Goal: Information Seeking & Learning: Learn about a topic

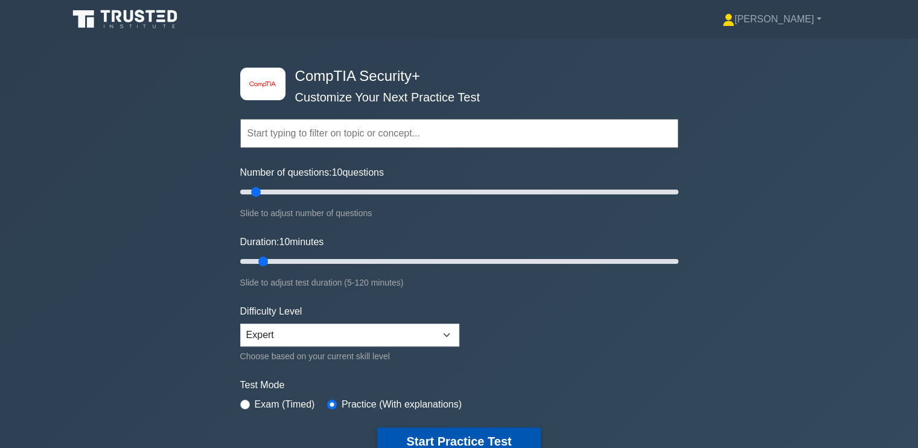
click at [469, 438] on button "Start Practice Test" at bounding box center [458, 441] width 163 height 28
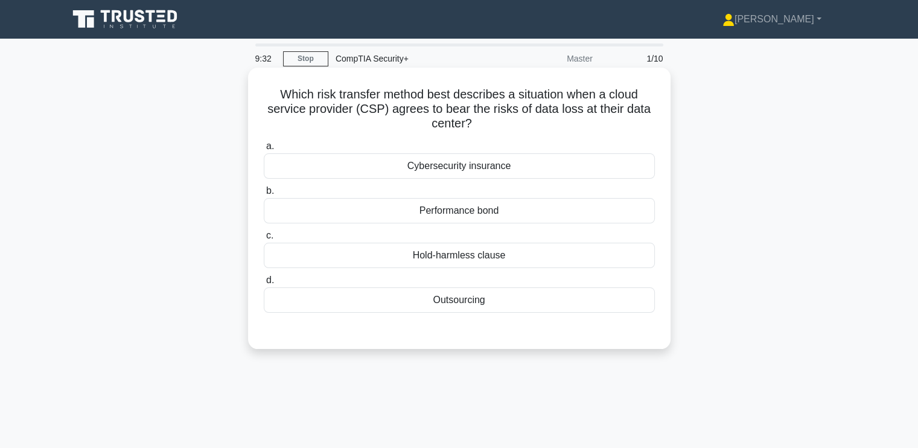
click at [505, 298] on div "Outsourcing" at bounding box center [459, 299] width 391 height 25
click at [264, 284] on input "d. Outsourcing" at bounding box center [264, 280] width 0 height 8
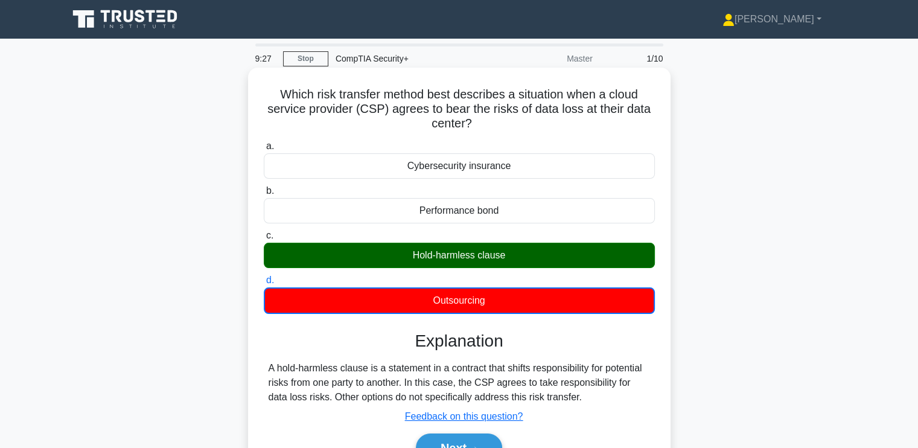
click at [340, 373] on div "A hold-harmless clause is a statement in a contract that shifts responsibility …" at bounding box center [459, 382] width 381 height 43
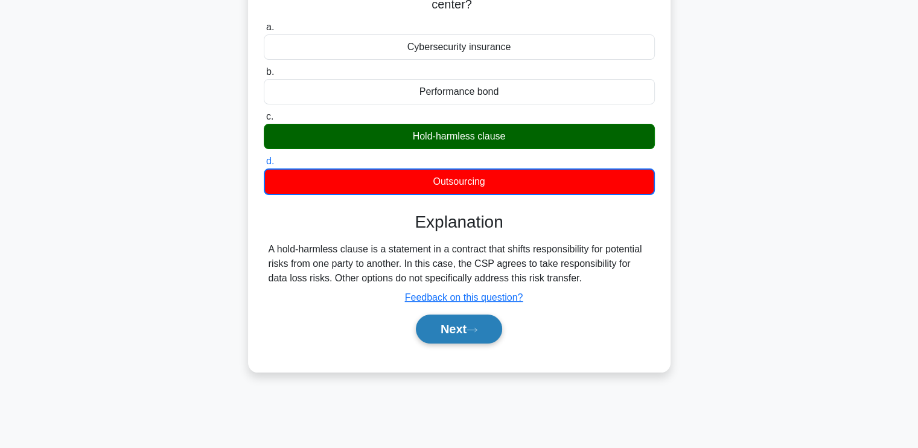
scroll to position [120, 0]
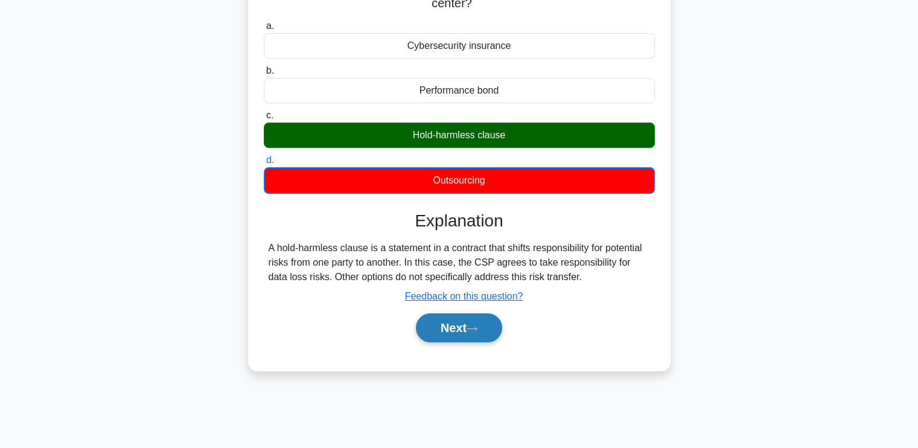
click at [477, 330] on icon at bounding box center [472, 329] width 10 height 4
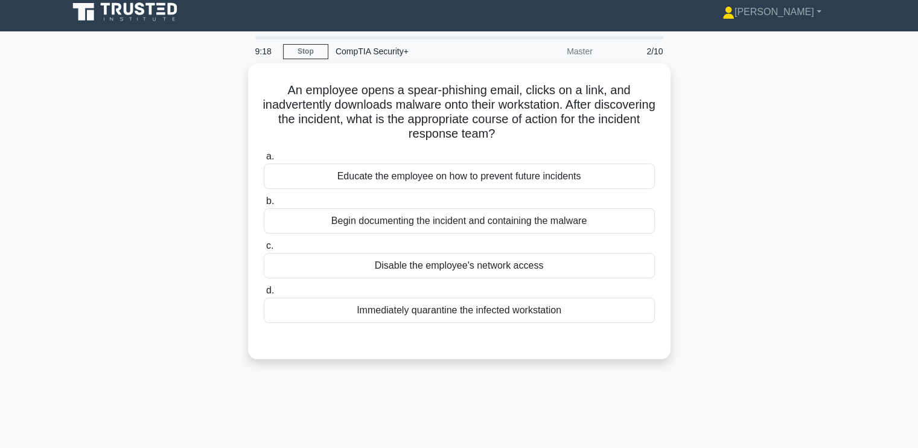
scroll to position [0, 0]
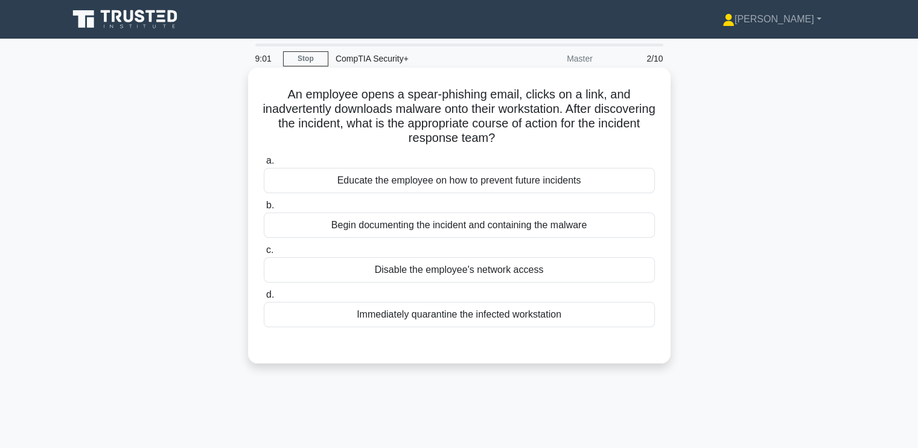
click at [360, 311] on div "Immediately quarantine the infected workstation" at bounding box center [459, 314] width 391 height 25
click at [264, 299] on input "d. Immediately quarantine the infected workstation" at bounding box center [264, 295] width 0 height 8
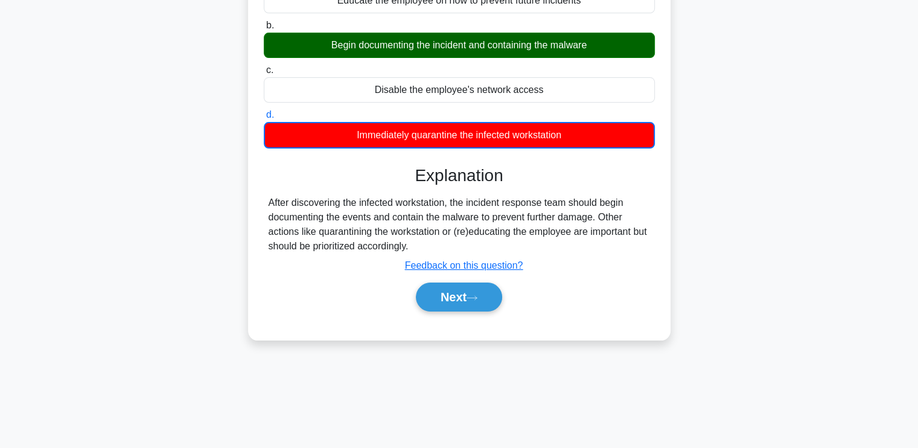
scroll to position [180, 0]
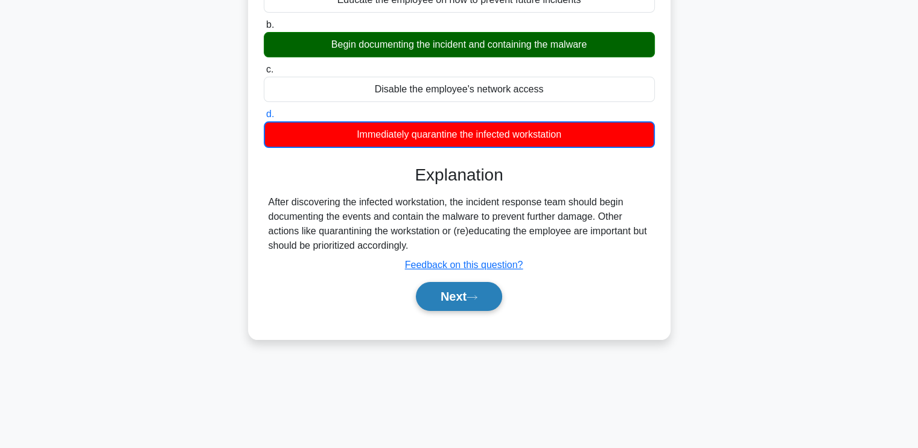
click at [454, 292] on button "Next" at bounding box center [459, 296] width 86 height 29
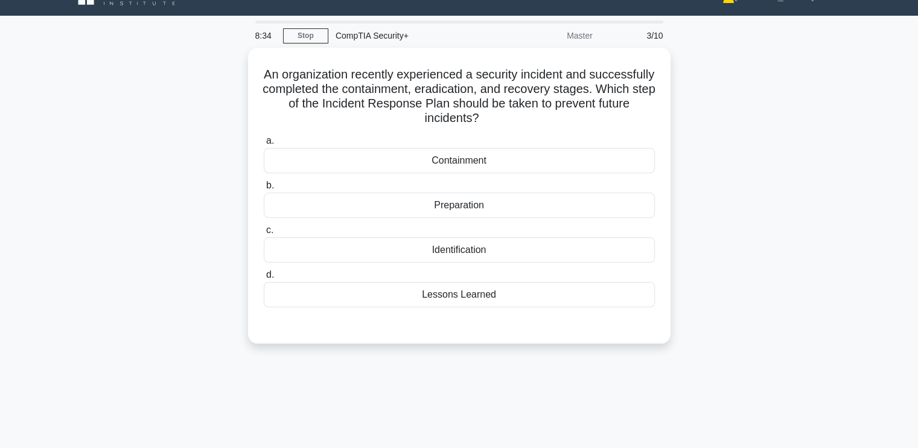
scroll to position [0, 0]
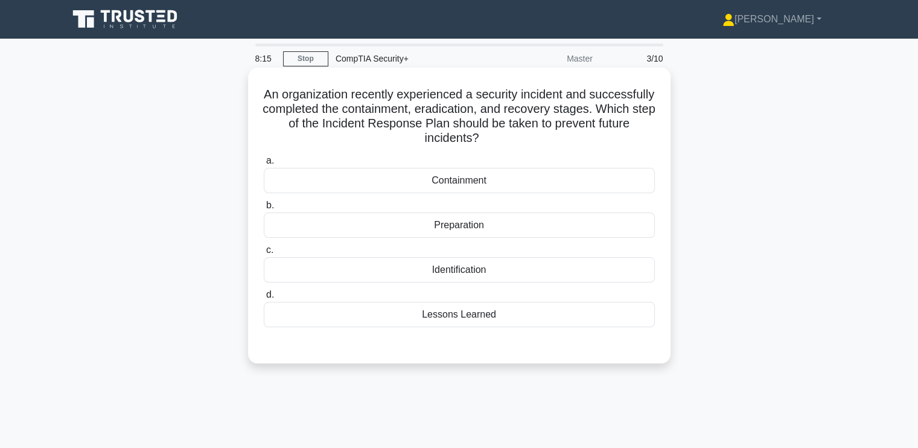
click at [449, 316] on div "Lessons Learned" at bounding box center [459, 314] width 391 height 25
click at [264, 299] on input "d. Lessons Learned" at bounding box center [264, 295] width 0 height 8
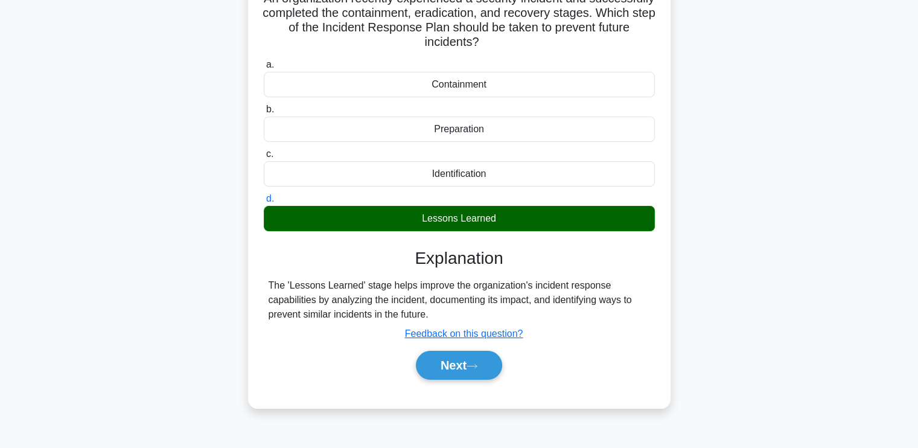
scroll to position [204, 0]
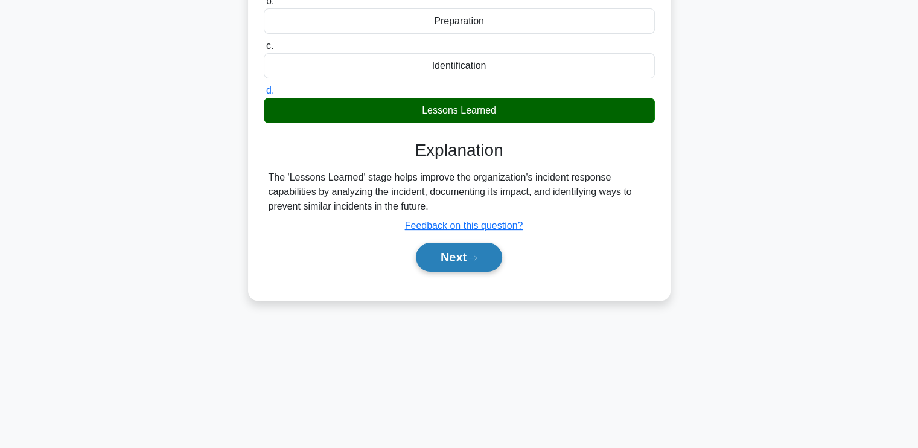
click at [478, 248] on button "Next" at bounding box center [459, 257] width 86 height 29
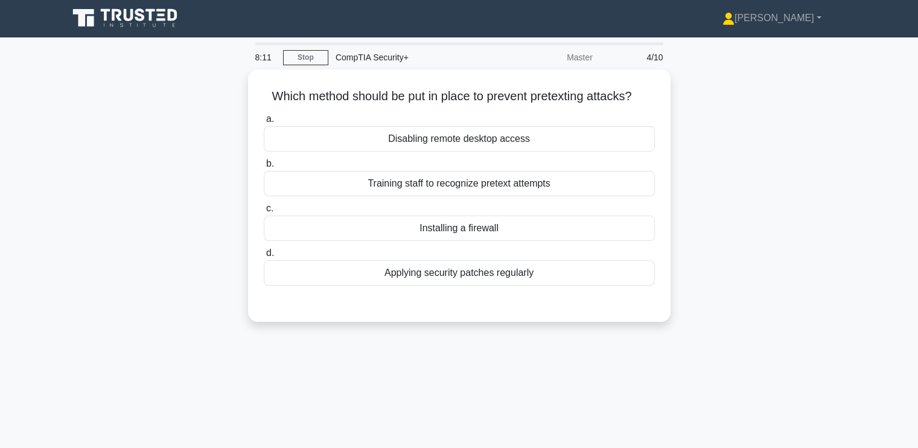
scroll to position [0, 0]
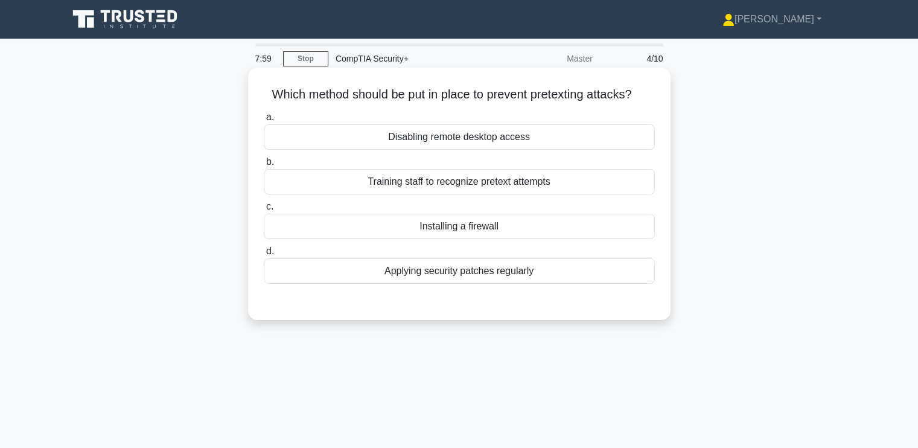
click at [453, 178] on div "Training staff to recognize pretext attempts" at bounding box center [459, 181] width 391 height 25
click at [264, 166] on input "b. Training staff to recognize pretext attempts" at bounding box center [264, 162] width 0 height 8
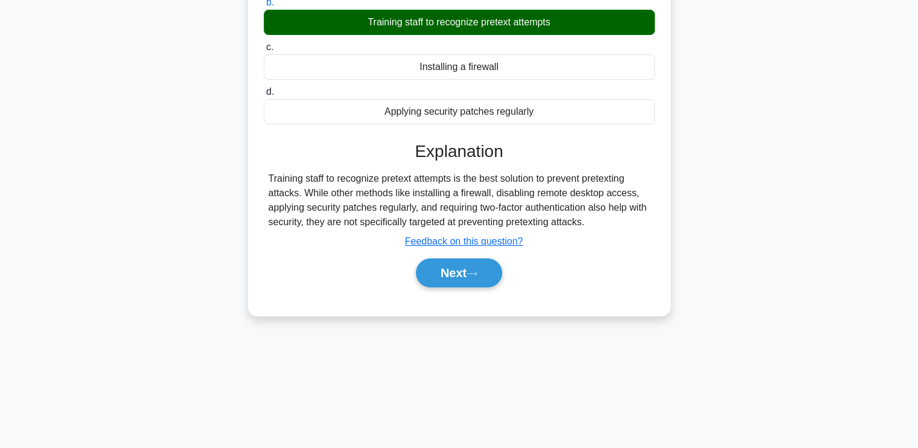
scroll to position [204, 0]
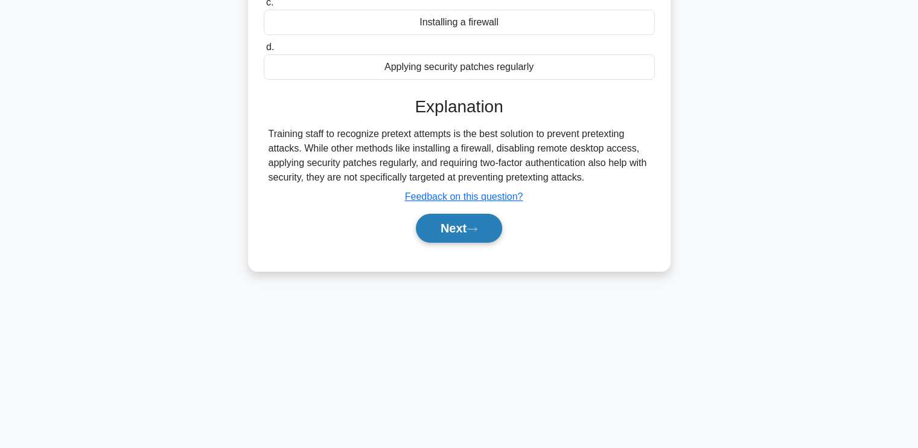
click at [453, 230] on button "Next" at bounding box center [459, 228] width 86 height 29
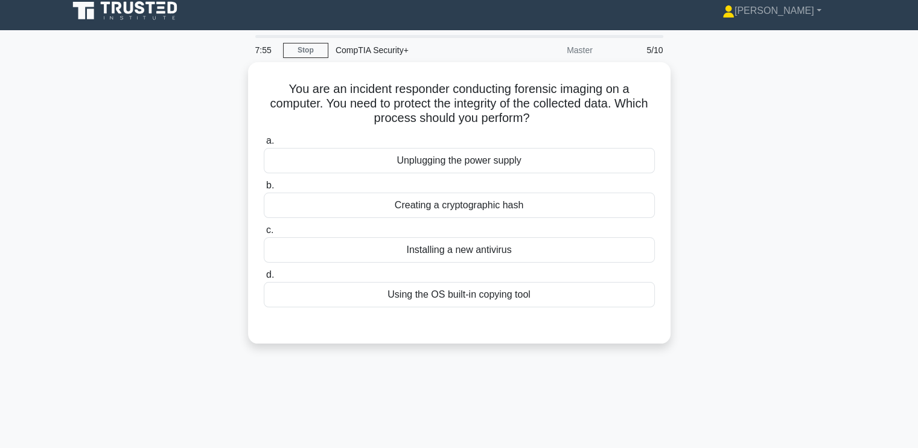
scroll to position [0, 0]
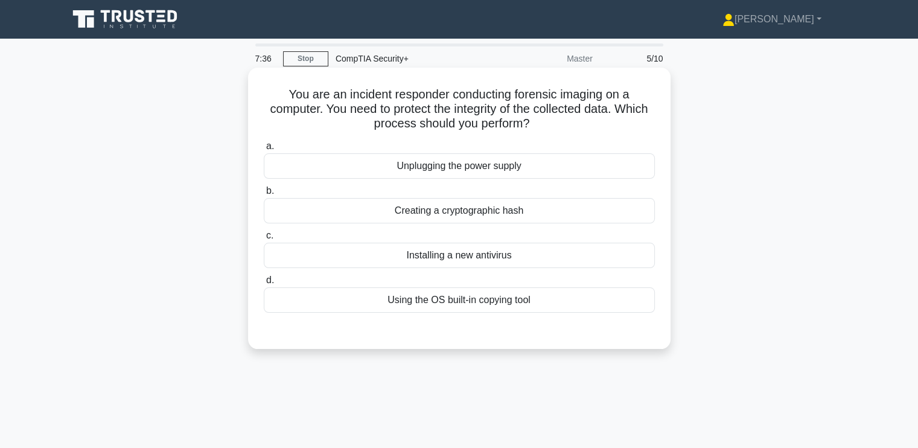
click at [370, 306] on div "Using the OS built-in copying tool" at bounding box center [459, 299] width 391 height 25
click at [264, 284] on input "d. Using the OS built-in copying tool" at bounding box center [264, 280] width 0 height 8
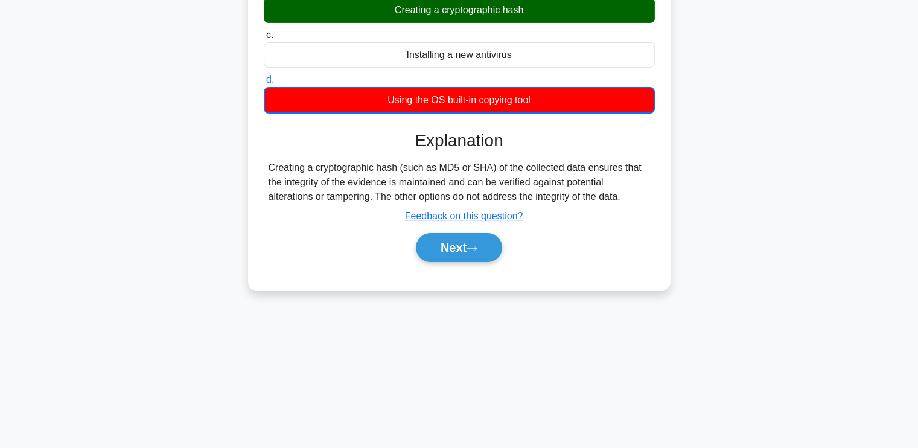
scroll to position [204, 0]
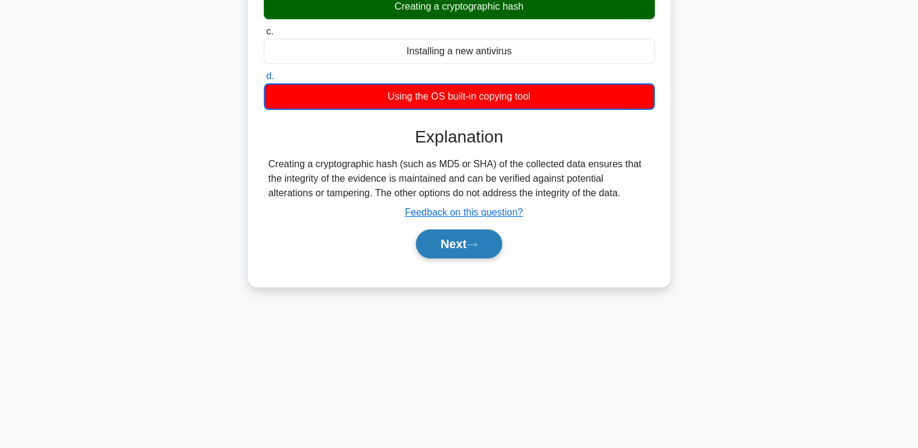
click at [437, 240] on button "Next" at bounding box center [459, 243] width 86 height 29
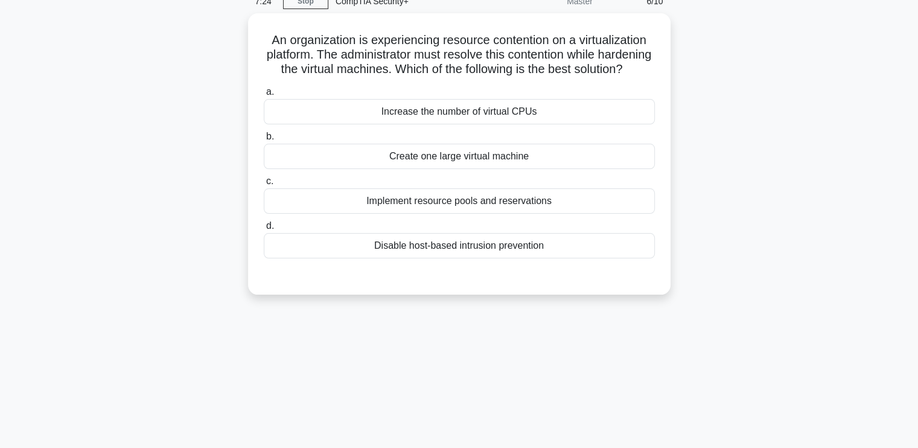
scroll to position [0, 0]
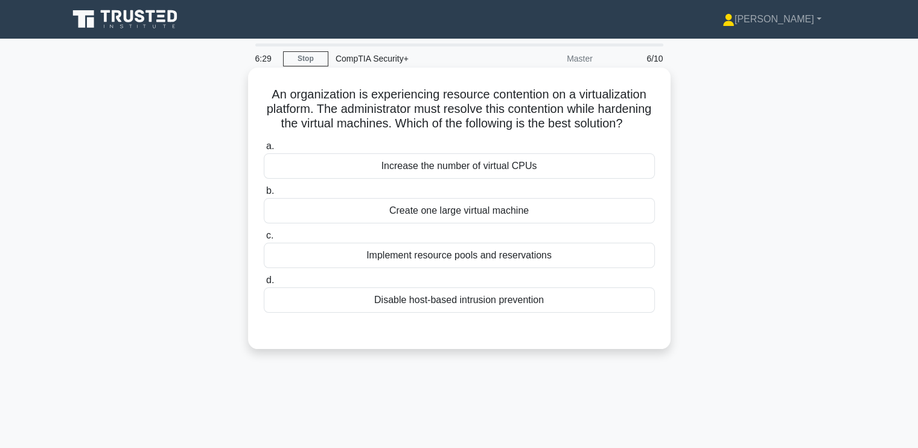
click at [333, 268] on div "Implement resource pools and reservations" at bounding box center [459, 255] width 391 height 25
click at [264, 240] on input "c. Implement resource pools and reservations" at bounding box center [264, 236] width 0 height 8
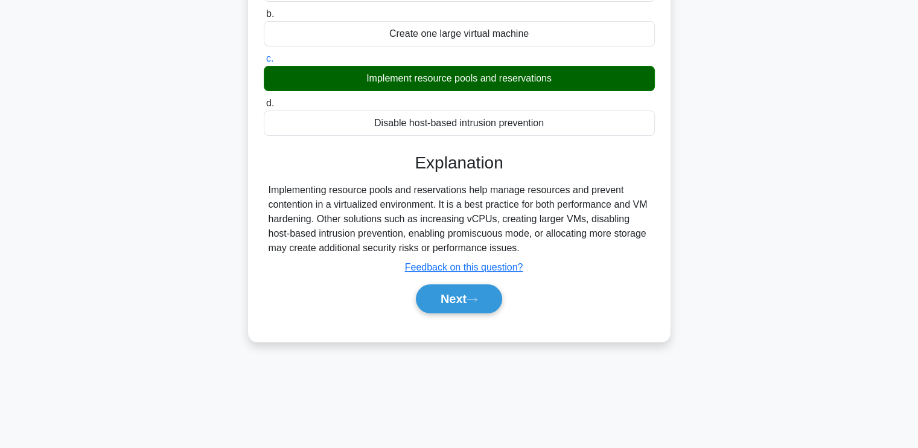
scroll to position [180, 0]
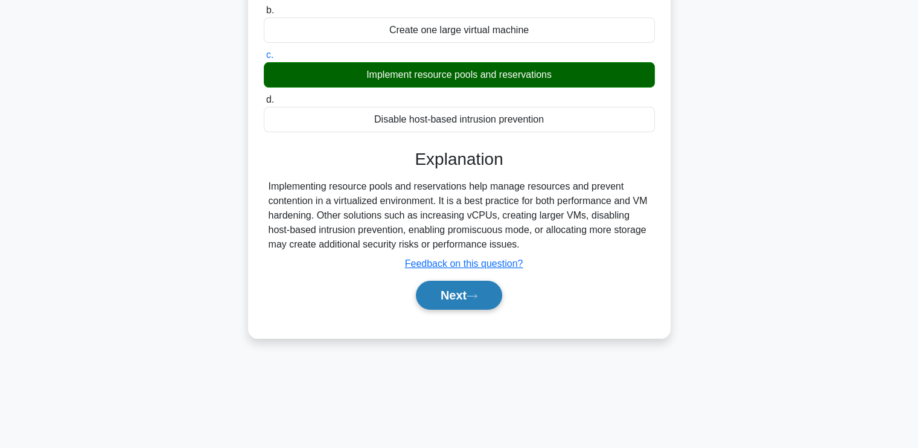
click at [439, 310] on button "Next" at bounding box center [459, 295] width 86 height 29
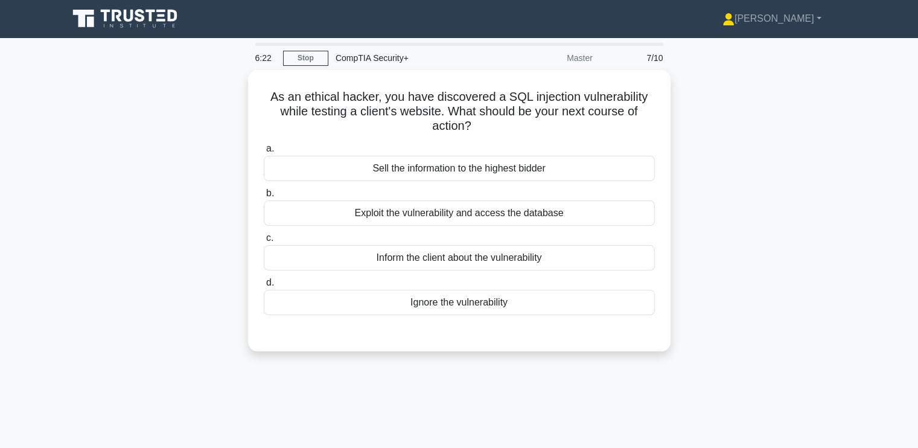
scroll to position [0, 0]
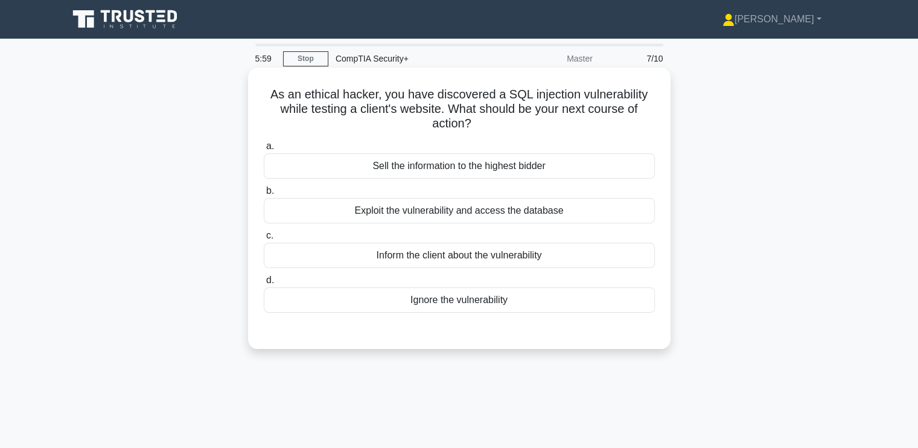
click at [366, 250] on div "Inform the client about the vulnerability" at bounding box center [459, 255] width 391 height 25
click at [264, 240] on input "c. Inform the client about the vulnerability" at bounding box center [264, 236] width 0 height 8
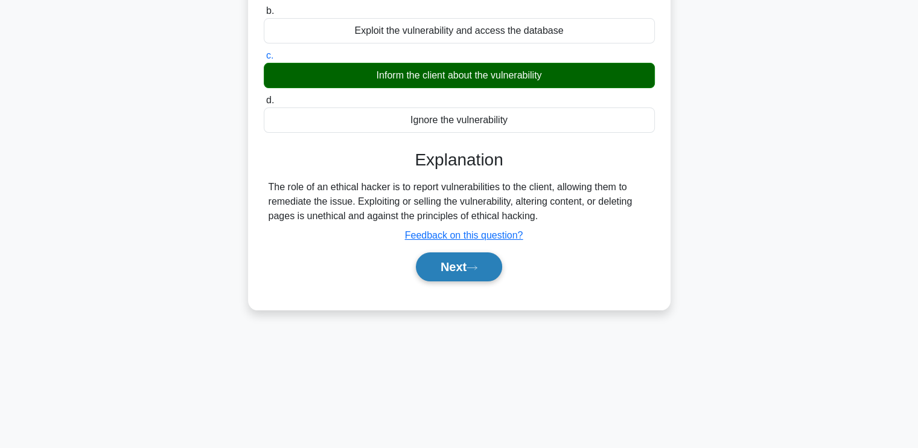
scroll to position [180, 0]
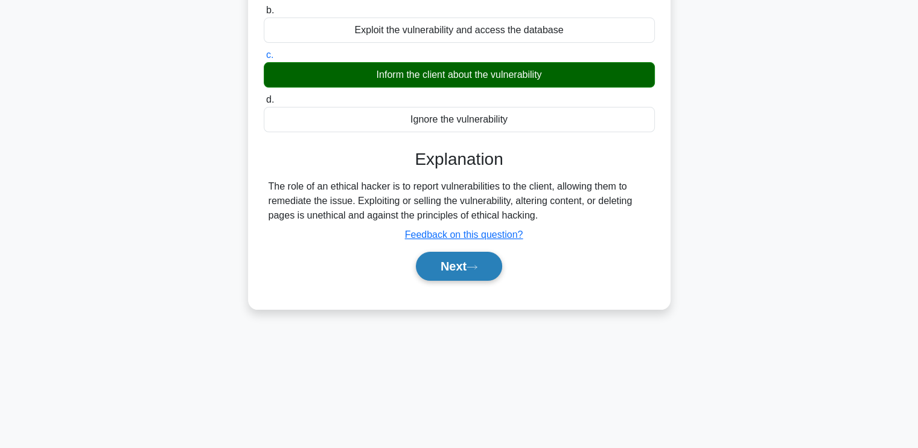
click at [482, 270] on button "Next" at bounding box center [459, 266] width 86 height 29
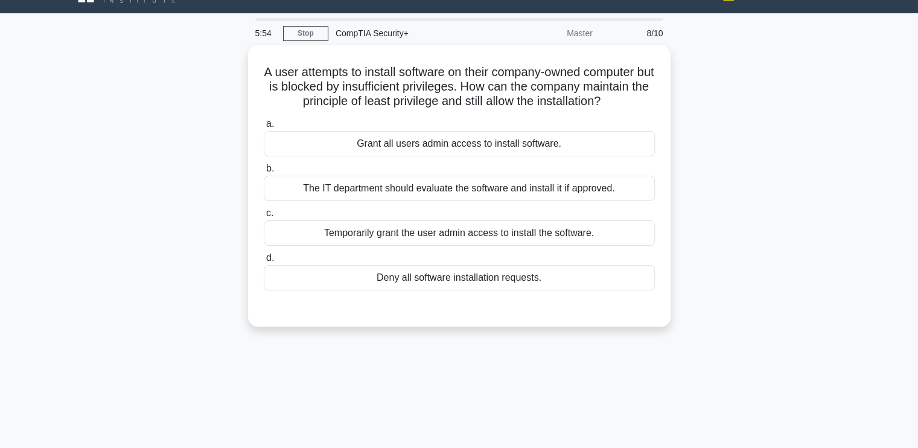
scroll to position [0, 0]
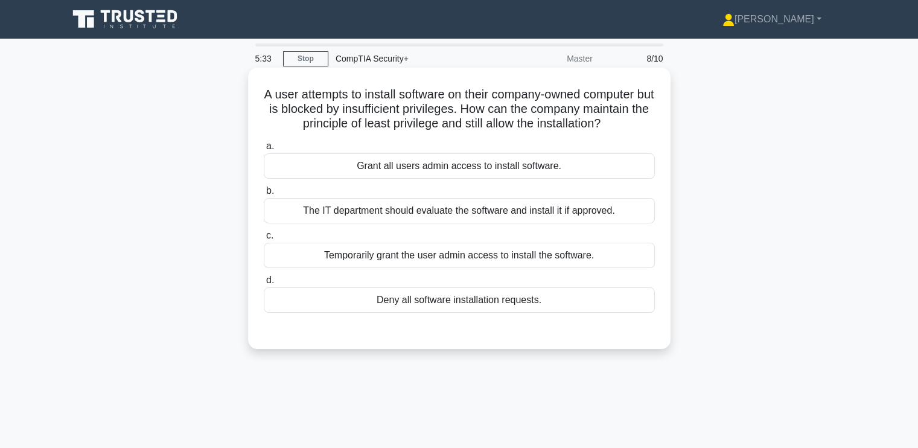
click at [390, 211] on div "The IT department should evaluate the software and install it if approved." at bounding box center [459, 210] width 391 height 25
click at [264, 195] on input "b. The IT department should evaluate the software and install it if approved." at bounding box center [264, 191] width 0 height 8
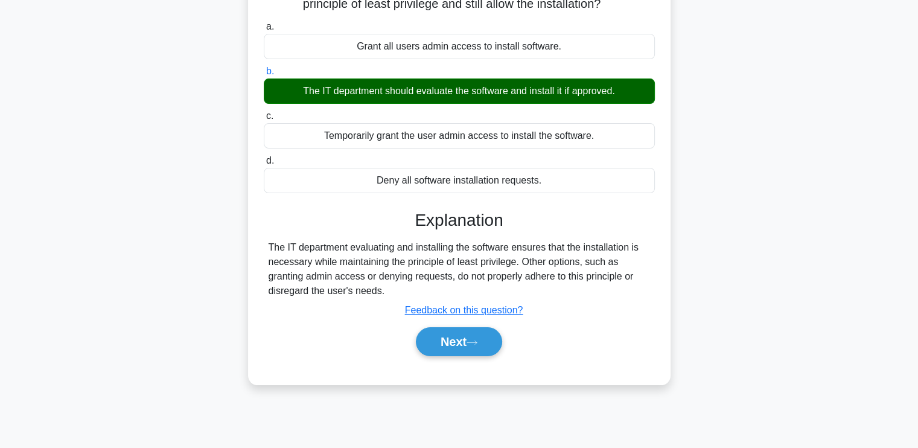
scroll to position [120, 0]
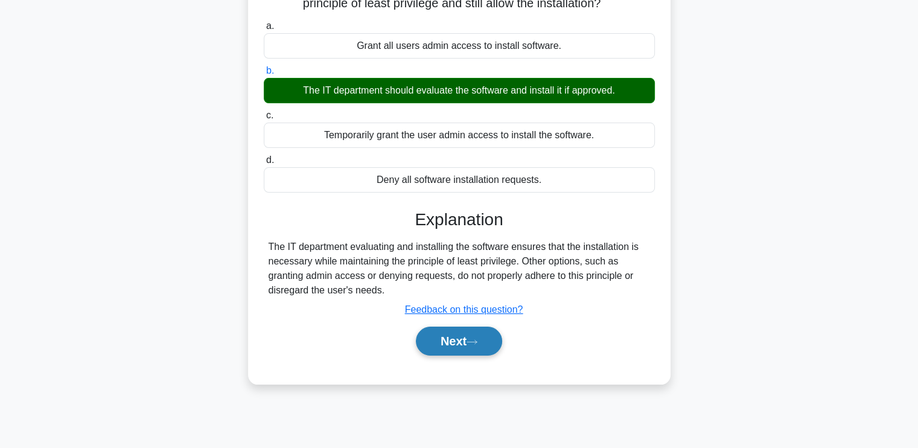
click at [466, 340] on button "Next" at bounding box center [459, 341] width 86 height 29
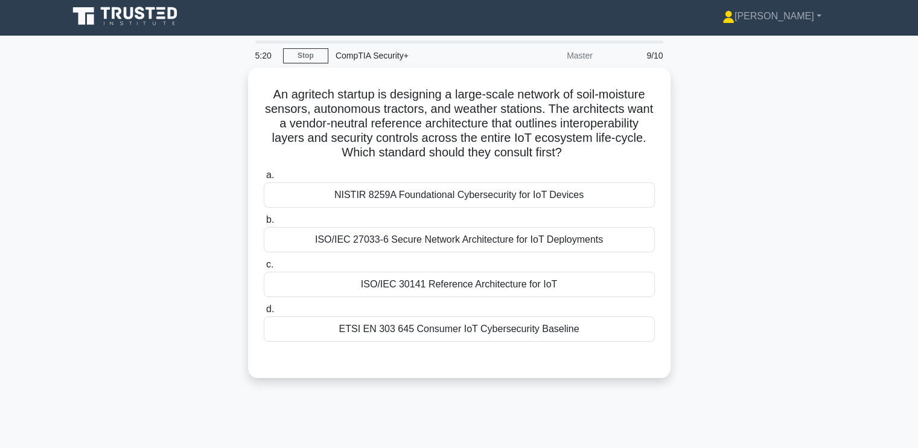
scroll to position [0, 0]
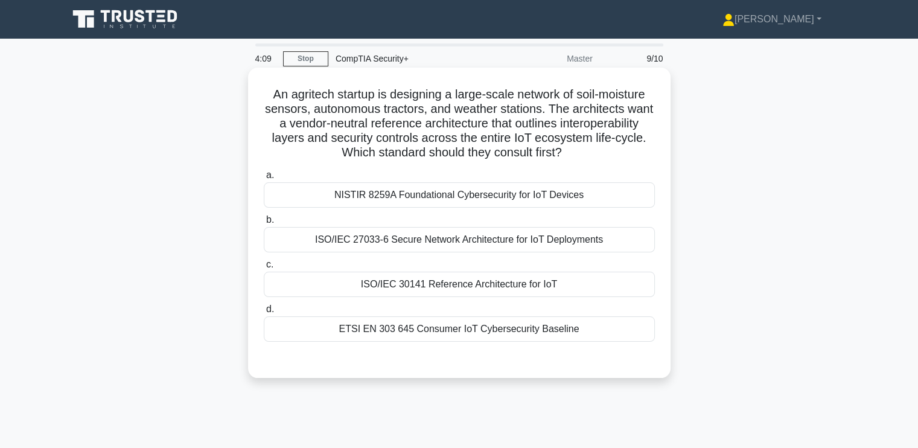
click at [410, 282] on div "ISO/IEC 30141 Reference Architecture for IoT" at bounding box center [459, 284] width 391 height 25
click at [264, 269] on input "c. ISO/IEC 30141 Reference Architecture for IoT" at bounding box center [264, 265] width 0 height 8
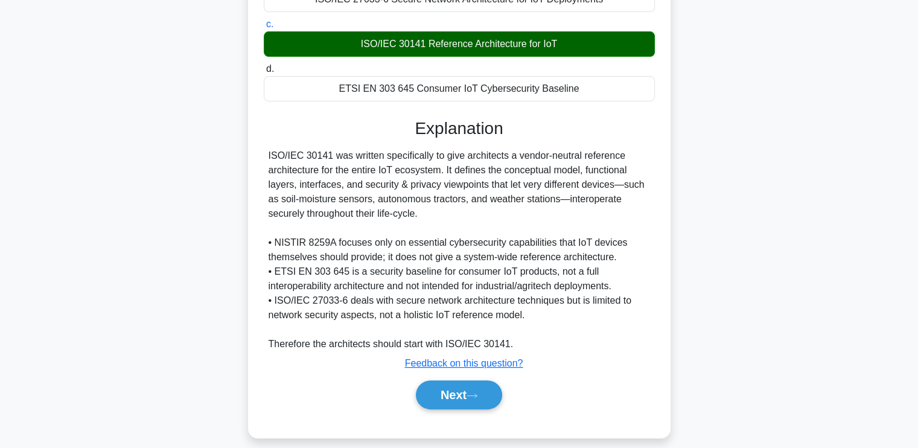
scroll to position [252, 0]
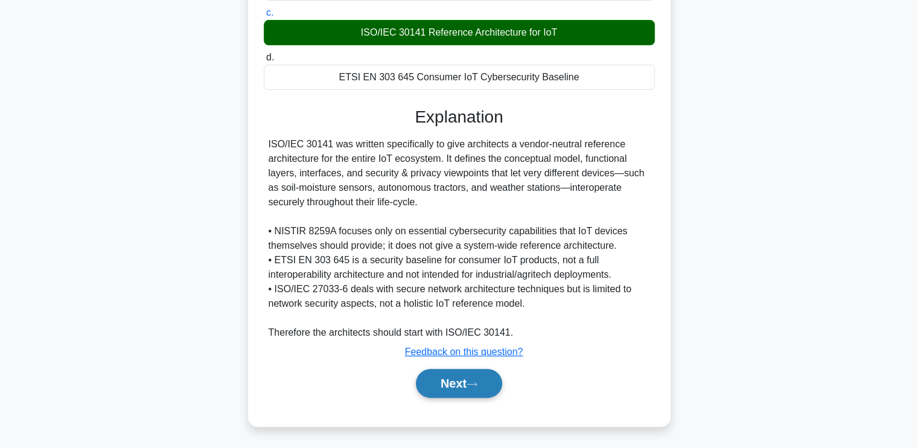
click at [461, 376] on button "Next" at bounding box center [459, 383] width 86 height 29
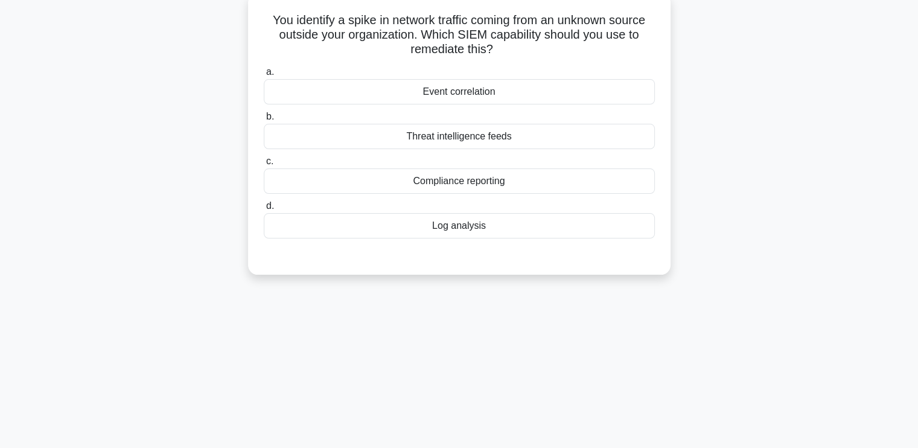
scroll to position [0, 0]
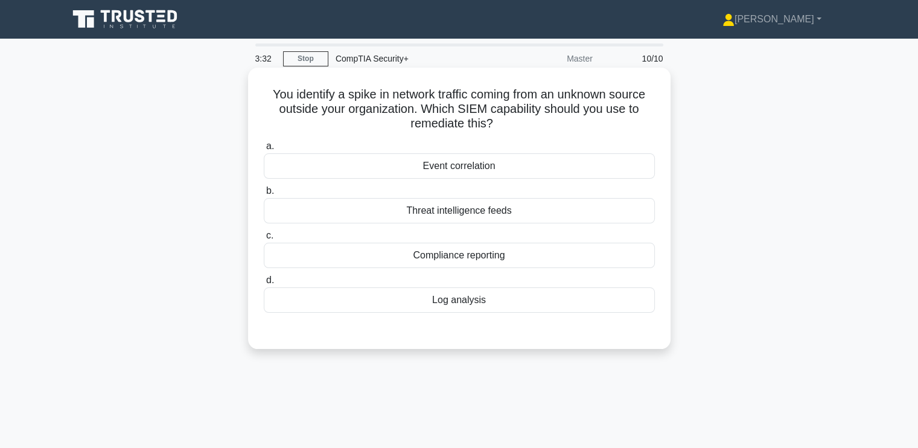
click at [459, 295] on div "Log analysis" at bounding box center [459, 299] width 391 height 25
click at [264, 284] on input "d. Log analysis" at bounding box center [264, 280] width 0 height 8
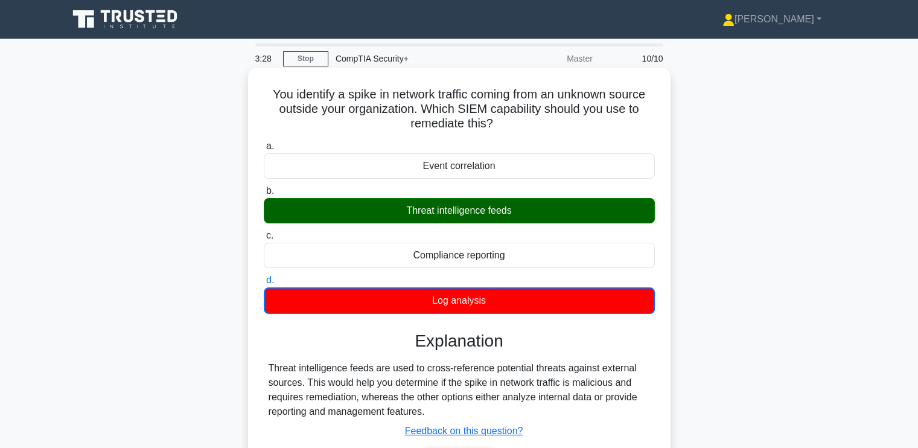
click at [302, 398] on div "Threat intelligence feeds are used to cross-reference potential threats against…" at bounding box center [459, 390] width 381 height 58
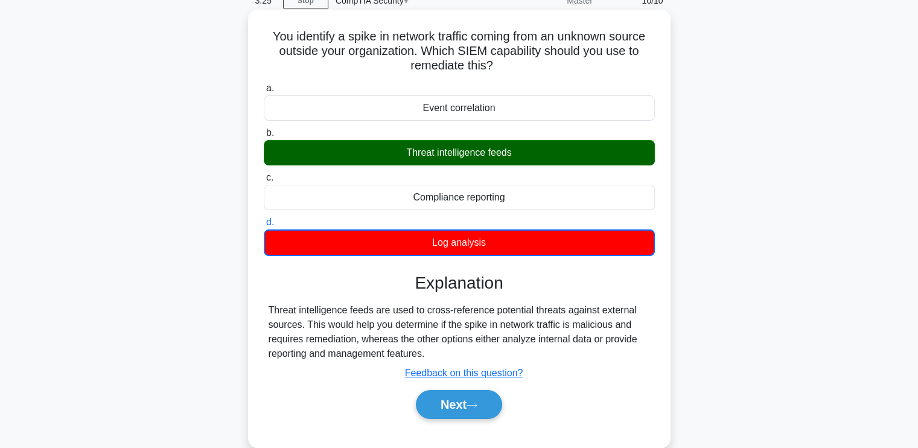
scroll to position [59, 0]
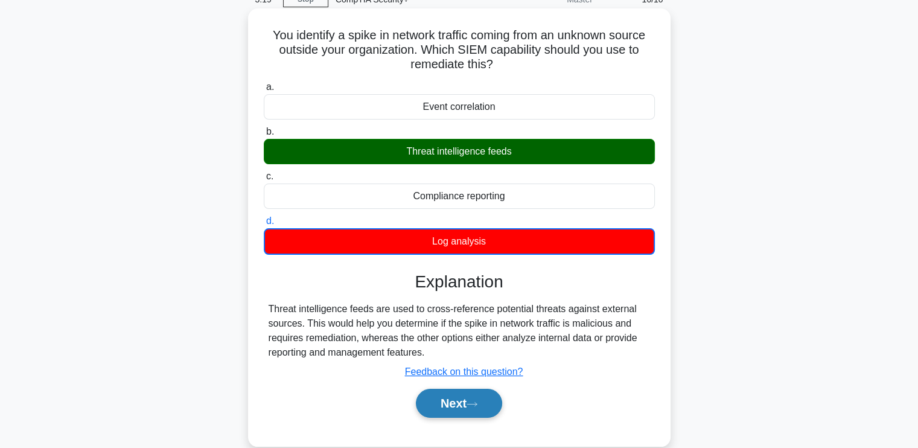
click at [435, 400] on button "Next" at bounding box center [459, 403] width 86 height 29
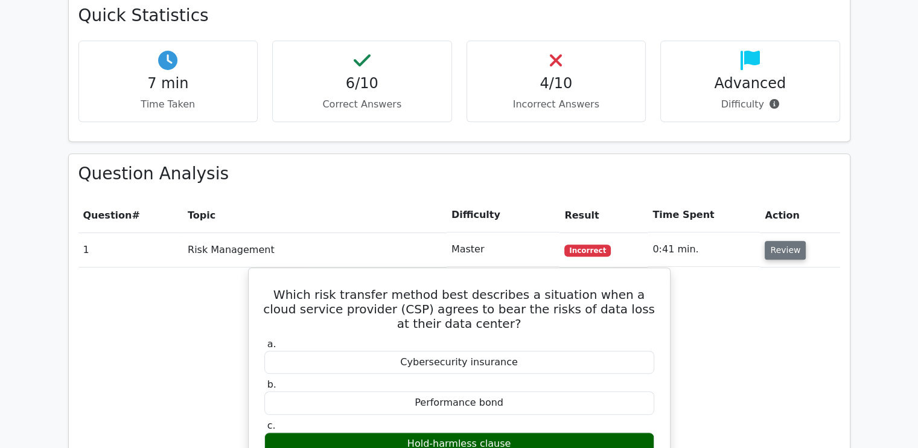
scroll to position [543, 0]
click at [782, 248] on button "Review" at bounding box center [785, 249] width 41 height 19
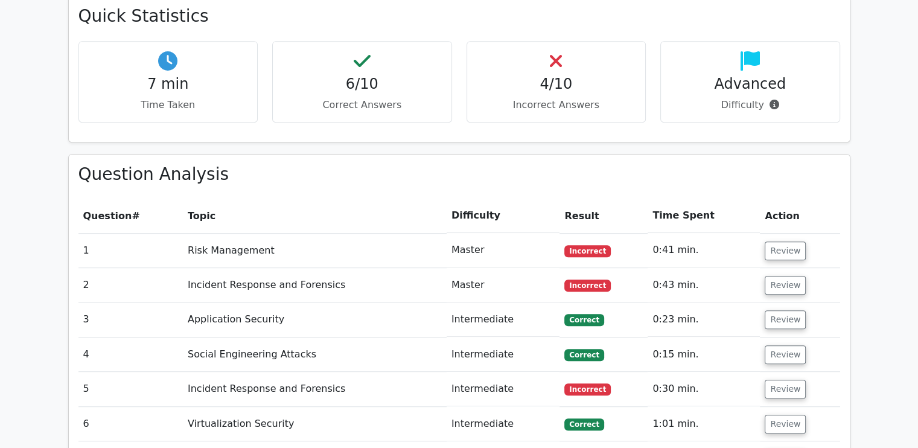
scroll to position [543, 0]
click at [779, 247] on button "Review" at bounding box center [785, 250] width 41 height 19
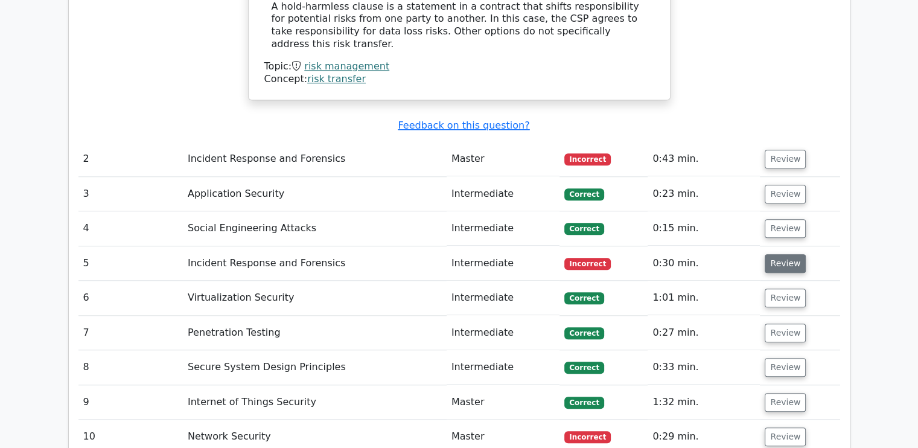
scroll to position [1086, 0]
click at [782, 254] on button "Review" at bounding box center [785, 263] width 41 height 19
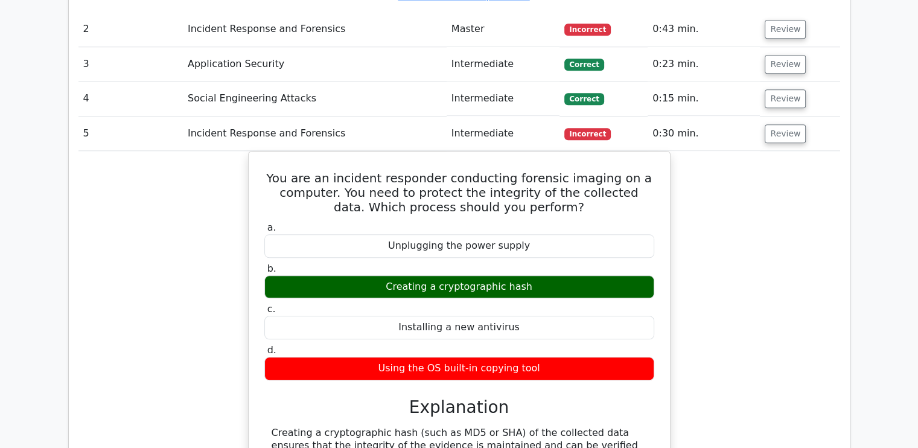
click at [727, 178] on div "You are an incident responder conducting forensic imaging on a computer. You ne…" at bounding box center [459, 346] width 762 height 391
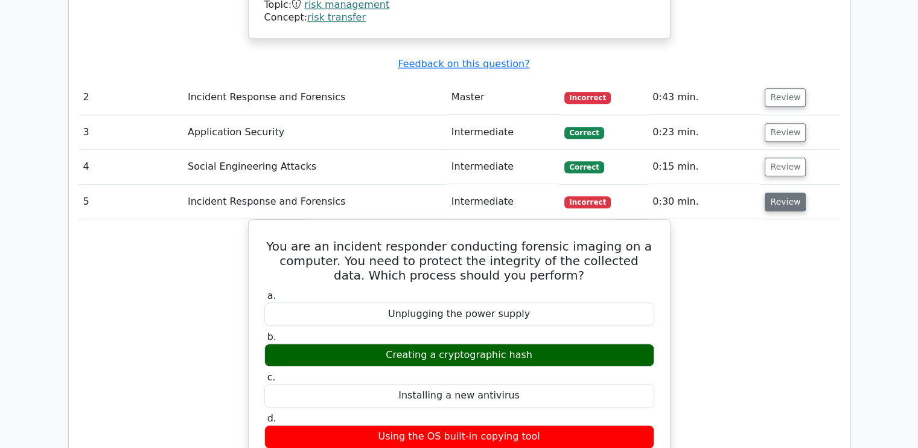
click at [788, 193] on button "Review" at bounding box center [785, 202] width 41 height 19
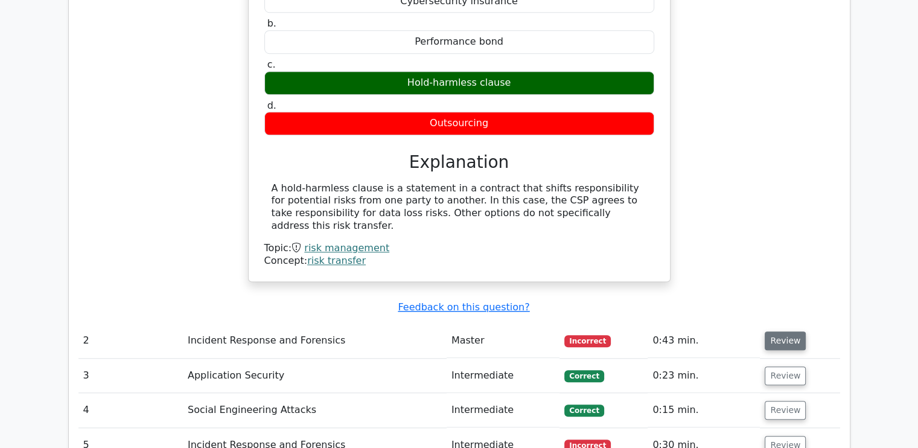
scroll to position [904, 0]
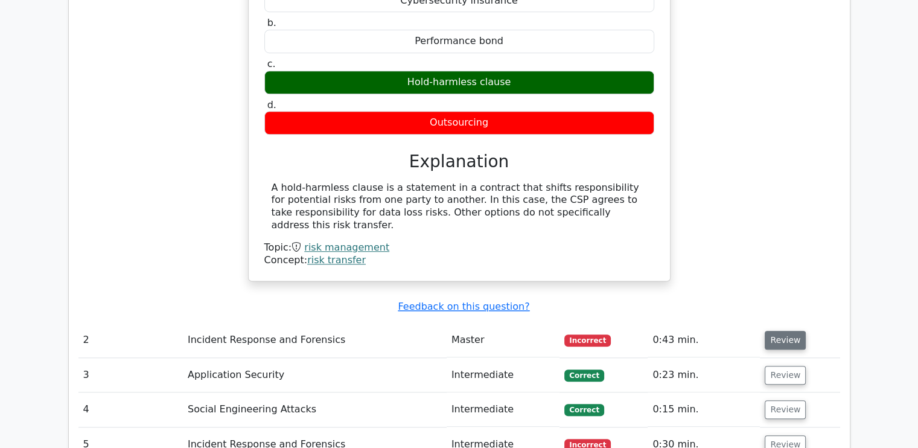
click at [793, 331] on button "Review" at bounding box center [785, 340] width 41 height 19
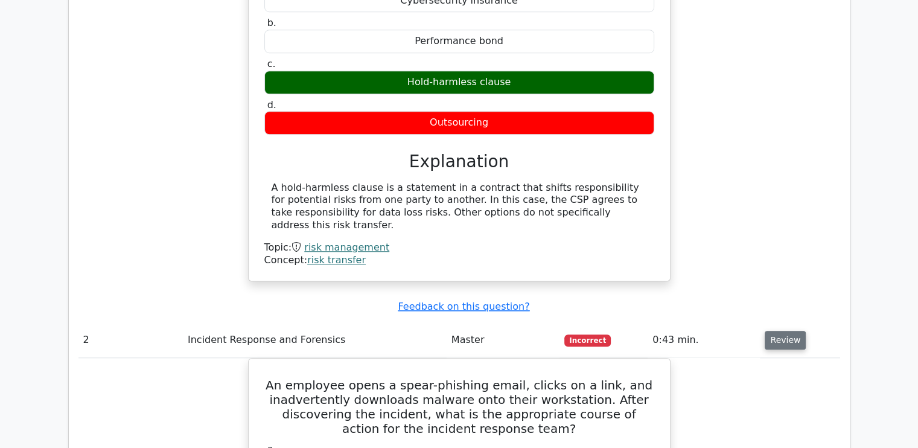
click at [787, 331] on button "Review" at bounding box center [785, 340] width 41 height 19
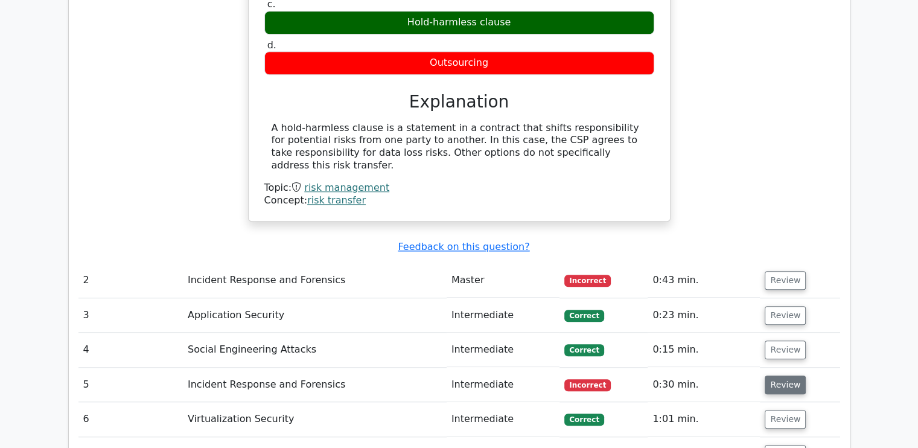
scroll to position [965, 0]
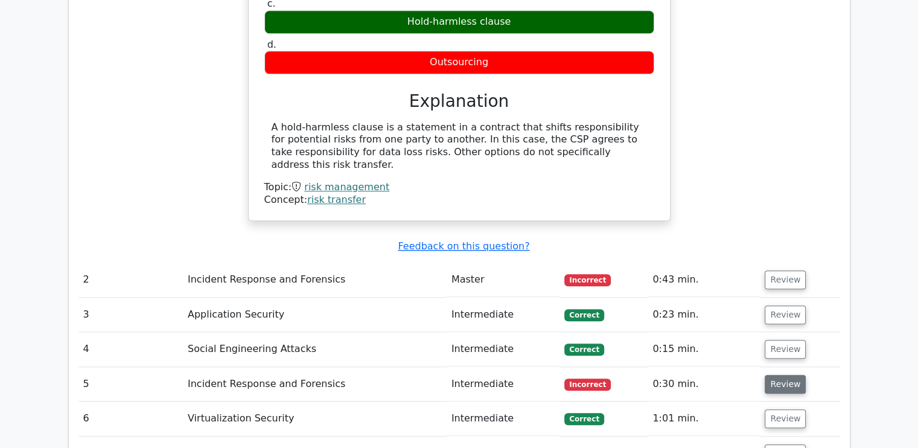
click at [782, 375] on button "Review" at bounding box center [785, 384] width 41 height 19
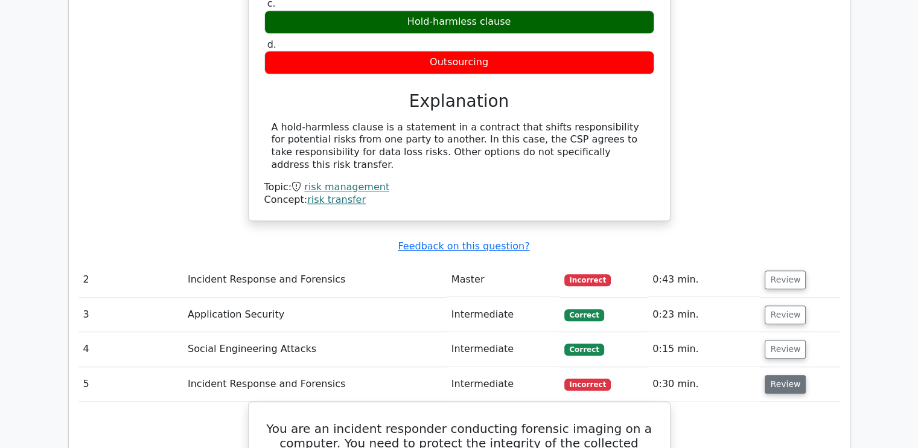
click at [782, 375] on button "Review" at bounding box center [785, 384] width 41 height 19
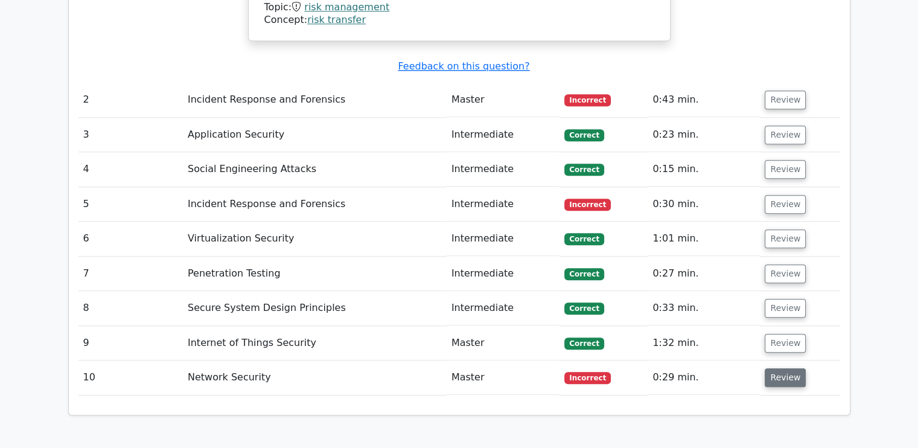
scroll to position [1145, 0]
click at [782, 368] on button "Review" at bounding box center [785, 377] width 41 height 19
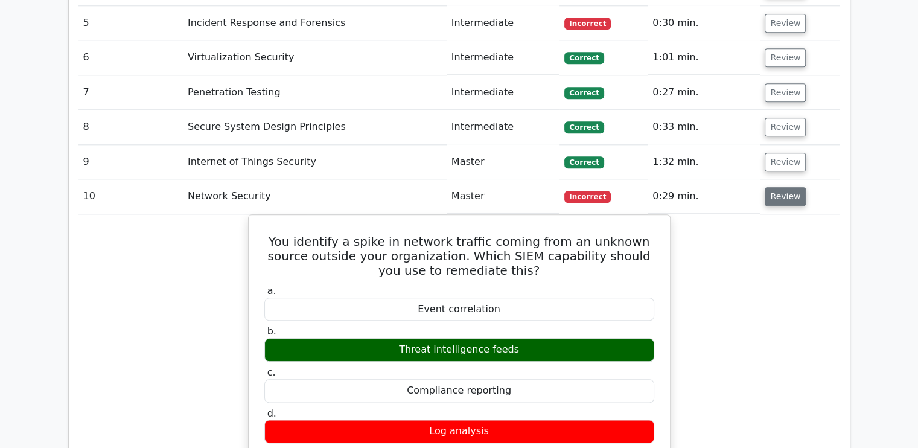
scroll to position [1326, 0]
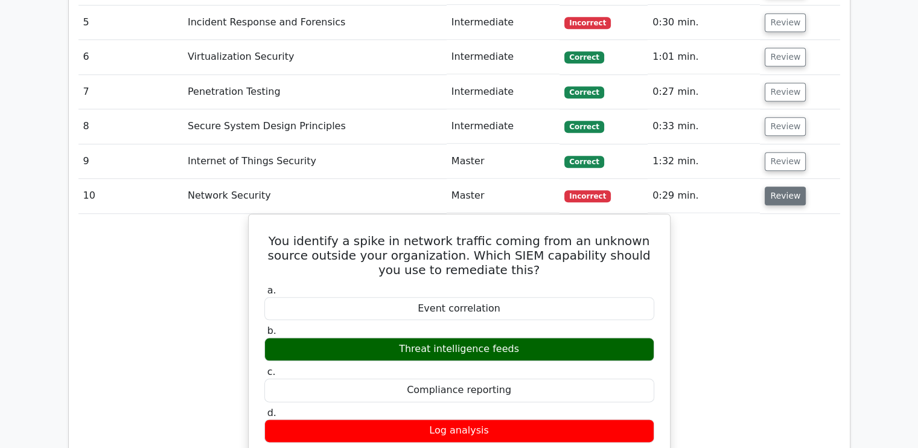
click at [791, 187] on button "Review" at bounding box center [785, 196] width 41 height 19
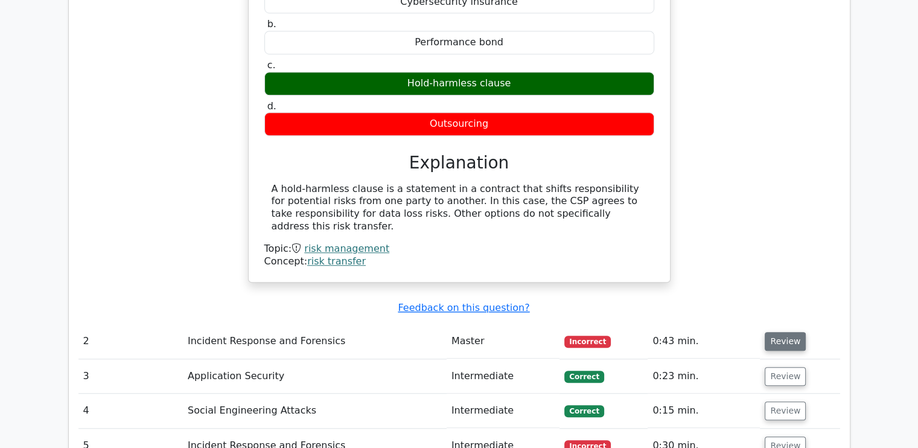
scroll to position [903, 0]
click at [780, 332] on button "Review" at bounding box center [785, 341] width 41 height 19
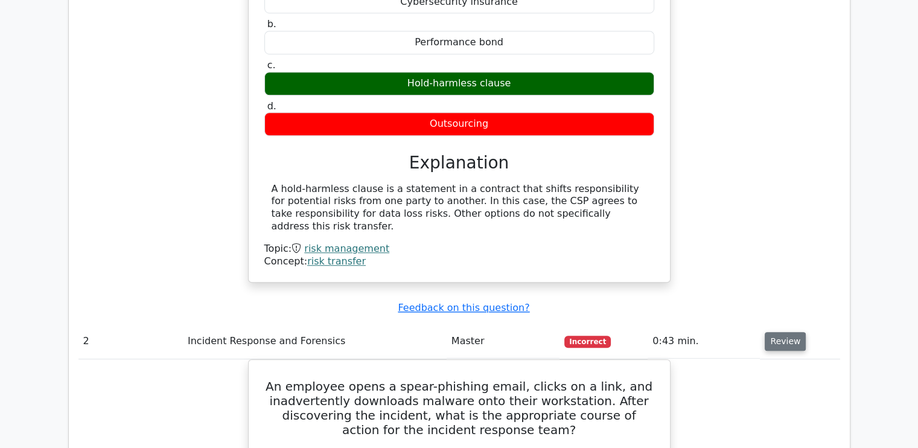
click at [780, 332] on button "Review" at bounding box center [785, 341] width 41 height 19
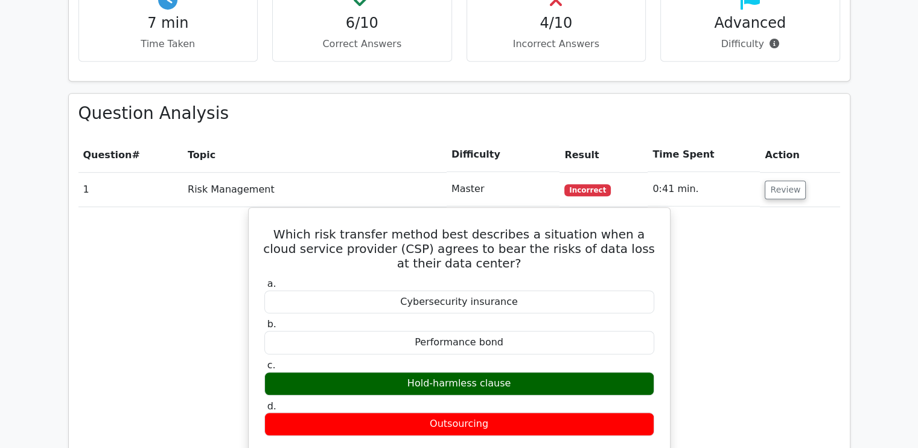
scroll to position [602, 0]
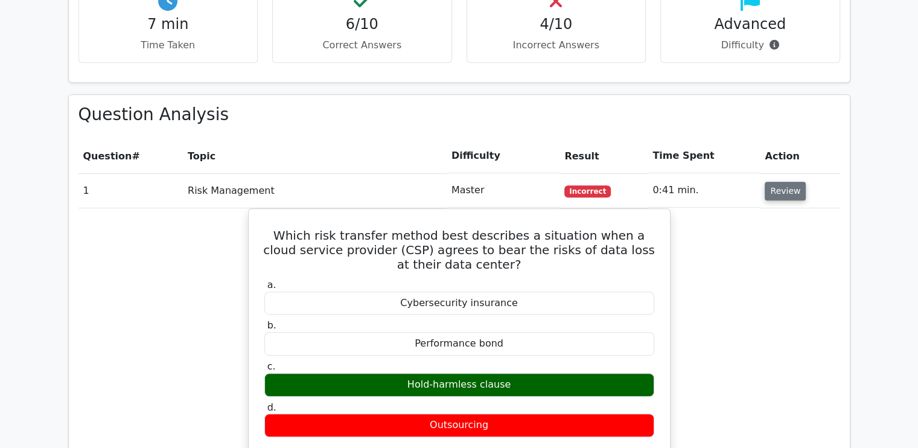
click at [773, 196] on button "Review" at bounding box center [785, 191] width 41 height 19
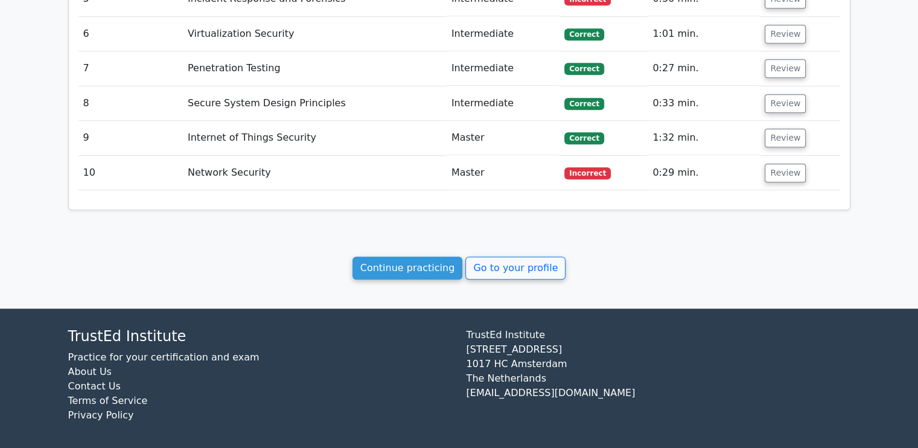
scroll to position [932, 0]
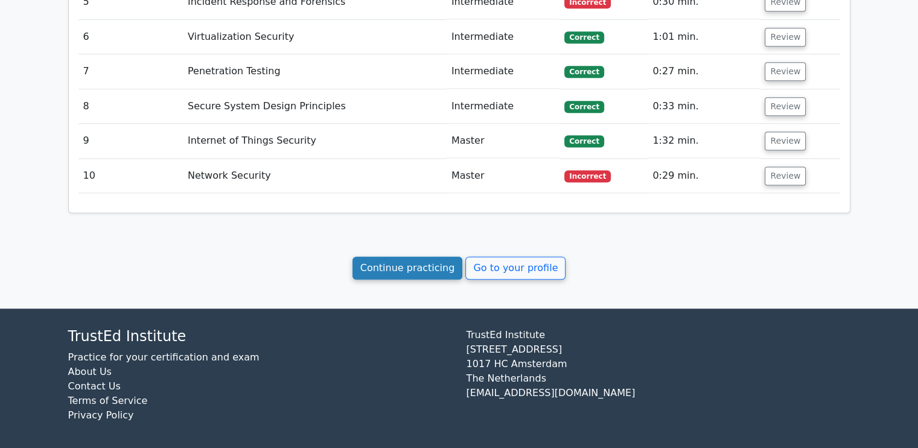
click at [410, 263] on link "Continue practicing" at bounding box center [408, 268] width 110 height 23
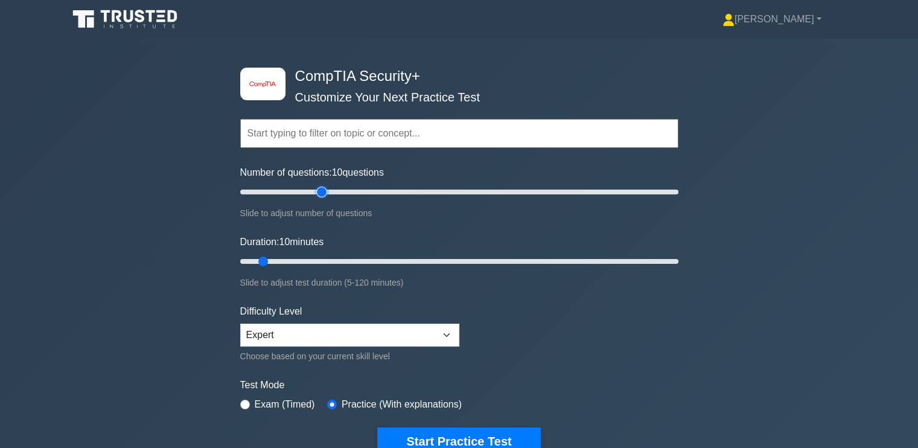
click at [325, 188] on input "Number of questions: 10 questions" at bounding box center [459, 192] width 438 height 14
click at [308, 189] on input "Number of questions: 35 questions" at bounding box center [459, 192] width 438 height 14
type input "30"
click at [298, 190] on input "Number of questions: 35 questions" at bounding box center [459, 192] width 438 height 14
click at [300, 258] on input "Duration: 20 minutes" at bounding box center [459, 261] width 438 height 14
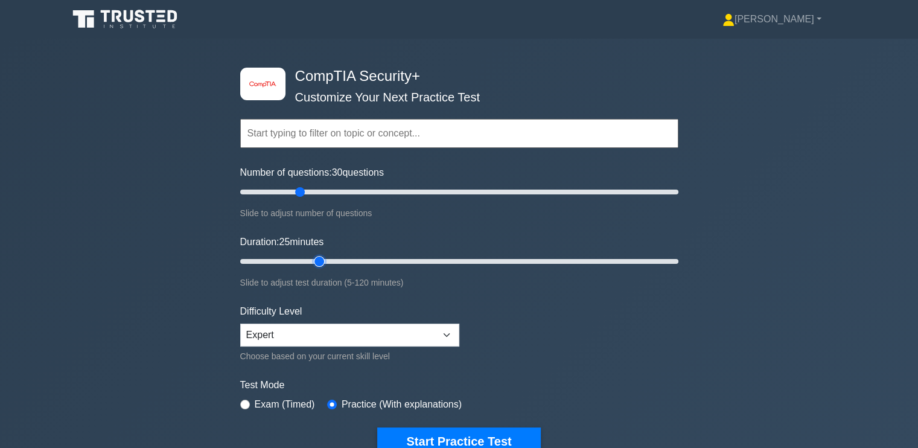
click at [326, 258] on input "Duration: 25 minutes" at bounding box center [459, 261] width 438 height 14
type input "30"
click at [346, 259] on input "Duration: 30 minutes" at bounding box center [459, 261] width 438 height 14
click at [204, 283] on div "image/svg+xml CompTIA Security+ Customize Your Next Practice Test Topics Crypto…" at bounding box center [459, 261] width 918 height 445
click at [283, 404] on label "Exam (Timed)" at bounding box center [285, 404] width 60 height 14
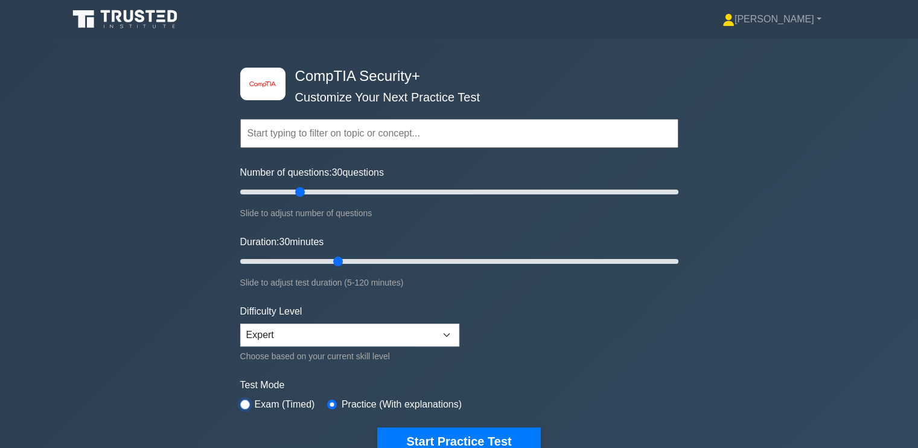
click at [243, 400] on input "radio" at bounding box center [245, 405] width 10 height 10
radio input "true"
click at [442, 431] on button "Start Practice Test" at bounding box center [458, 441] width 163 height 28
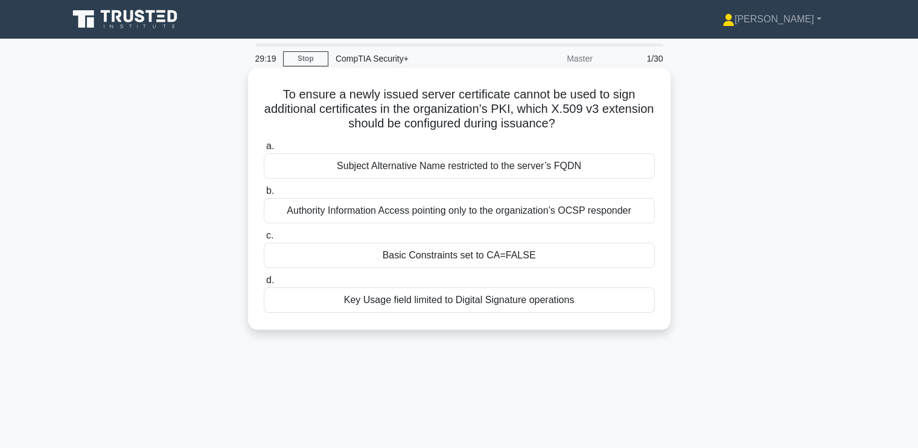
click at [413, 257] on div "Basic Constraints set to CA=FALSE" at bounding box center [459, 255] width 391 height 25
click at [264, 240] on input "c. Basic Constraints set to CA=FALSE" at bounding box center [264, 236] width 0 height 8
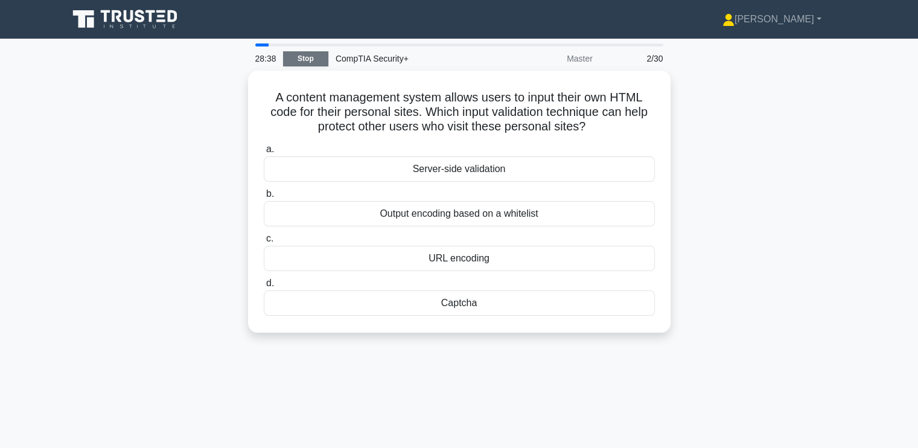
click at [299, 52] on link "Stop" at bounding box center [305, 58] width 45 height 15
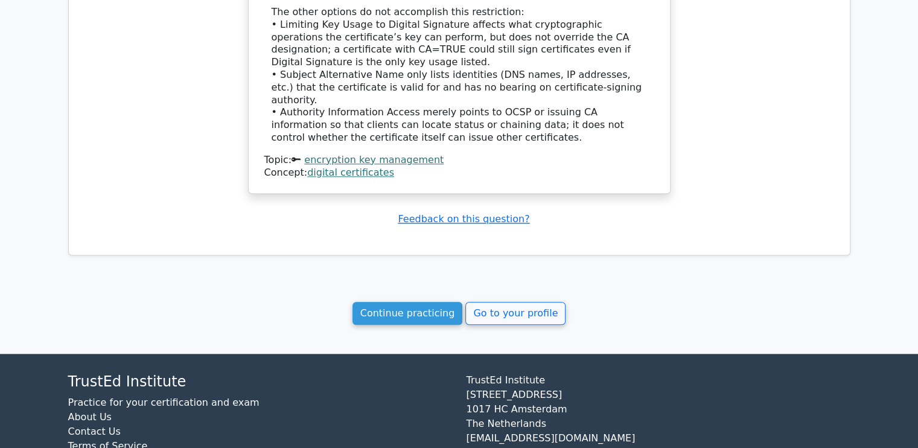
scroll to position [1052, 0]
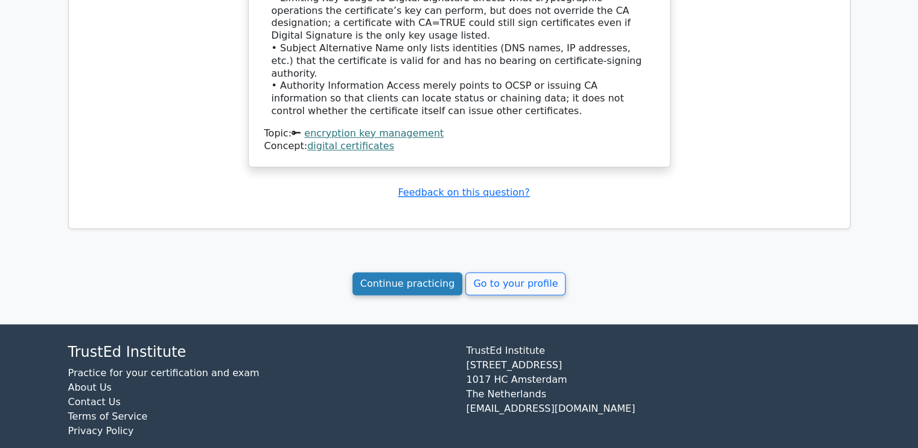
click at [417, 272] on link "Continue practicing" at bounding box center [408, 283] width 110 height 23
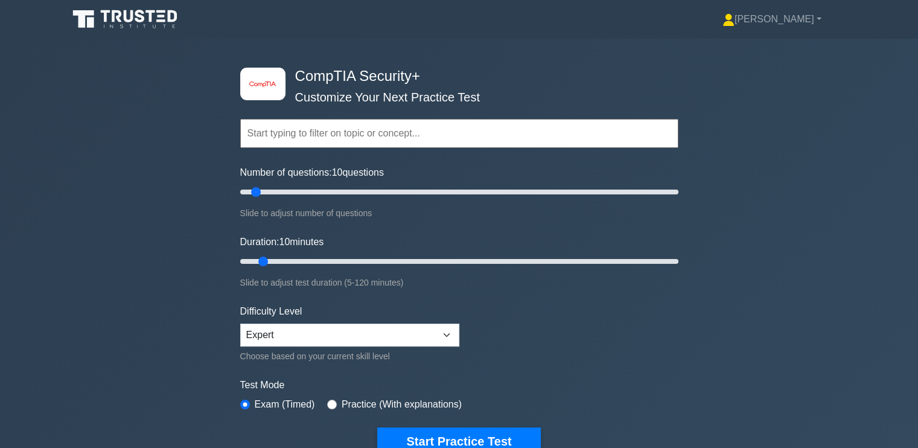
click at [333, 398] on div "Practice (With explanations)" at bounding box center [394, 404] width 135 height 14
click at [330, 190] on input "Number of questions: 45 questions" at bounding box center [459, 192] width 438 height 14
type input "30"
click at [304, 191] on input "Number of questions: 30 questions" at bounding box center [459, 192] width 438 height 14
click at [299, 260] on input "Duration: 20 minutes" at bounding box center [459, 261] width 438 height 14
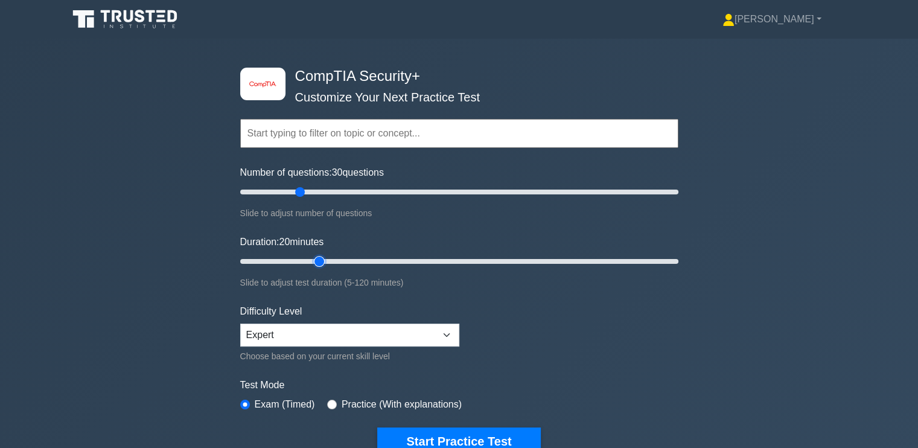
click at [319, 258] on input "Duration: 20 minutes" at bounding box center [459, 261] width 438 height 14
type input "30"
click at [344, 258] on input "Duration: 30 minutes" at bounding box center [459, 261] width 438 height 14
click at [138, 286] on div "image/svg+xml CompTIA Security+ Customize Your Next Practice Test Topics Crypto…" at bounding box center [459, 261] width 918 height 445
click at [434, 436] on button "Start Practice Test" at bounding box center [458, 441] width 163 height 28
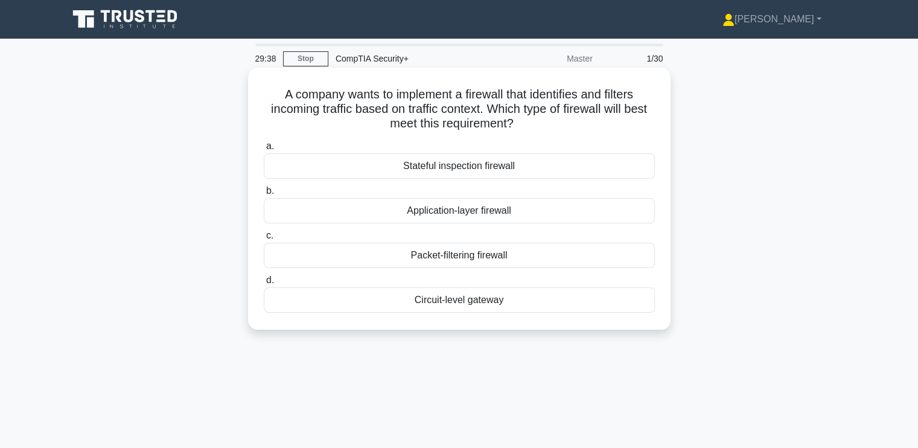
click at [375, 166] on div "Stateful inspection firewall" at bounding box center [459, 165] width 391 height 25
click at [264, 150] on input "a. Stateful inspection firewall" at bounding box center [264, 146] width 0 height 8
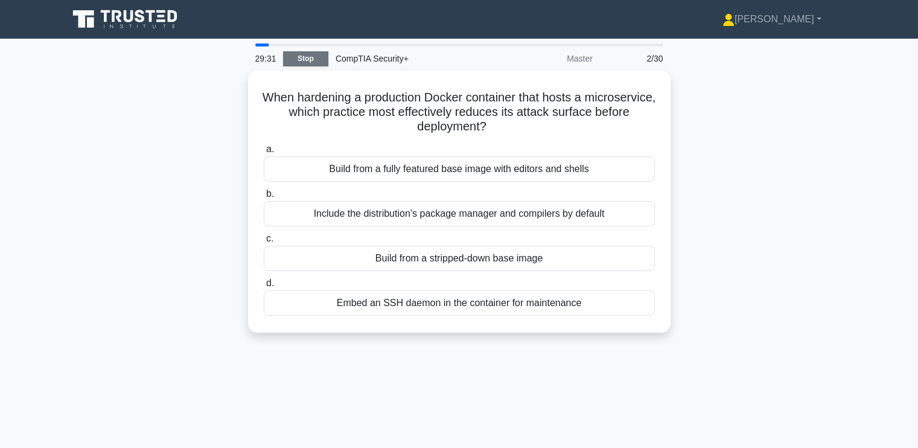
click at [309, 53] on link "Stop" at bounding box center [305, 58] width 45 height 15
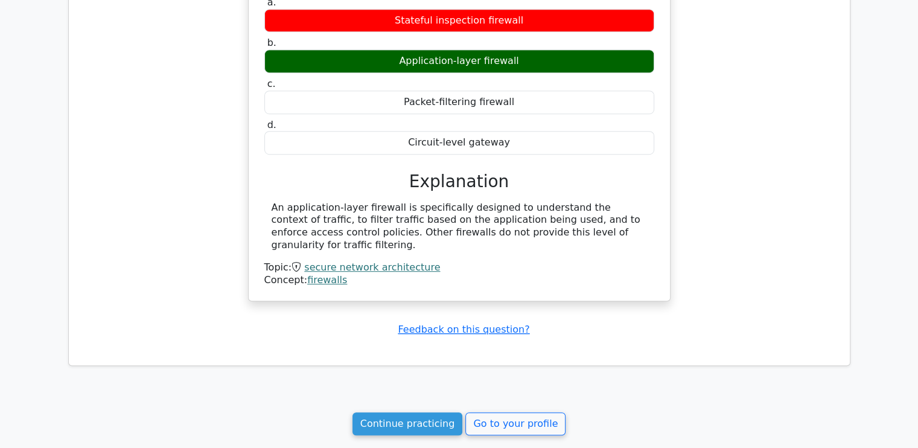
scroll to position [724, 0]
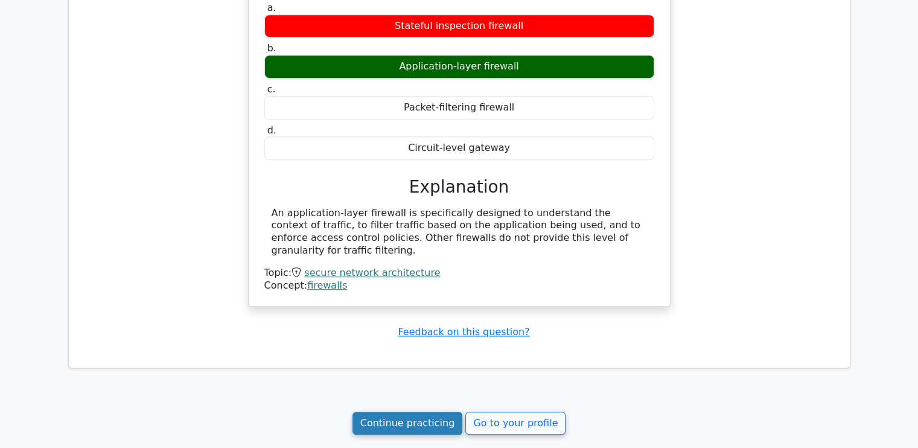
click at [391, 412] on link "Continue practicing" at bounding box center [408, 423] width 110 height 23
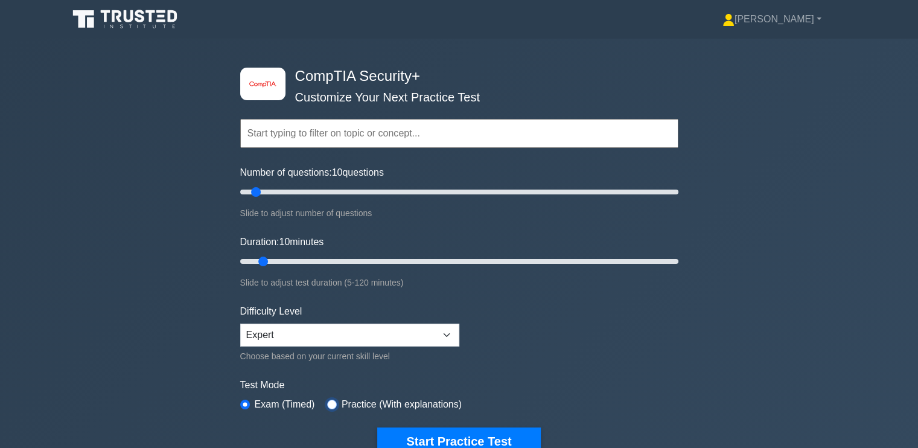
click at [333, 405] on input "radio" at bounding box center [332, 405] width 10 height 10
radio input "true"
click at [352, 190] on input "Number of questions: 55 questions" at bounding box center [459, 192] width 438 height 14
click at [316, 188] on input "Number of questions: 40 questions" at bounding box center [459, 192] width 438 height 14
click at [311, 188] on input "Number of questions: 35 questions" at bounding box center [459, 192] width 438 height 14
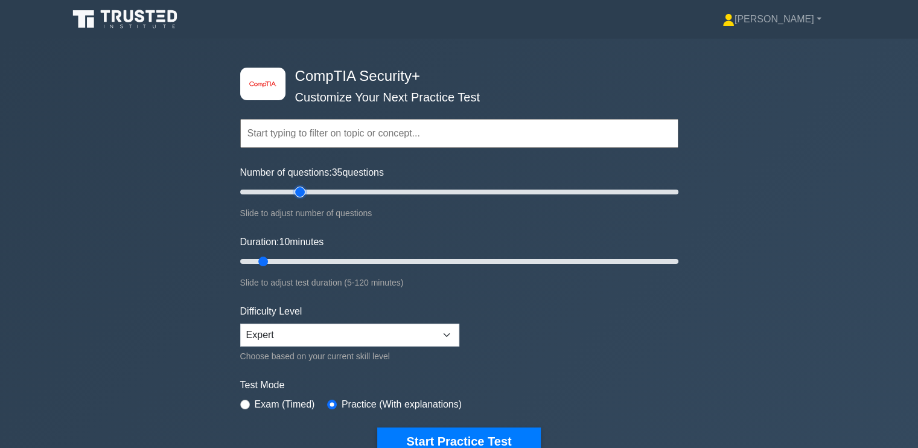
type input "30"
click at [300, 193] on input "Number of questions: 35 questions" at bounding box center [459, 192] width 438 height 14
type input "30"
click at [330, 261] on input "Duration: 10 minutes" at bounding box center [459, 261] width 438 height 14
click at [425, 438] on button "Start Practice Test" at bounding box center [458, 441] width 163 height 28
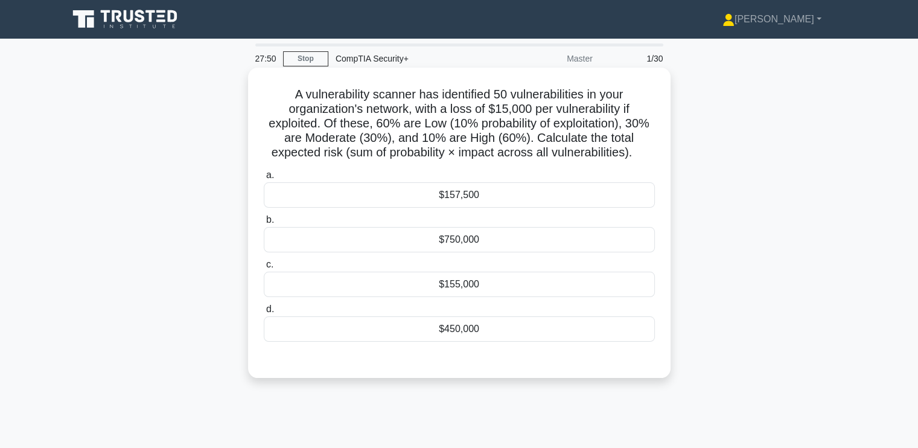
click at [505, 322] on div "$450,000" at bounding box center [459, 328] width 391 height 25
click at [264, 313] on input "d. $450,000" at bounding box center [264, 309] width 0 height 8
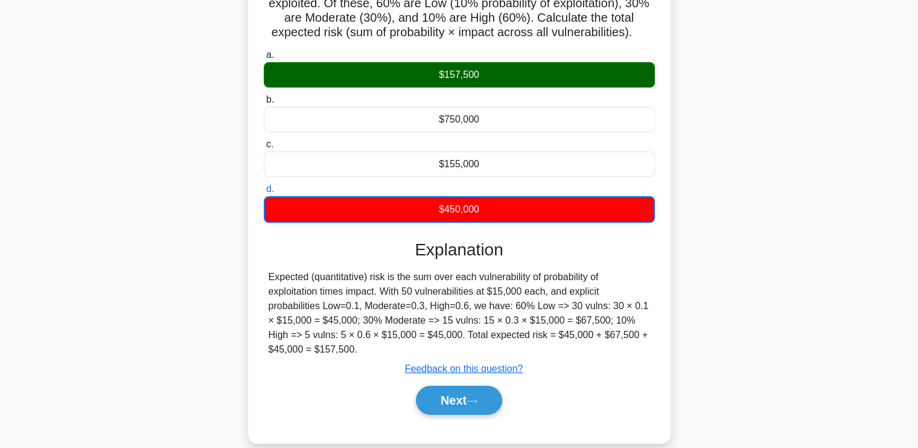
scroll to position [121, 0]
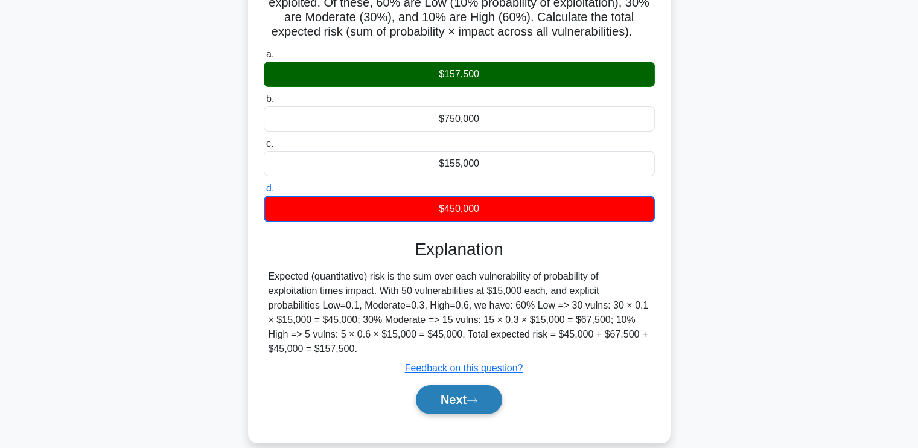
click at [441, 399] on button "Next" at bounding box center [459, 399] width 86 height 29
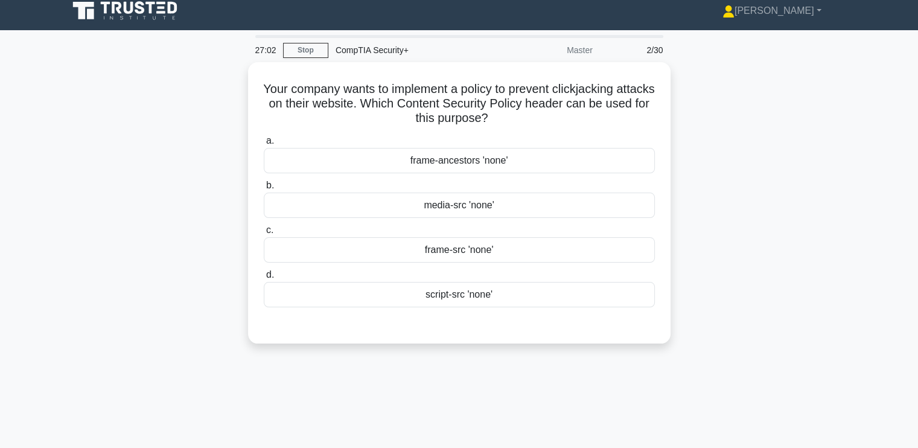
scroll to position [0, 0]
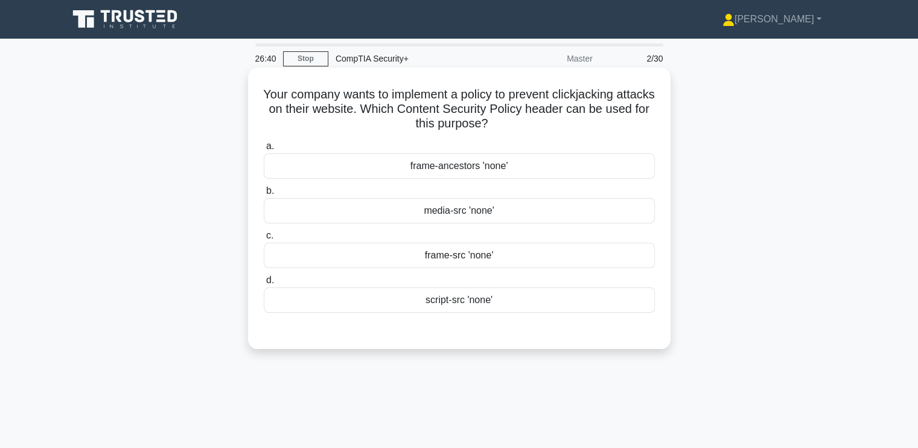
click at [524, 253] on div "frame-src 'none'" at bounding box center [459, 255] width 391 height 25
click at [264, 240] on input "c. frame-src 'none'" at bounding box center [264, 236] width 0 height 8
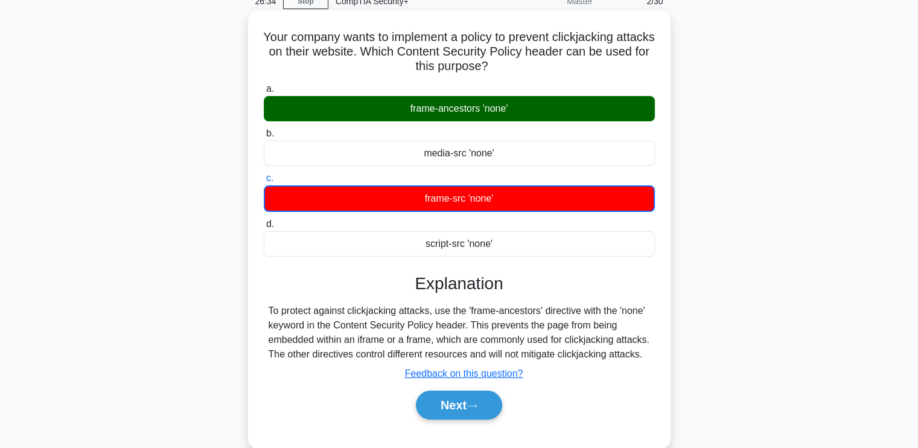
scroll to position [58, 0]
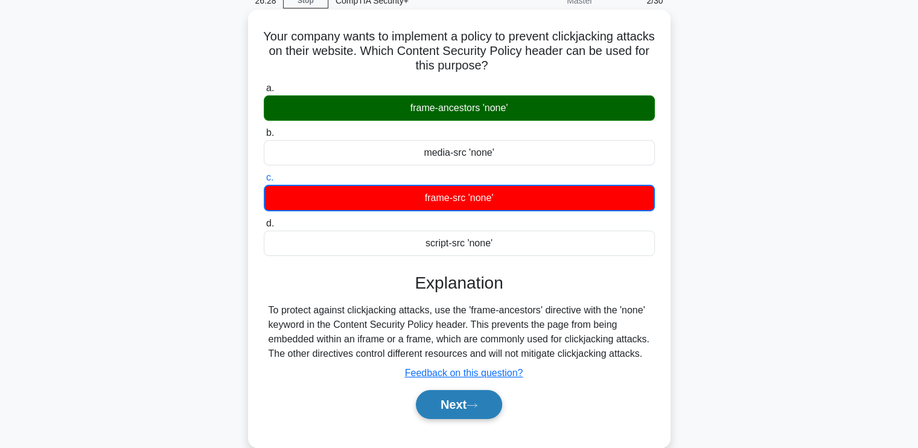
click at [445, 403] on button "Next" at bounding box center [459, 404] width 86 height 29
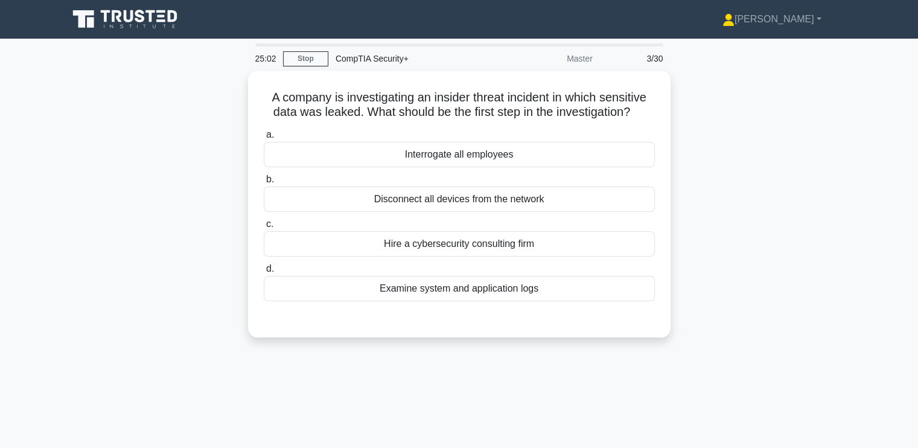
scroll to position [0, 0]
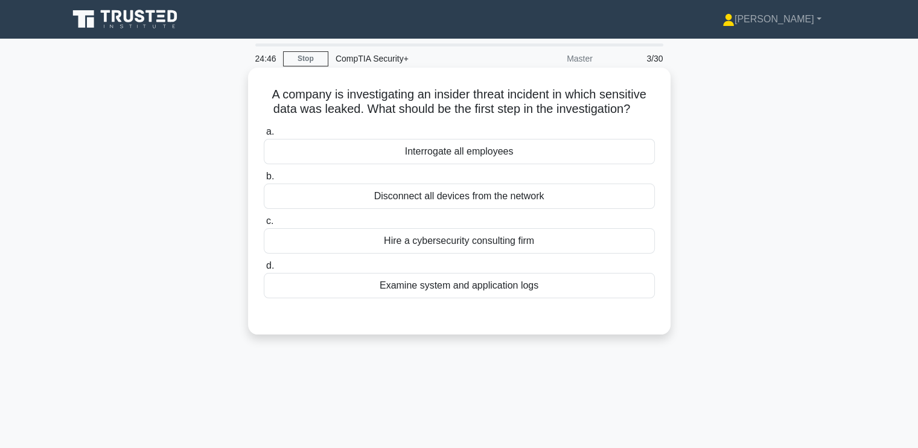
click at [444, 287] on div "Examine system and application logs" at bounding box center [459, 285] width 391 height 25
click at [264, 270] on input "d. Examine system and application logs" at bounding box center [264, 266] width 0 height 8
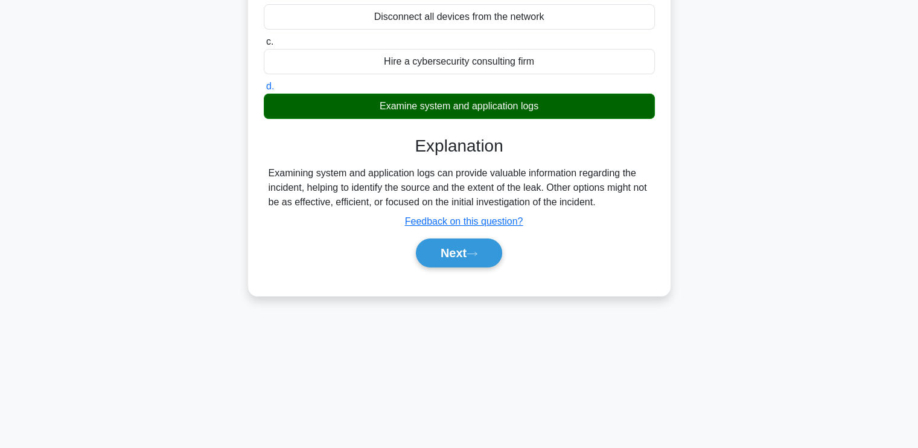
scroll to position [180, 0]
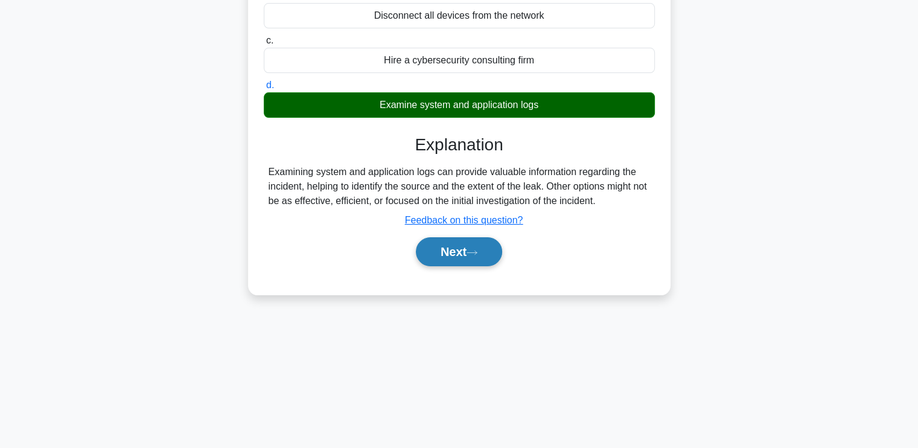
click at [462, 252] on button "Next" at bounding box center [459, 251] width 86 height 29
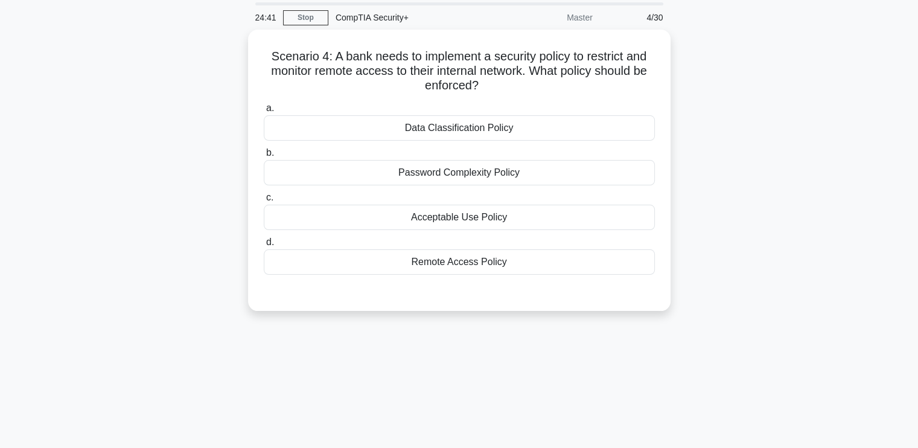
scroll to position [0, 0]
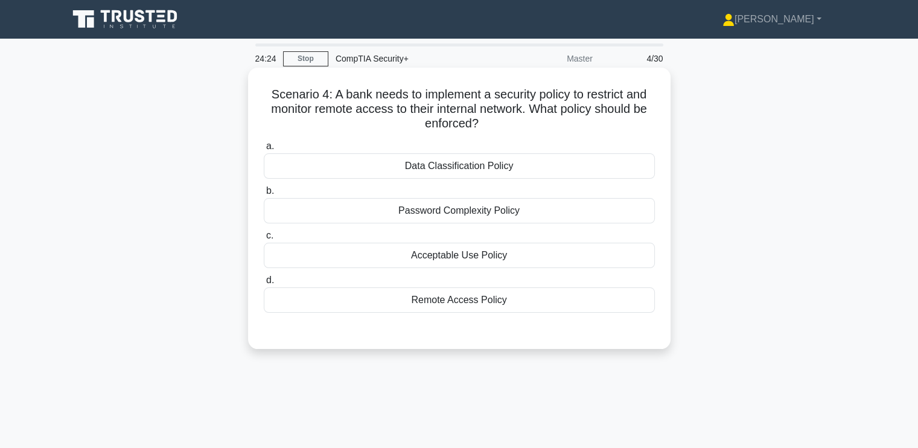
click at [493, 294] on div "Remote Access Policy" at bounding box center [459, 299] width 391 height 25
click at [264, 284] on input "d. Remote Access Policy" at bounding box center [264, 280] width 0 height 8
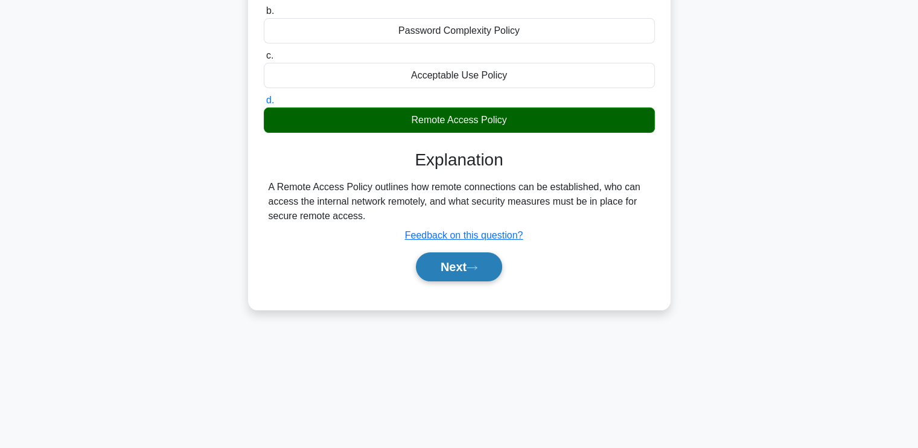
scroll to position [180, 0]
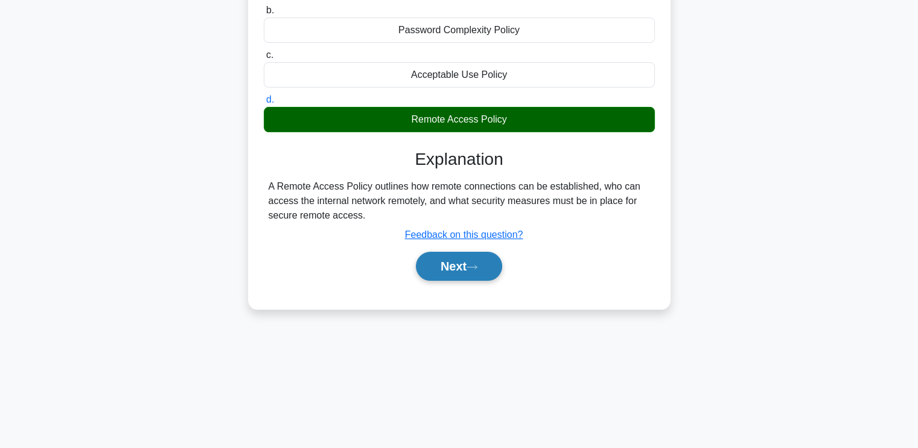
click at [451, 264] on button "Next" at bounding box center [459, 266] width 86 height 29
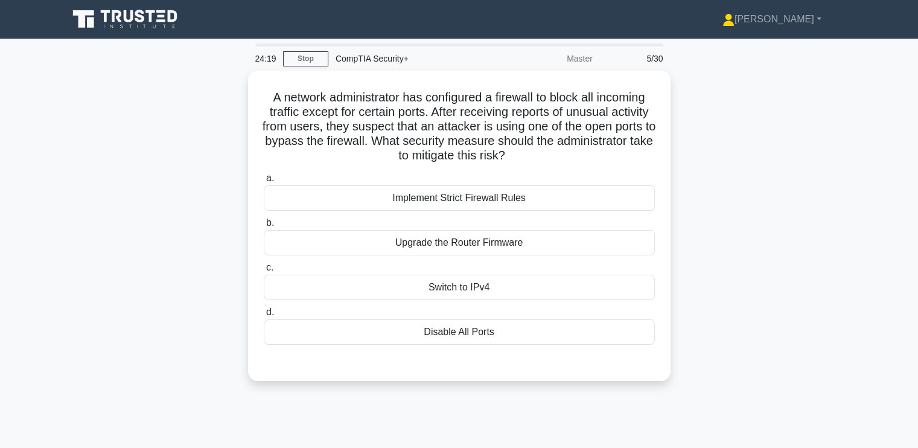
scroll to position [0, 0]
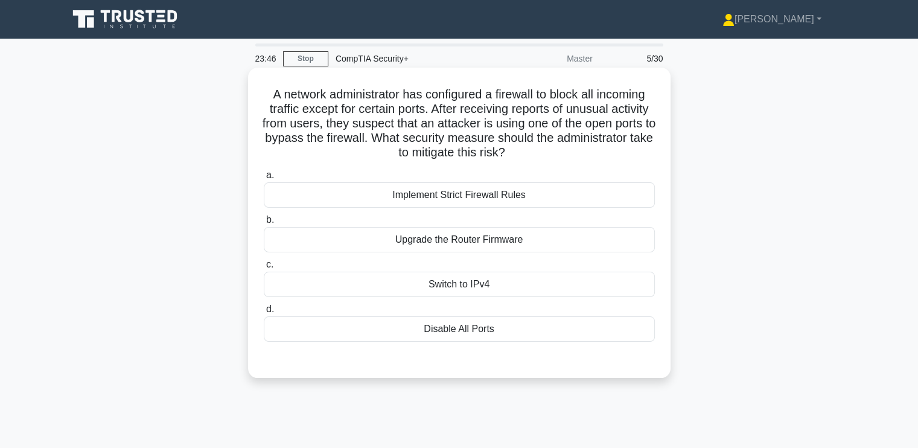
click at [307, 194] on div "Implement Strict Firewall Rules" at bounding box center [459, 194] width 391 height 25
click at [264, 179] on input "a. Implement Strict Firewall Rules" at bounding box center [264, 175] width 0 height 8
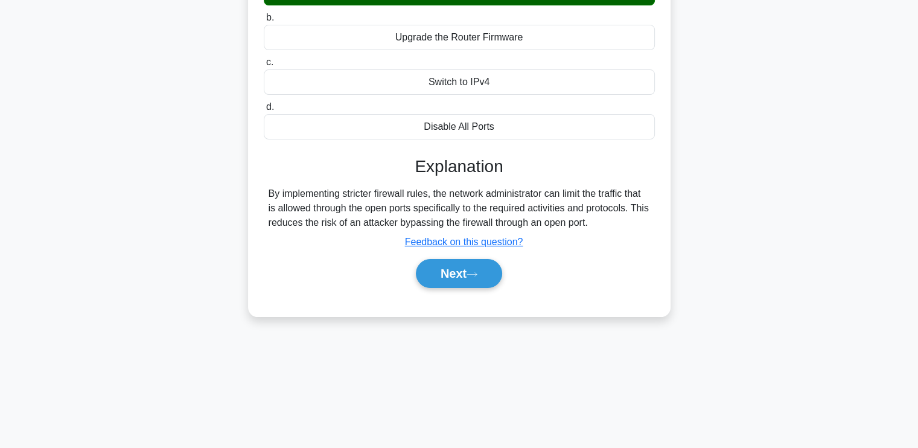
scroll to position [204, 0]
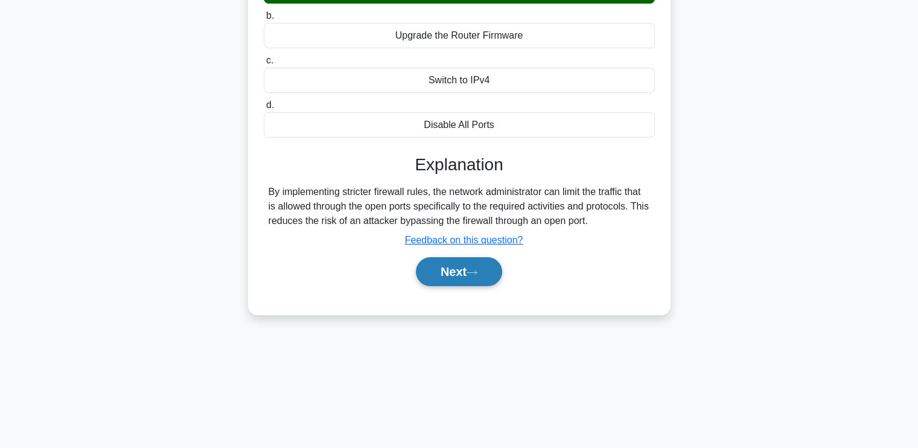
click at [442, 267] on button "Next" at bounding box center [459, 271] width 86 height 29
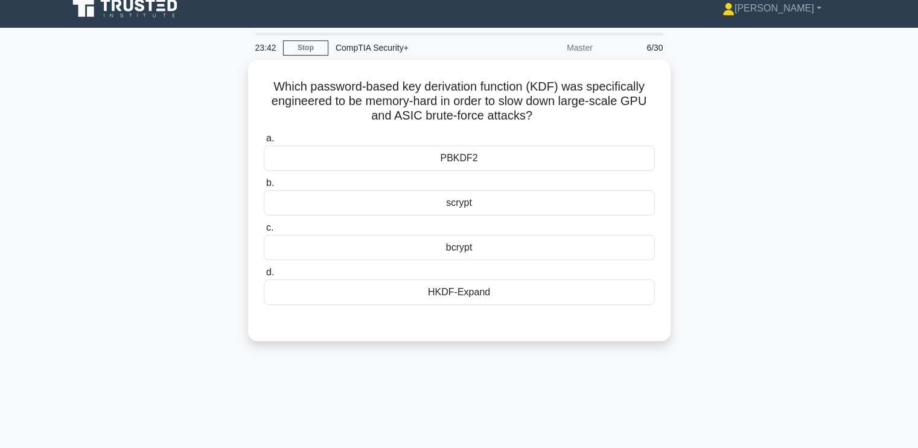
scroll to position [0, 0]
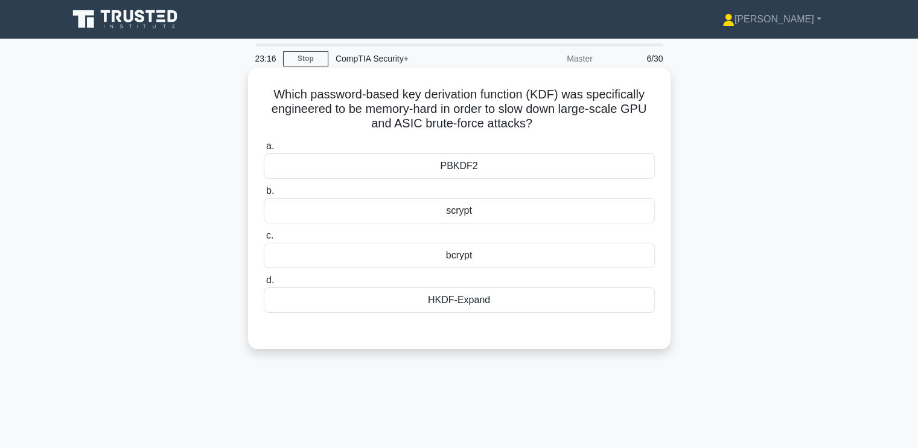
click at [354, 164] on div "PBKDF2" at bounding box center [459, 165] width 391 height 25
click at [264, 150] on input "a. PBKDF2" at bounding box center [264, 146] width 0 height 8
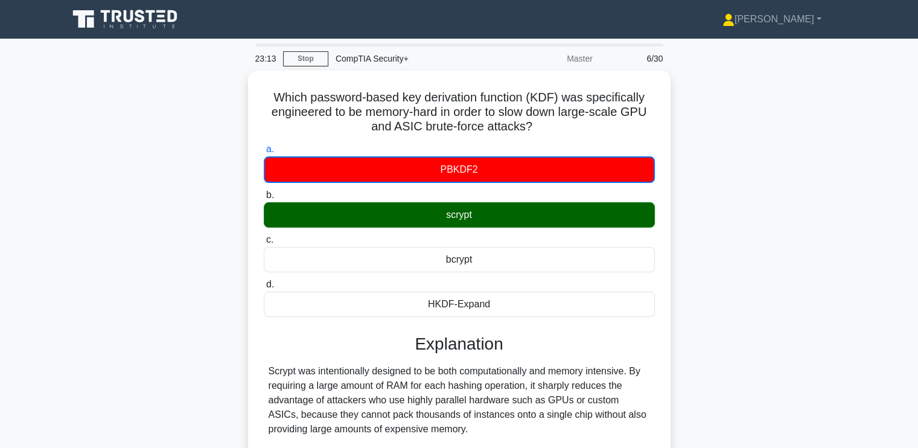
click at [220, 241] on div "Which password-based key derivation function (KDF) was specifically engineered …" at bounding box center [459, 348] width 797 height 554
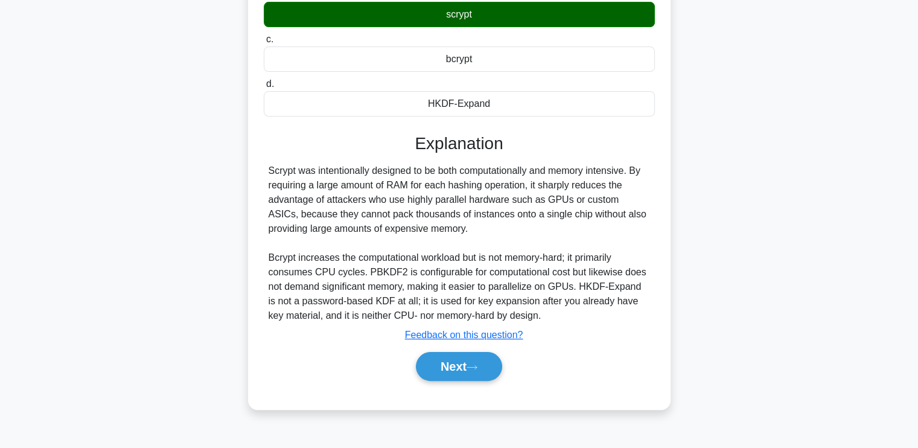
scroll to position [204, 0]
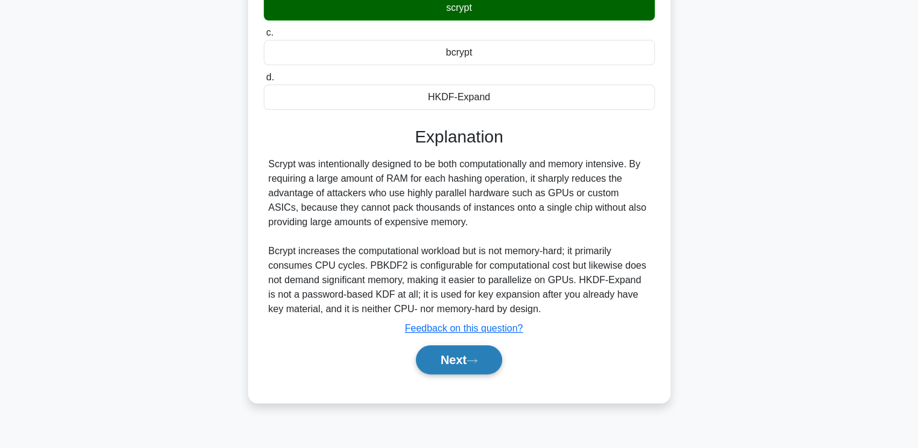
click at [438, 346] on button "Next" at bounding box center [459, 359] width 86 height 29
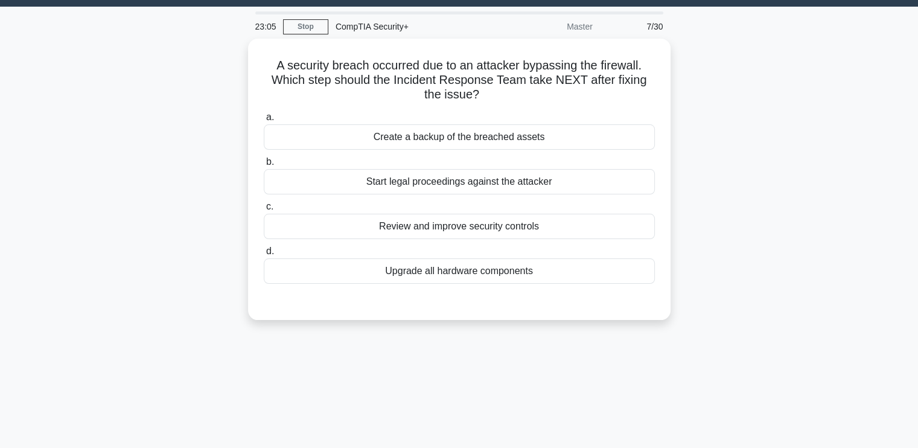
scroll to position [0, 0]
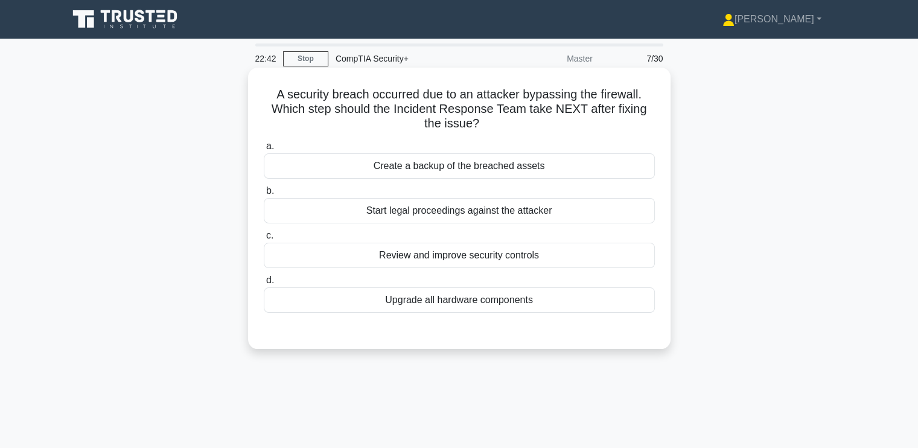
click at [357, 258] on div "Review and improve security controls" at bounding box center [459, 255] width 391 height 25
click at [264, 240] on input "c. Review and improve security controls" at bounding box center [264, 236] width 0 height 8
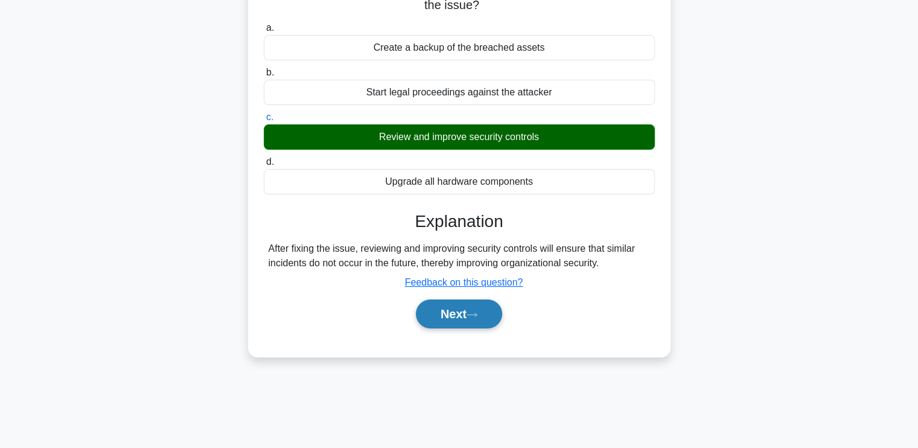
scroll to position [120, 0]
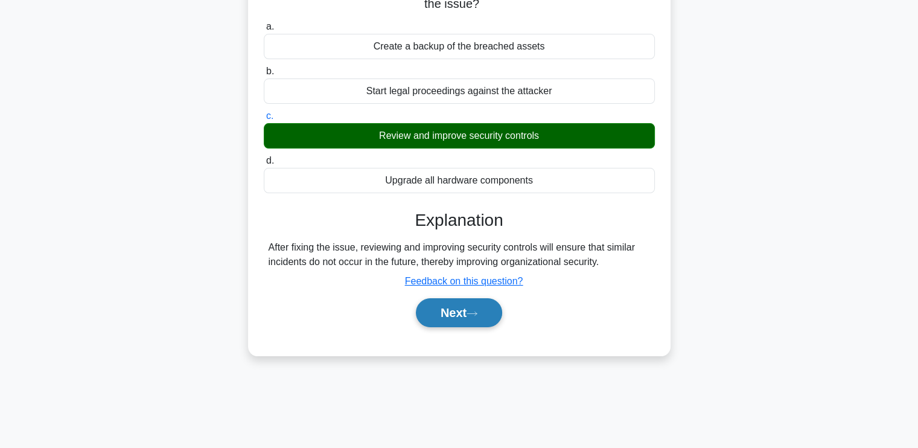
click at [476, 314] on icon at bounding box center [472, 313] width 11 height 7
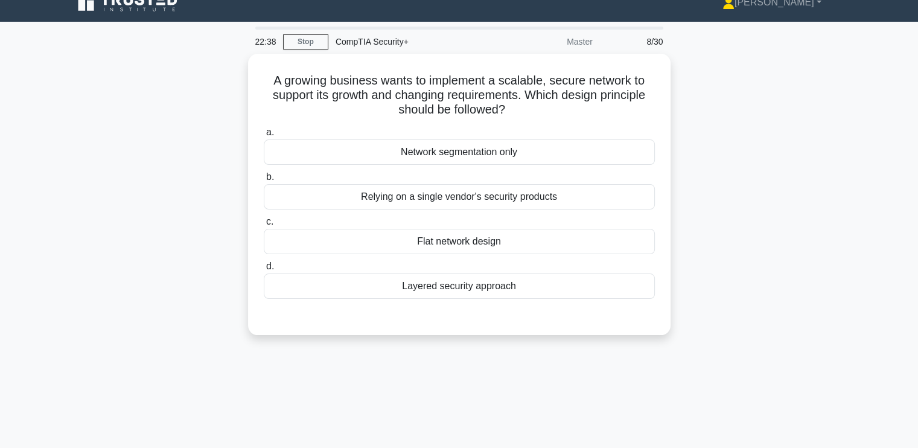
scroll to position [0, 0]
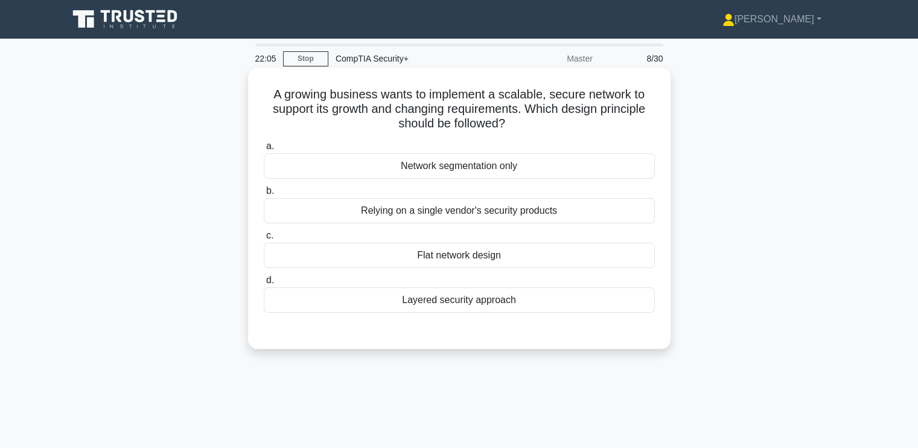
click at [478, 296] on div "Layered security approach" at bounding box center [459, 299] width 391 height 25
click at [264, 284] on input "d. Layered security approach" at bounding box center [264, 280] width 0 height 8
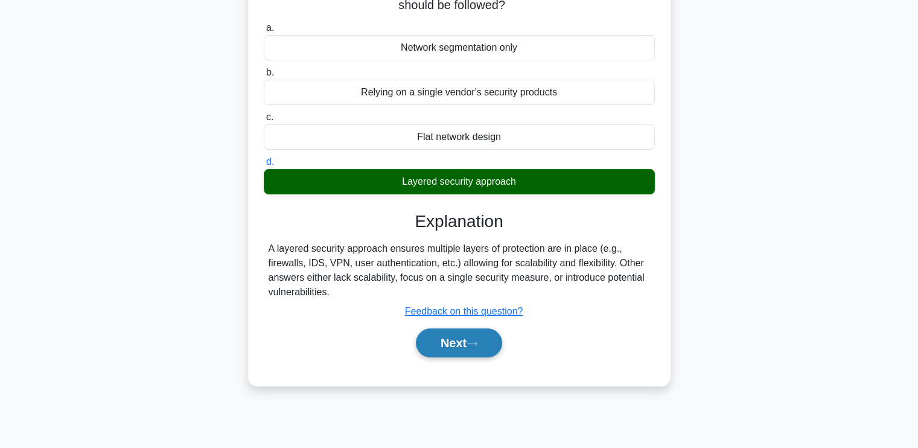
scroll to position [119, 0]
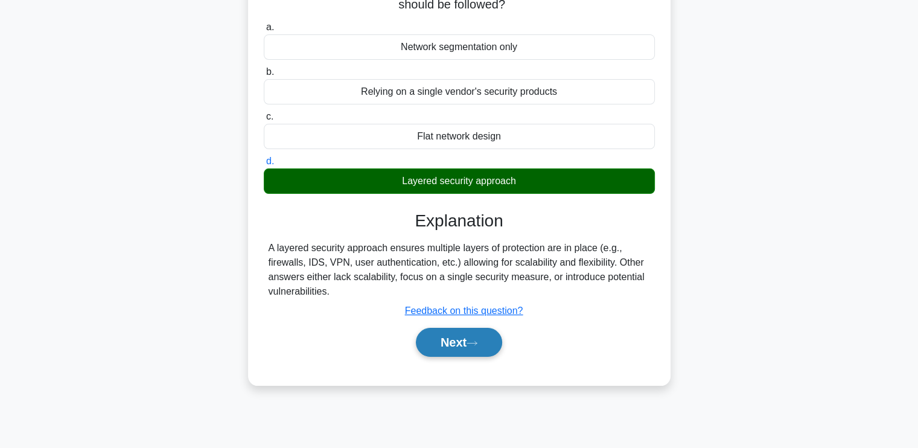
click at [477, 337] on button "Next" at bounding box center [459, 342] width 86 height 29
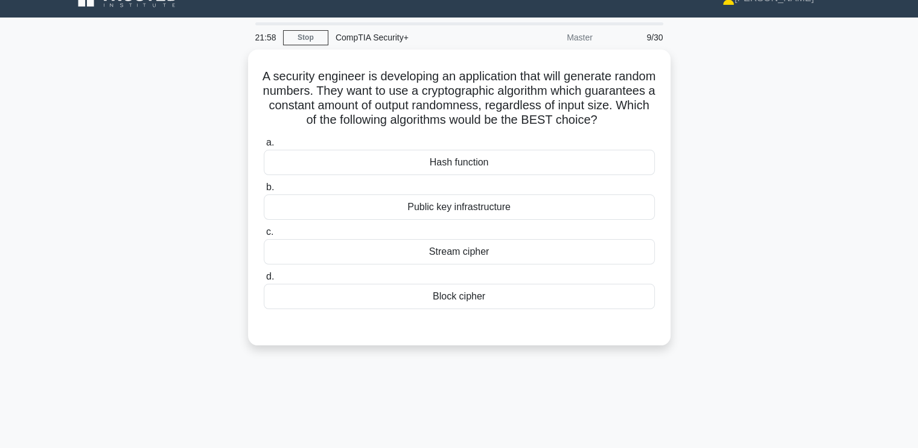
scroll to position [0, 0]
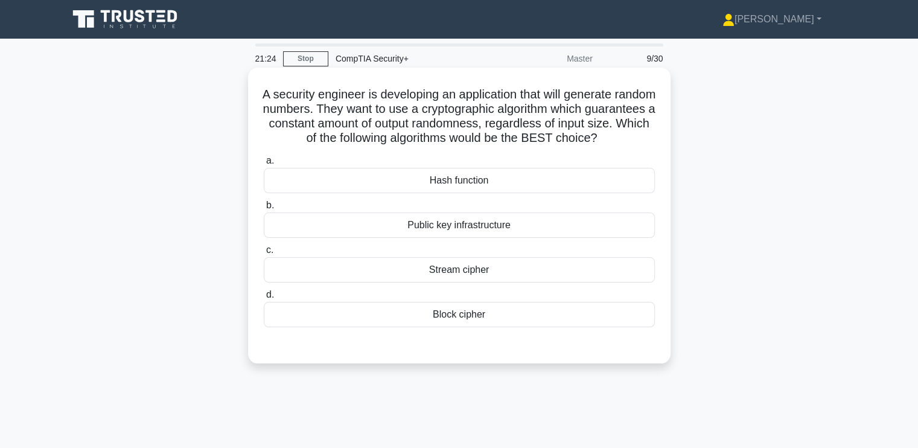
click at [444, 327] on div "Block cipher" at bounding box center [459, 314] width 391 height 25
click at [264, 299] on input "d. Block cipher" at bounding box center [264, 295] width 0 height 8
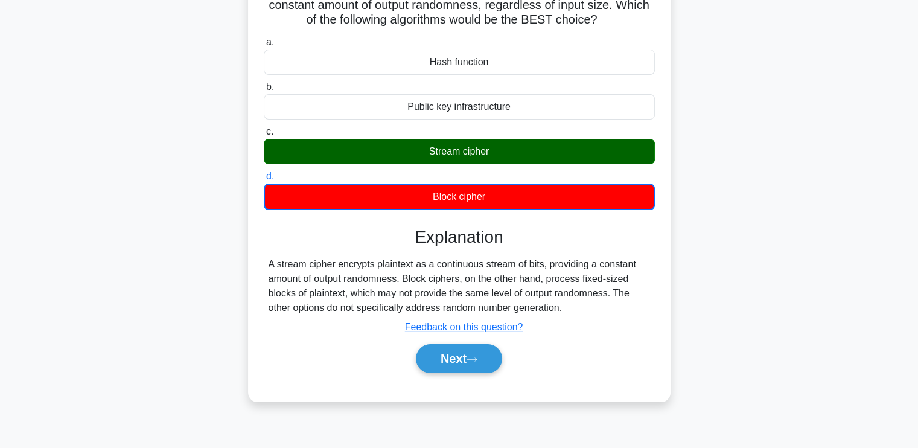
scroll to position [120, 0]
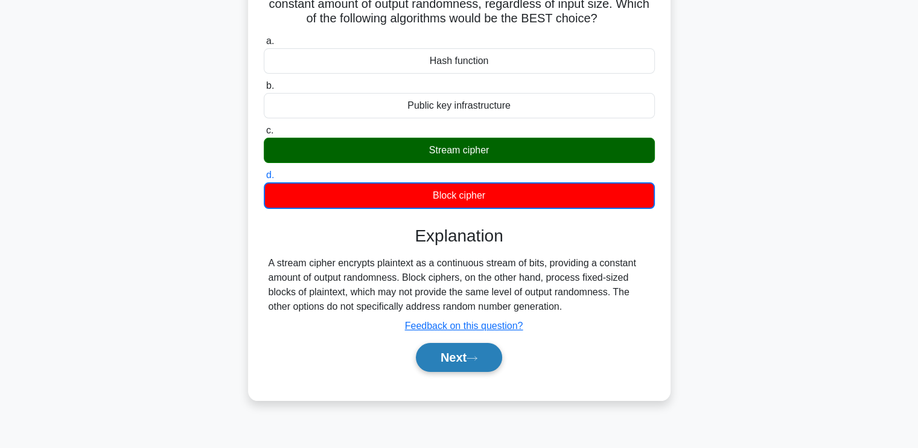
click at [489, 372] on button "Next" at bounding box center [459, 357] width 86 height 29
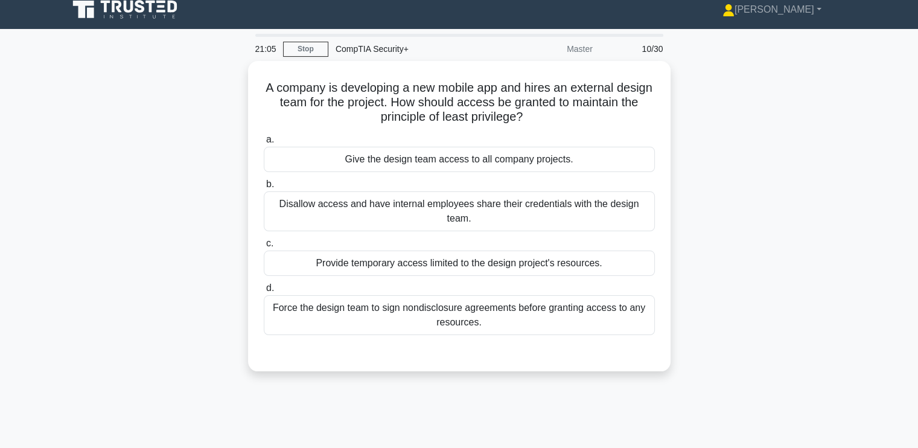
scroll to position [0, 0]
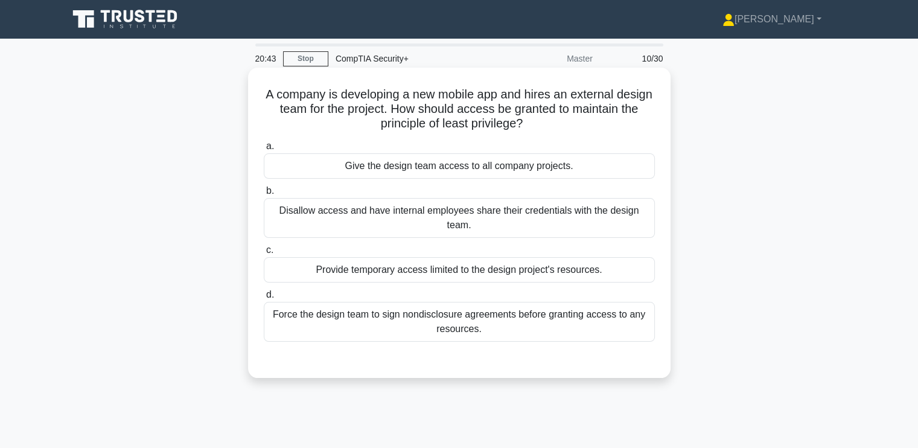
click at [303, 270] on div "Provide temporary access limited to the design project's resources." at bounding box center [459, 269] width 391 height 25
click at [264, 254] on input "c. Provide temporary access limited to the design project's resources." at bounding box center [264, 250] width 0 height 8
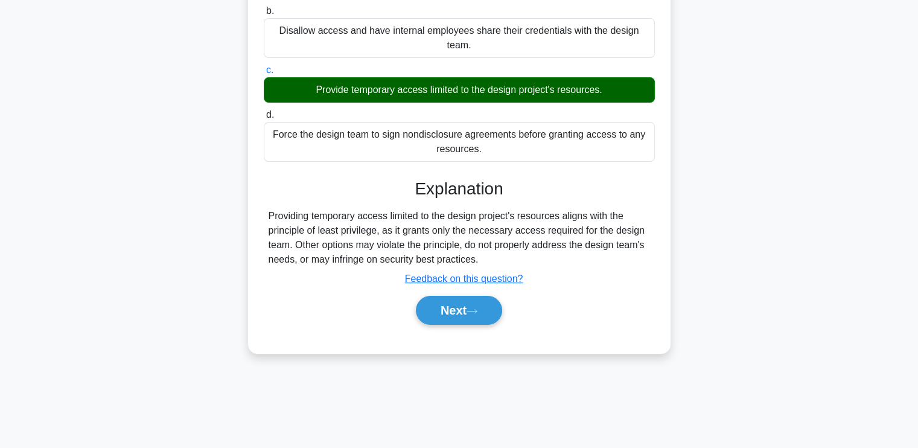
scroll to position [180, 0]
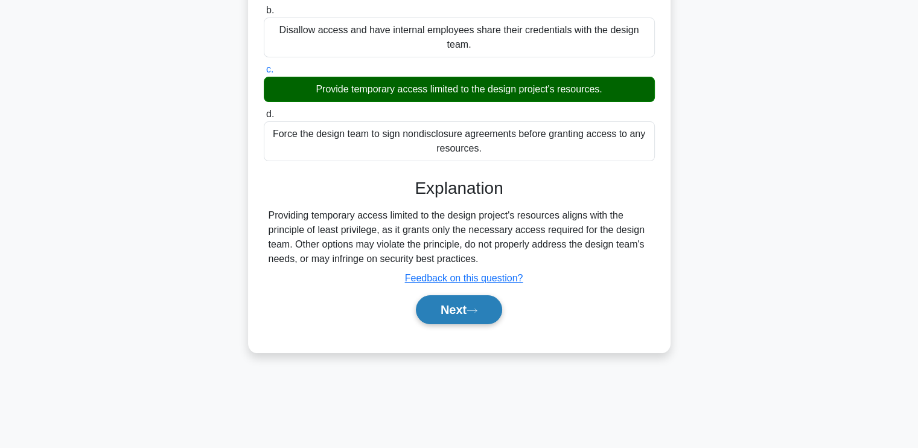
click at [461, 304] on button "Next" at bounding box center [459, 309] width 86 height 29
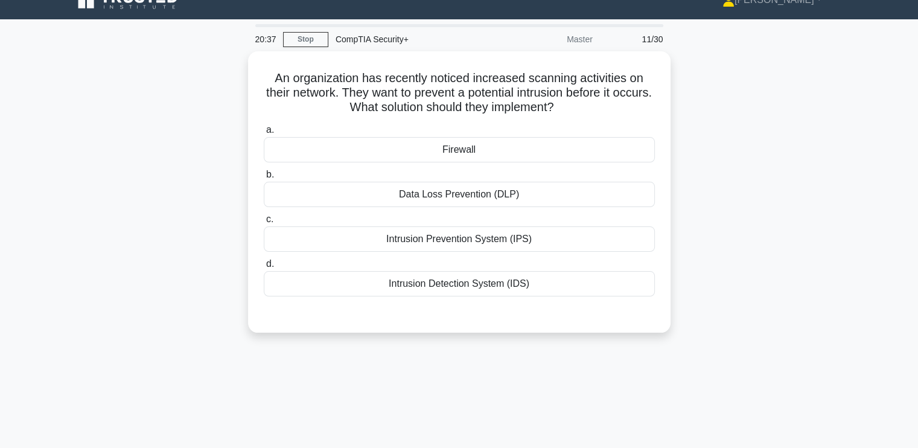
scroll to position [0, 0]
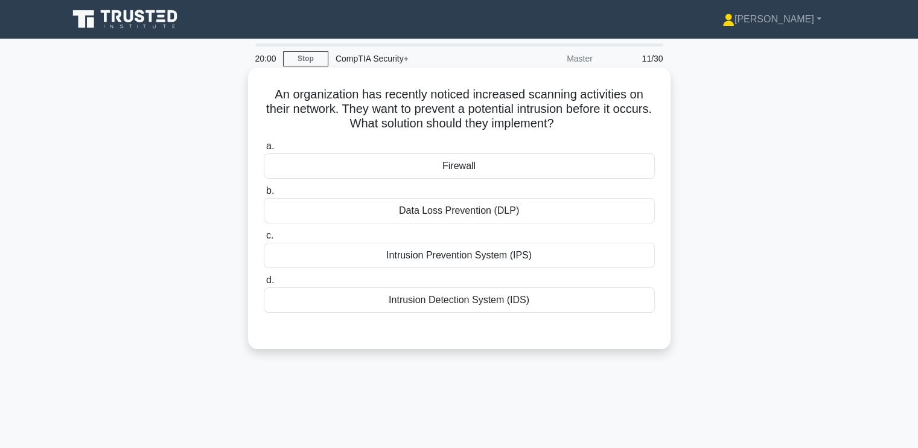
click at [442, 253] on div "Intrusion Prevention System (IPS)" at bounding box center [459, 255] width 391 height 25
click at [264, 240] on input "c. Intrusion Prevention System (IPS)" at bounding box center [264, 236] width 0 height 8
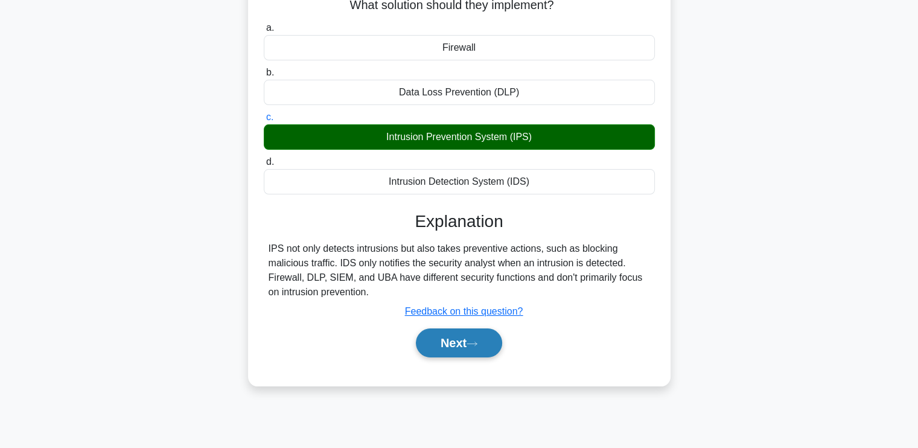
click at [464, 342] on button "Next" at bounding box center [459, 342] width 86 height 29
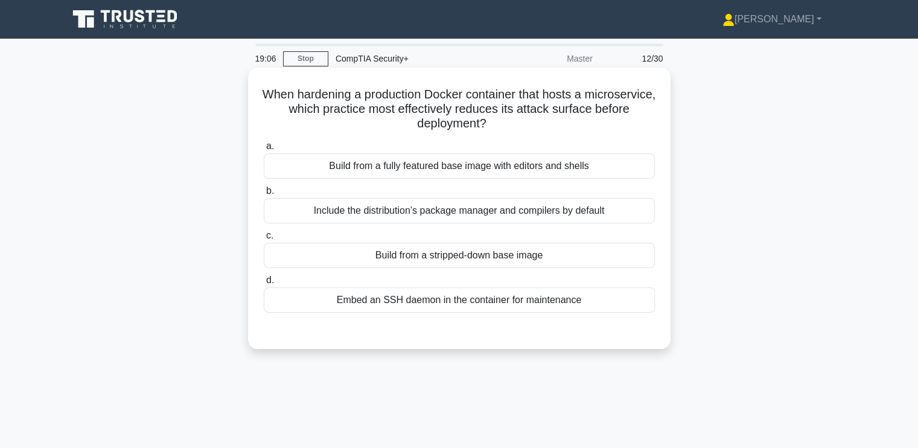
click at [320, 171] on div "Build from a fully featured base image with editors and shells" at bounding box center [459, 165] width 391 height 25
click at [264, 150] on input "a. Build from a fully featured base image with editors and shells" at bounding box center [264, 146] width 0 height 8
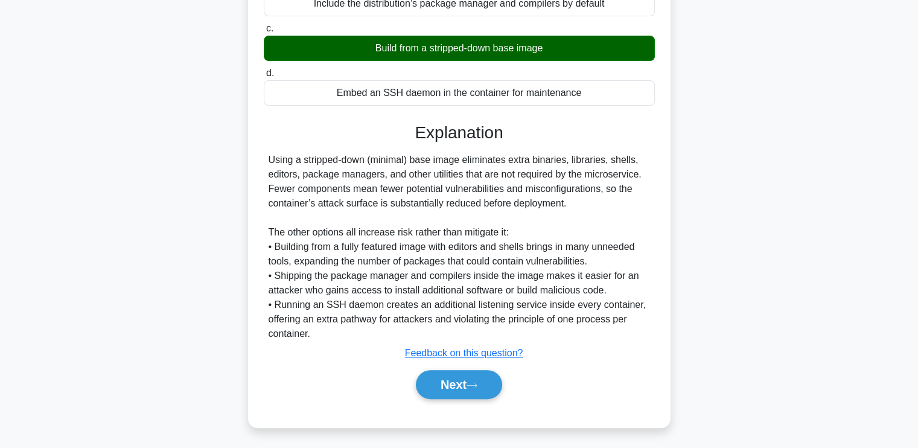
scroll to position [209, 0]
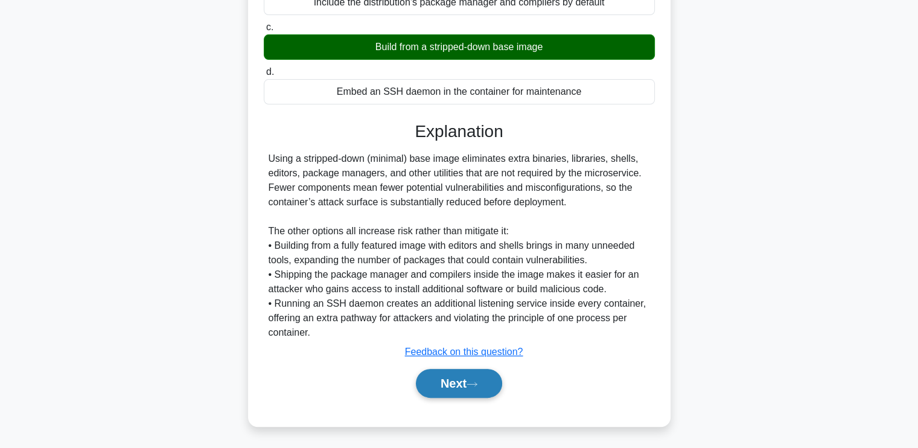
click at [461, 383] on button "Next" at bounding box center [459, 383] width 86 height 29
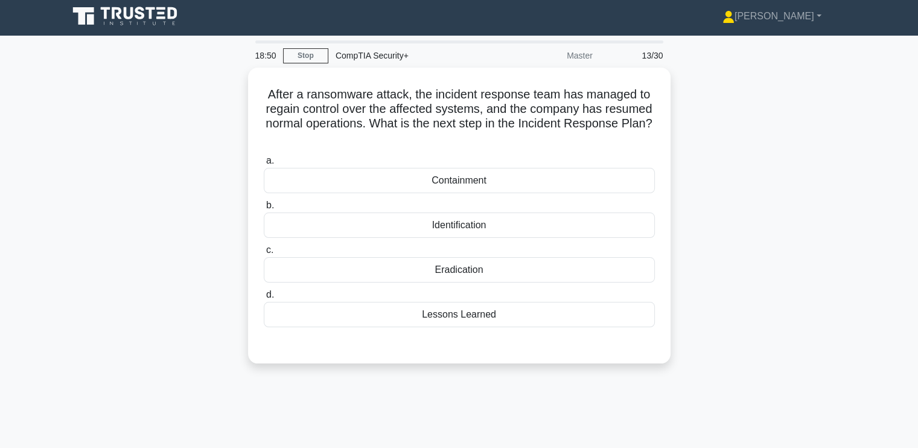
scroll to position [0, 0]
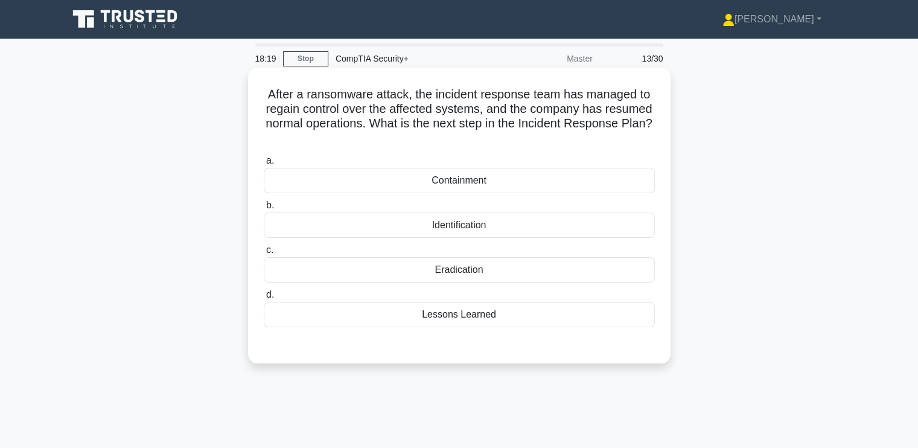
click at [487, 317] on div "Lessons Learned" at bounding box center [459, 314] width 391 height 25
click at [264, 299] on input "d. Lessons Learned" at bounding box center [264, 295] width 0 height 8
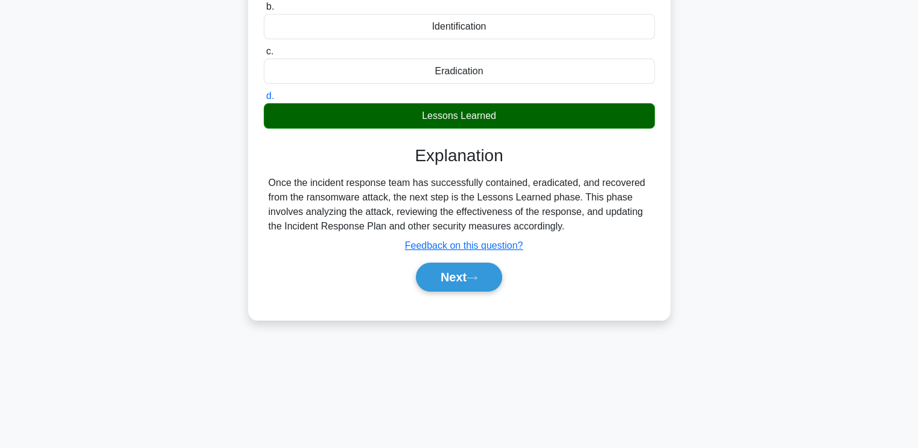
scroll to position [204, 0]
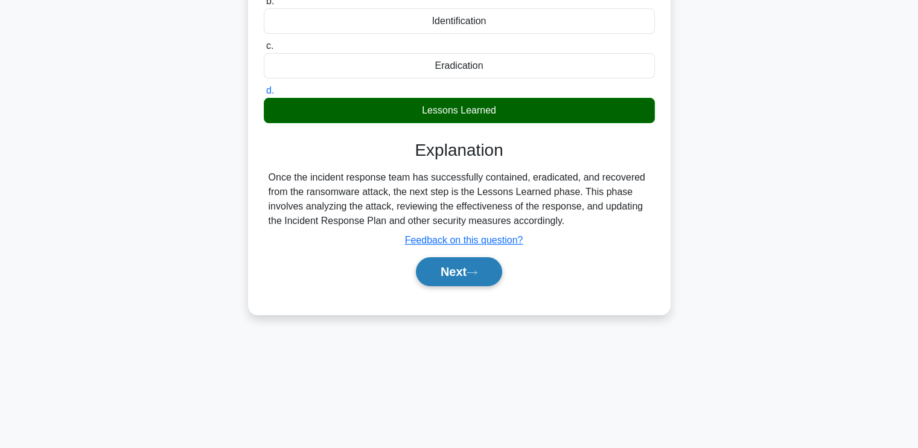
click at [452, 272] on button "Next" at bounding box center [459, 271] width 86 height 29
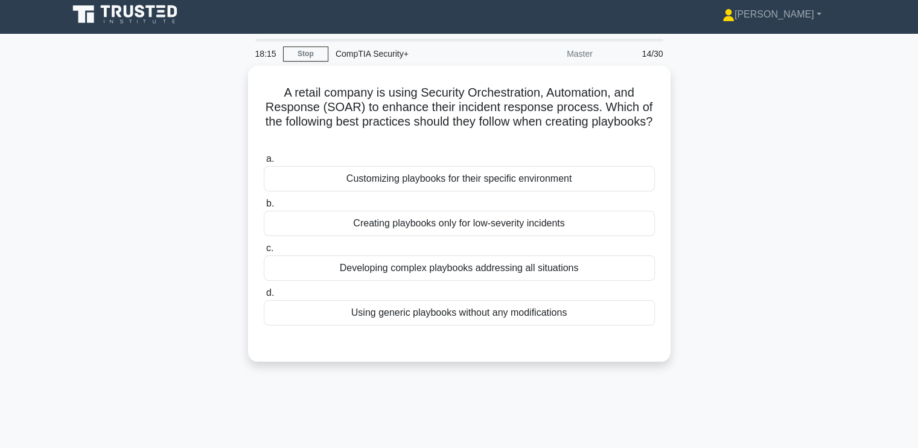
scroll to position [0, 0]
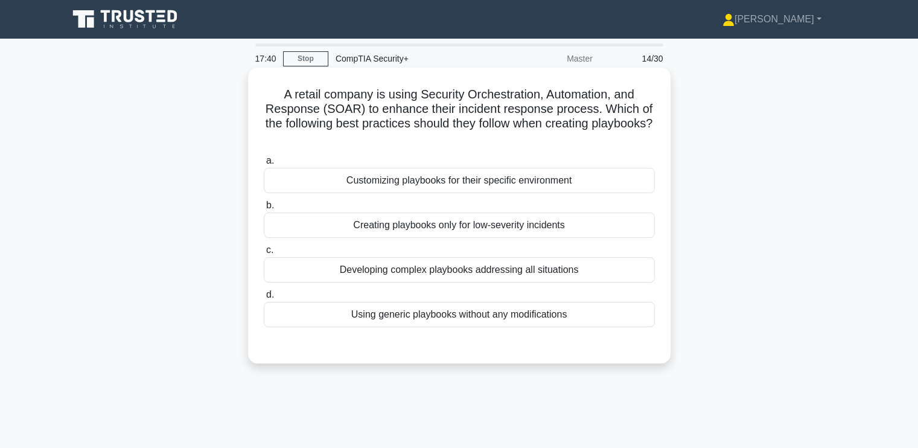
click at [308, 191] on div "Customizing playbooks for their specific environment" at bounding box center [459, 180] width 391 height 25
click at [264, 165] on input "a. Customizing playbooks for their specific environment" at bounding box center [264, 161] width 0 height 8
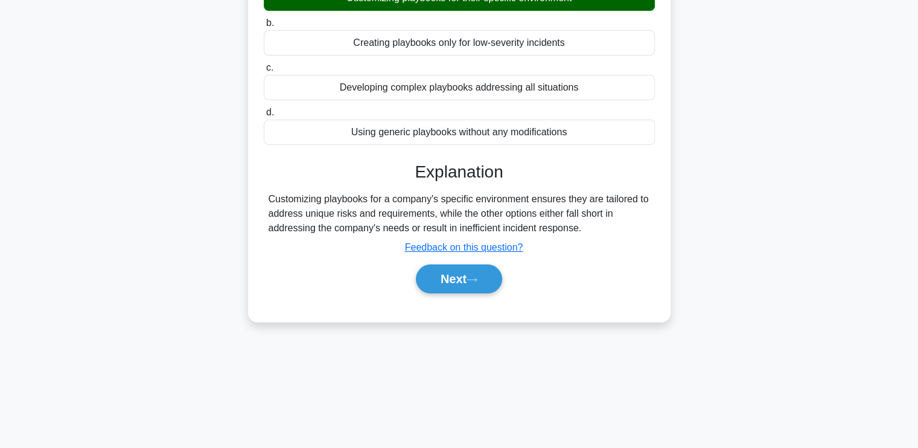
scroll to position [204, 0]
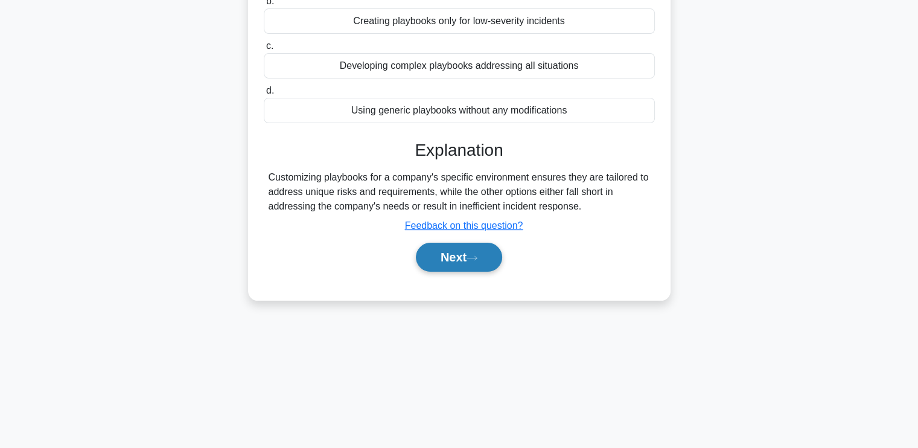
click at [444, 255] on button "Next" at bounding box center [459, 257] width 86 height 29
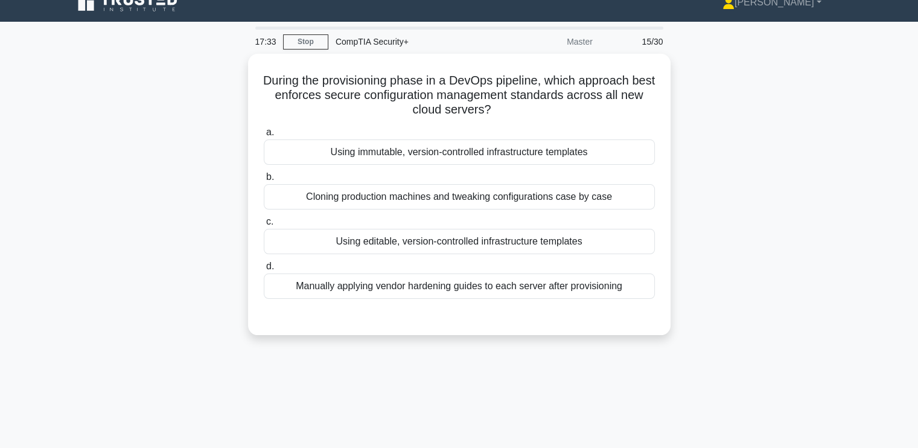
scroll to position [16, 0]
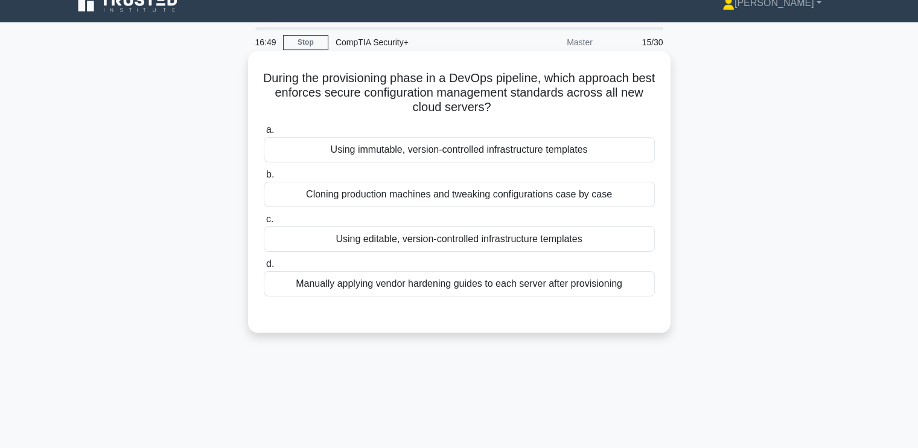
click at [383, 150] on div "Using immutable, version-controlled infrastructure templates" at bounding box center [459, 149] width 391 height 25
click at [264, 134] on input "a. Using immutable, version-controlled infrastructure templates" at bounding box center [264, 130] width 0 height 8
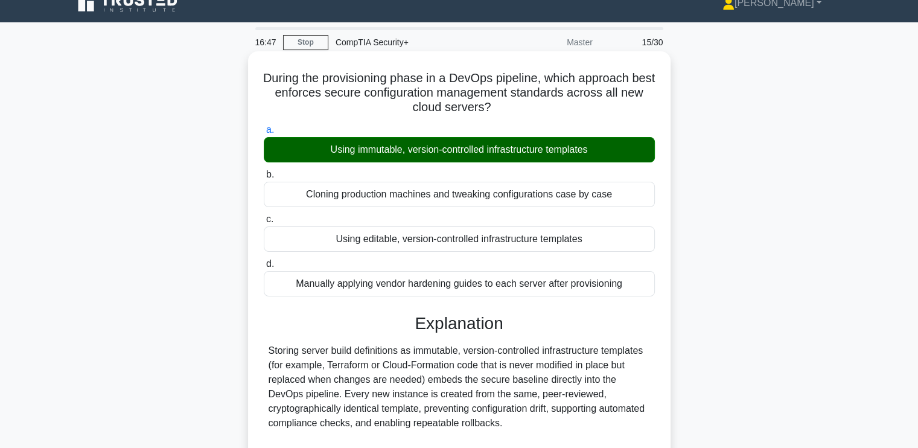
click at [345, 346] on div "Storing server build definitions as immutable, version-controlled infrastructur…" at bounding box center [459, 437] width 381 height 188
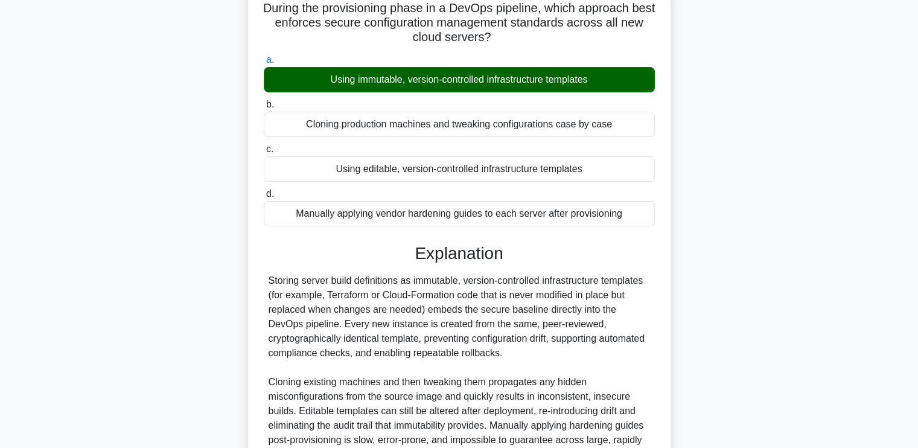
scroll to position [0, 0]
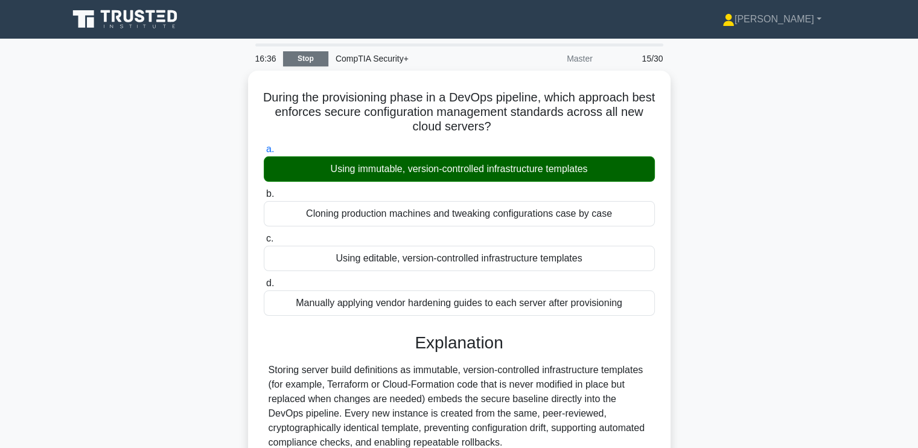
click at [308, 55] on link "Stop" at bounding box center [305, 58] width 45 height 15
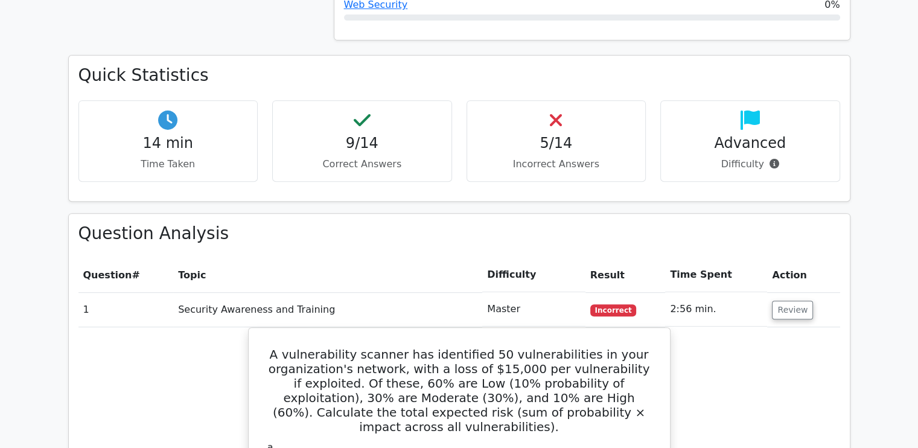
scroll to position [483, 0]
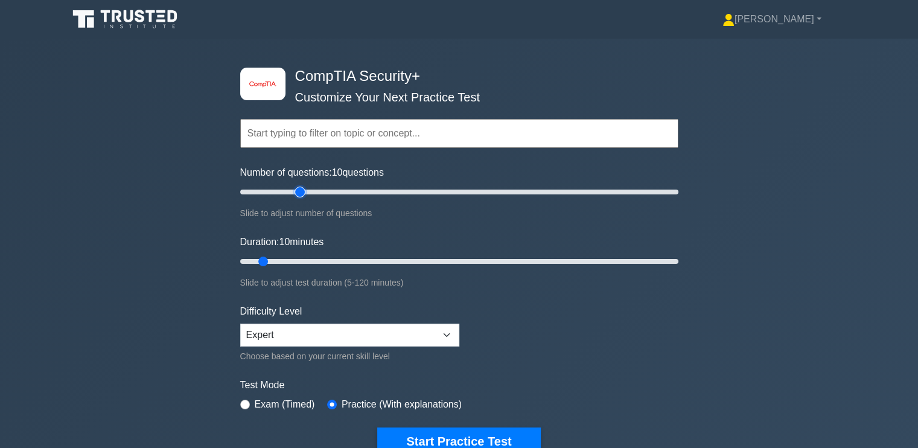
click at [298, 187] on input "Number of questions: 10 questions" at bounding box center [459, 192] width 438 height 14
click at [290, 191] on input "Number of questions: 25 questions" at bounding box center [459, 192] width 438 height 14
type input "20"
click at [278, 190] on input "Number of questions: 20 questions" at bounding box center [459, 192] width 438 height 14
type input "20"
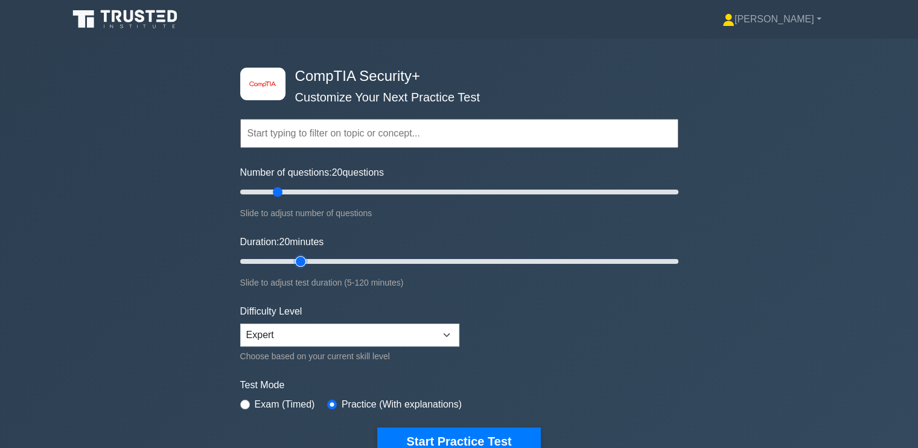
click at [293, 257] on input "Duration: 20 minutes" at bounding box center [459, 261] width 438 height 14
click at [462, 436] on button "Start Practice Test" at bounding box center [458, 441] width 163 height 28
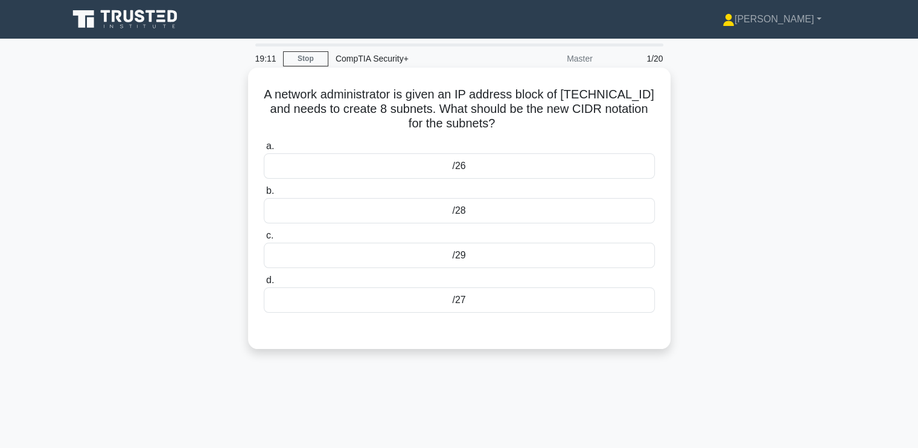
click at [488, 305] on div "/27" at bounding box center [459, 299] width 391 height 25
click at [264, 284] on input "d. /27" at bounding box center [264, 280] width 0 height 8
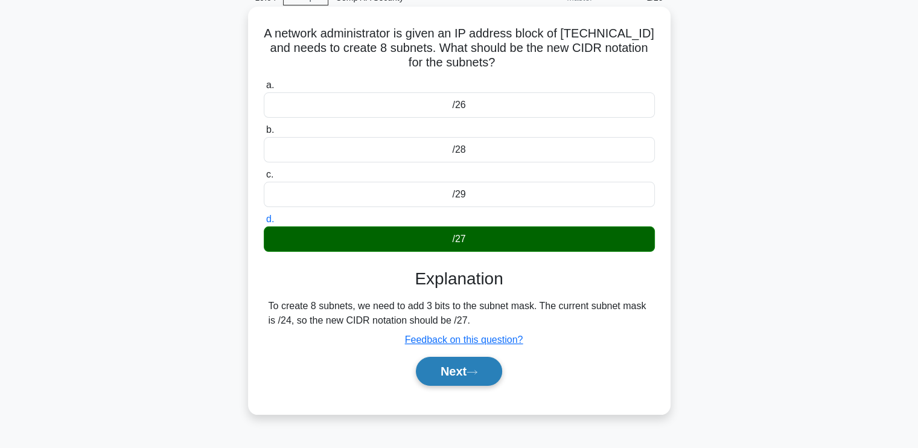
scroll to position [60, 0]
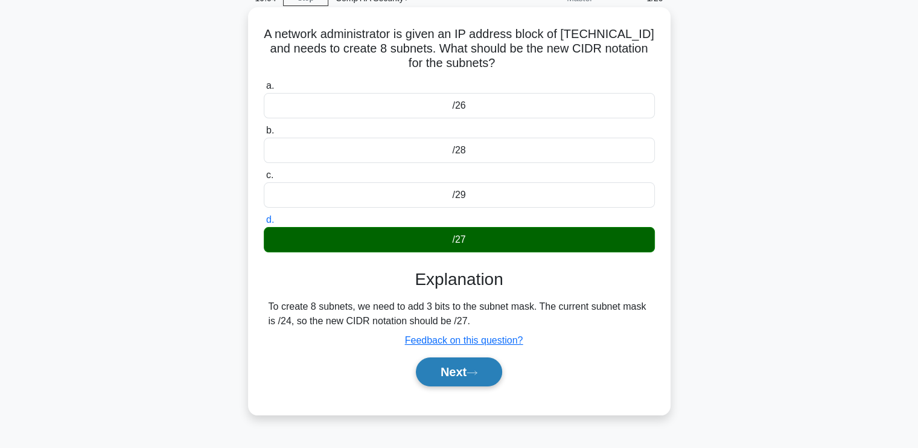
click at [465, 368] on button "Next" at bounding box center [459, 371] width 86 height 29
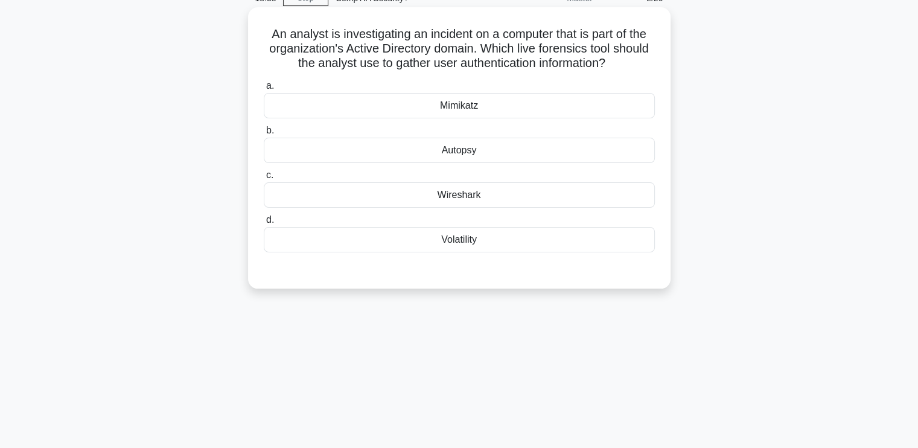
click at [406, 191] on div "Wireshark" at bounding box center [459, 194] width 391 height 25
click at [264, 179] on input "c. Wireshark" at bounding box center [264, 175] width 0 height 8
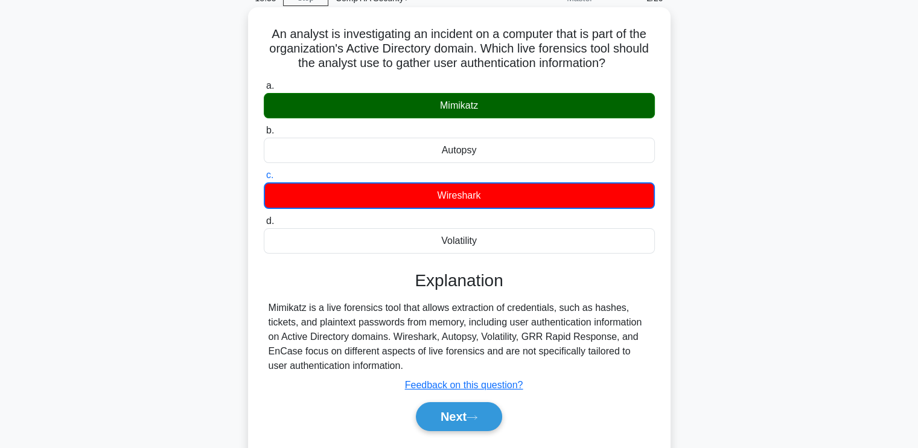
click at [336, 316] on div "Mimikatz is a live forensics tool that allows extraction of credentials, such a…" at bounding box center [459, 337] width 381 height 72
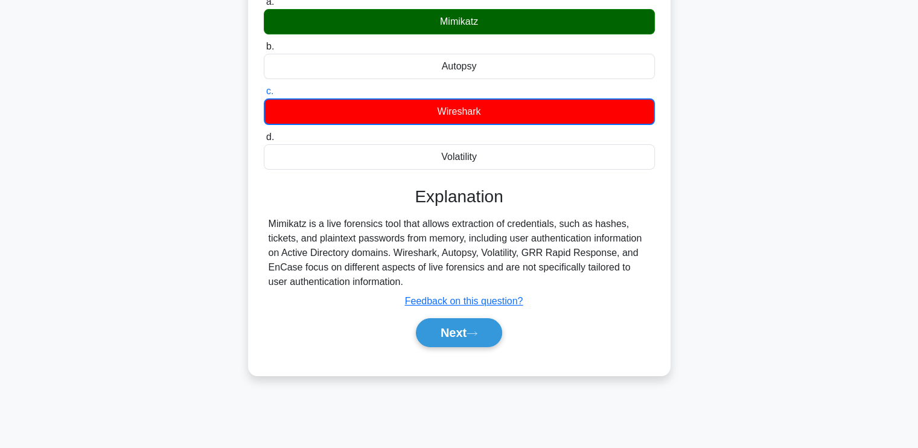
scroll to position [144, 0]
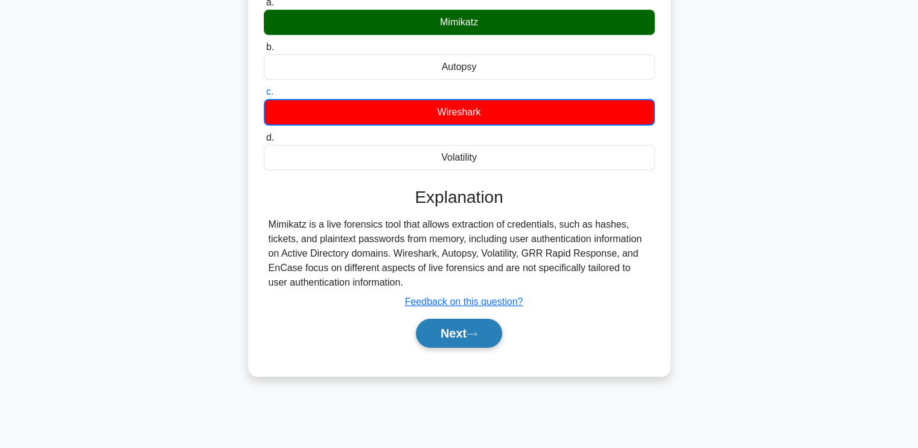
click at [470, 334] on button "Next" at bounding box center [459, 333] width 86 height 29
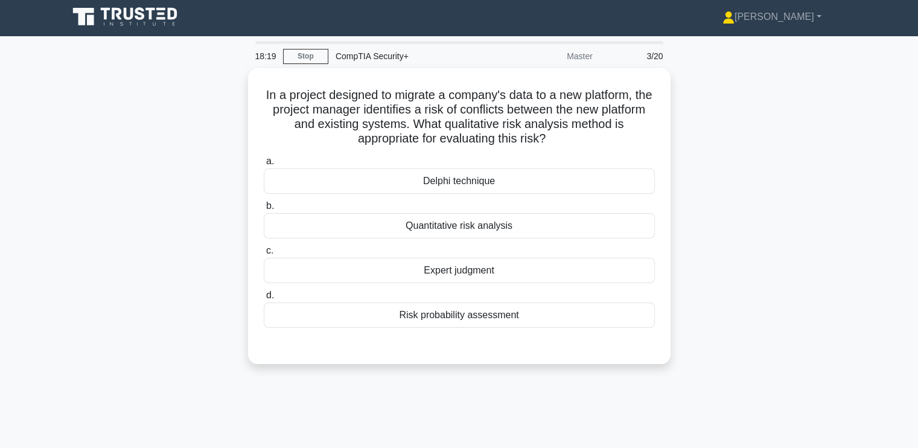
scroll to position [0, 0]
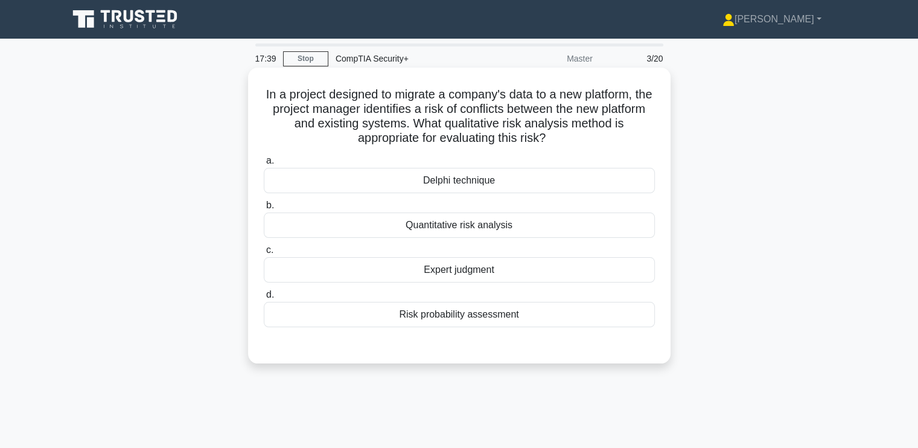
click at [403, 179] on div "Delphi technique" at bounding box center [459, 180] width 391 height 25
click at [264, 165] on input "a. Delphi technique" at bounding box center [264, 161] width 0 height 8
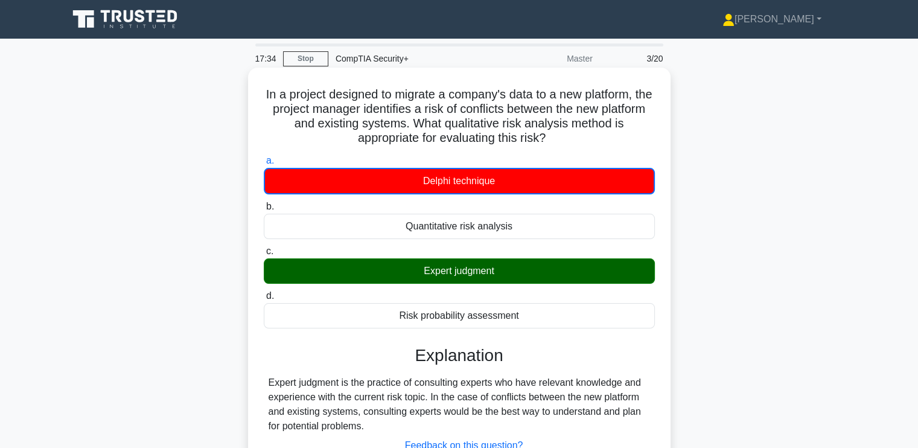
click at [339, 389] on div "Expert judgment is the practice of consulting experts who have relevant knowled…" at bounding box center [459, 404] width 381 height 58
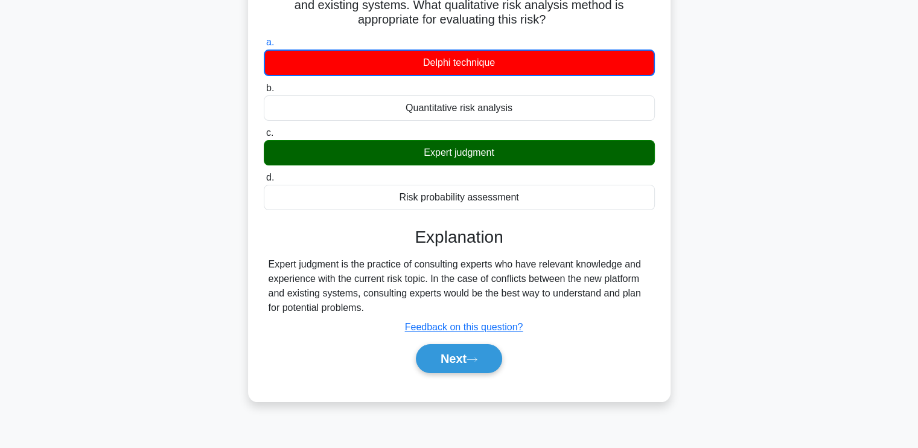
scroll to position [120, 0]
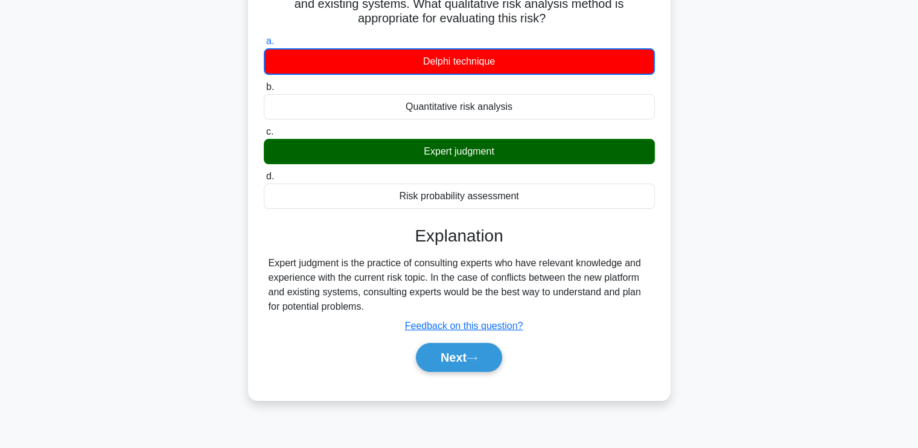
click at [321, 299] on div "Expert judgment is the practice of consulting experts who have relevant knowled…" at bounding box center [459, 285] width 381 height 58
click at [452, 359] on button "Next" at bounding box center [459, 357] width 86 height 29
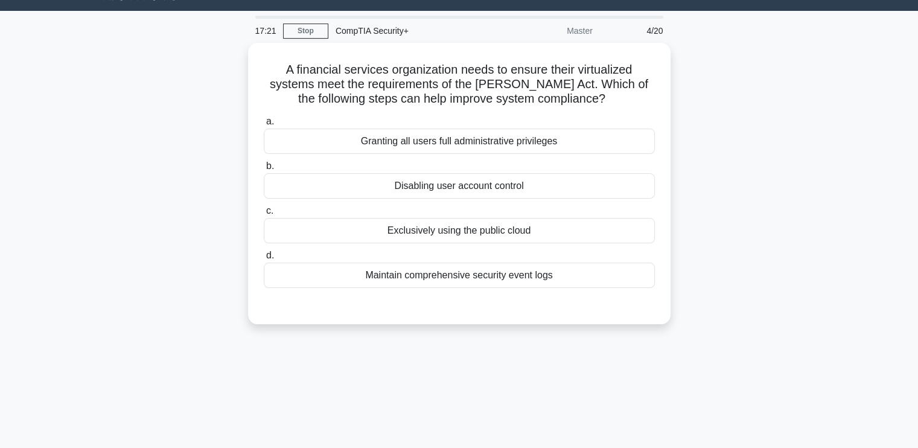
scroll to position [0, 0]
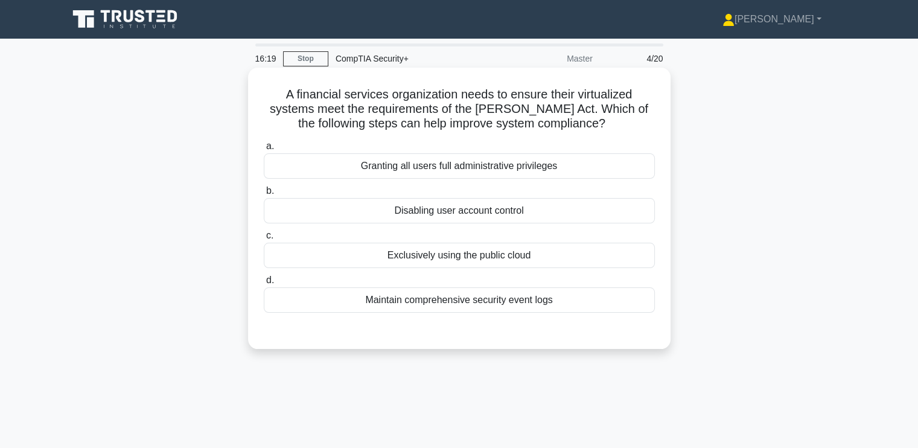
click at [362, 307] on div "Maintain comprehensive security event logs" at bounding box center [459, 299] width 391 height 25
click at [264, 284] on input "d. Maintain comprehensive security event logs" at bounding box center [264, 280] width 0 height 8
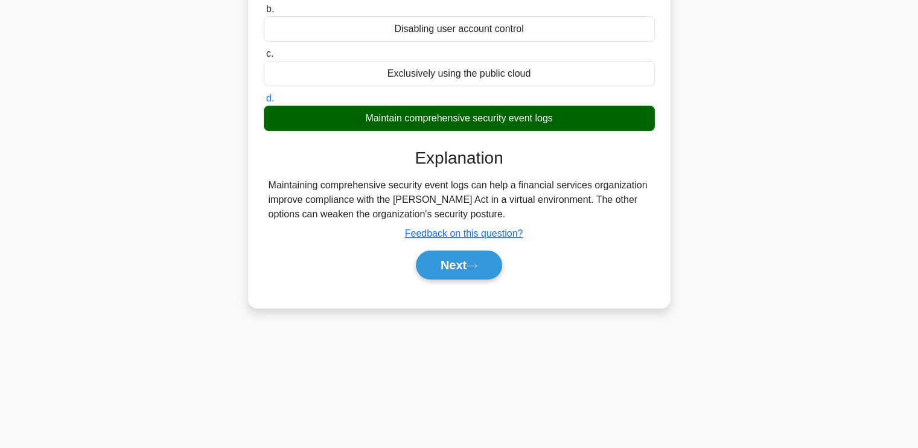
scroll to position [204, 0]
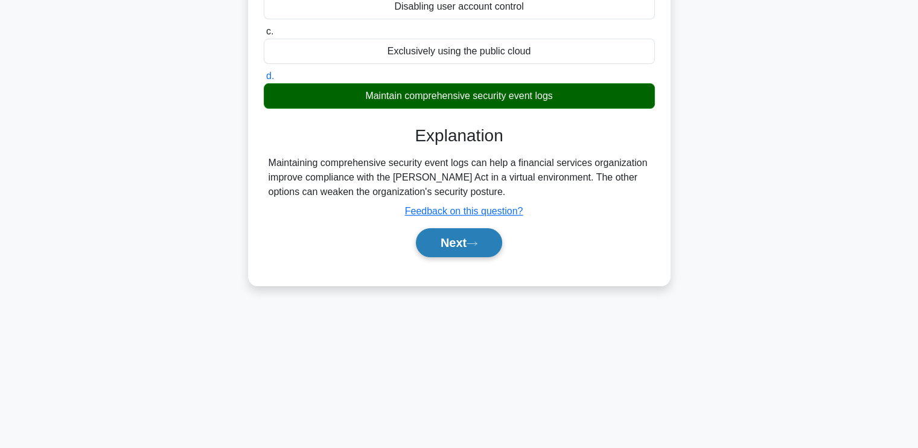
click at [443, 246] on button "Next" at bounding box center [459, 242] width 86 height 29
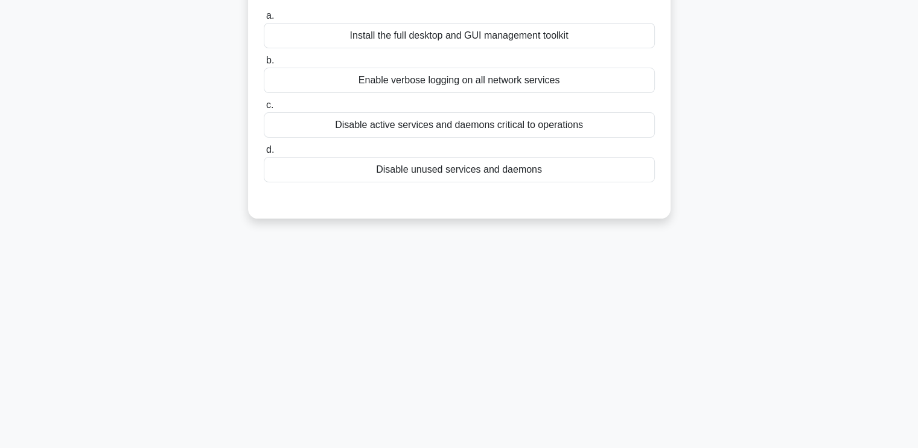
scroll to position [0, 0]
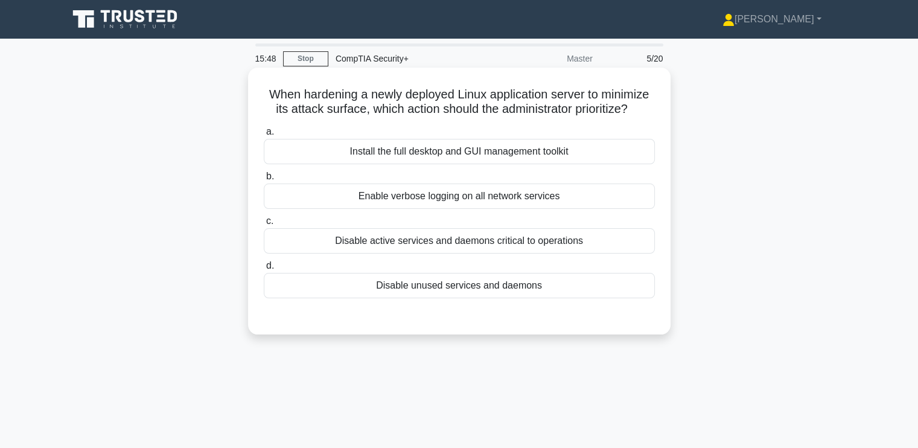
click at [421, 284] on div "Disable unused services and daemons" at bounding box center [459, 285] width 391 height 25
click at [264, 270] on input "d. Disable unused services and daemons" at bounding box center [264, 266] width 0 height 8
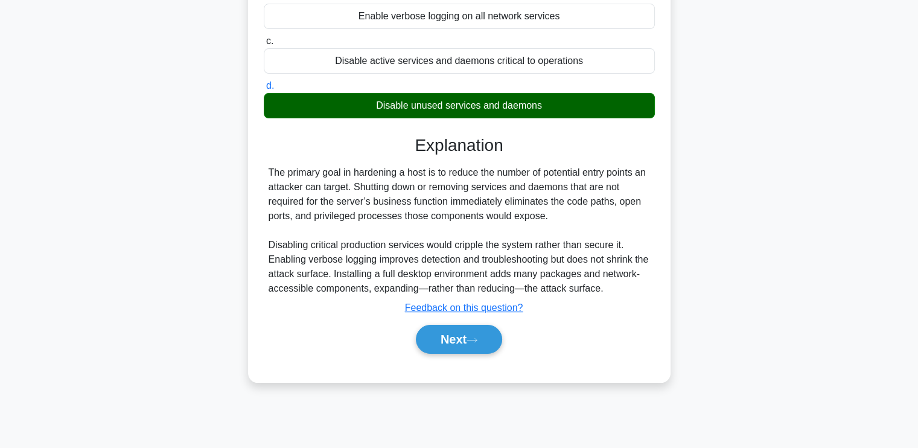
scroll to position [180, 0]
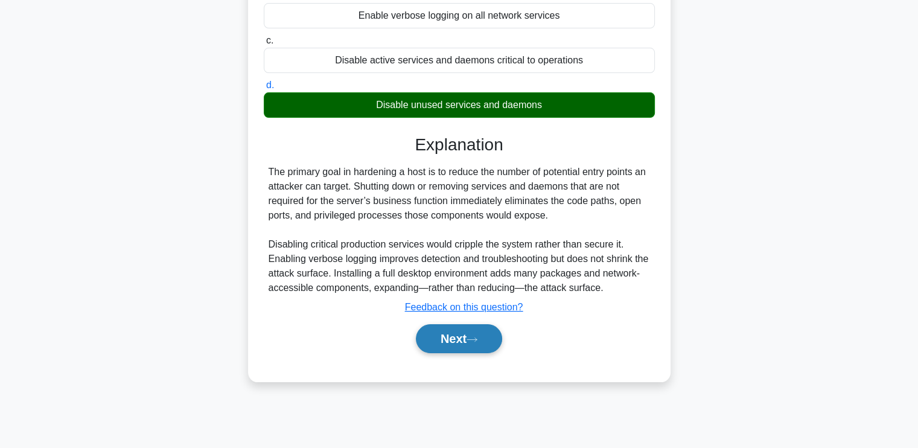
click at [453, 339] on button "Next" at bounding box center [459, 338] width 86 height 29
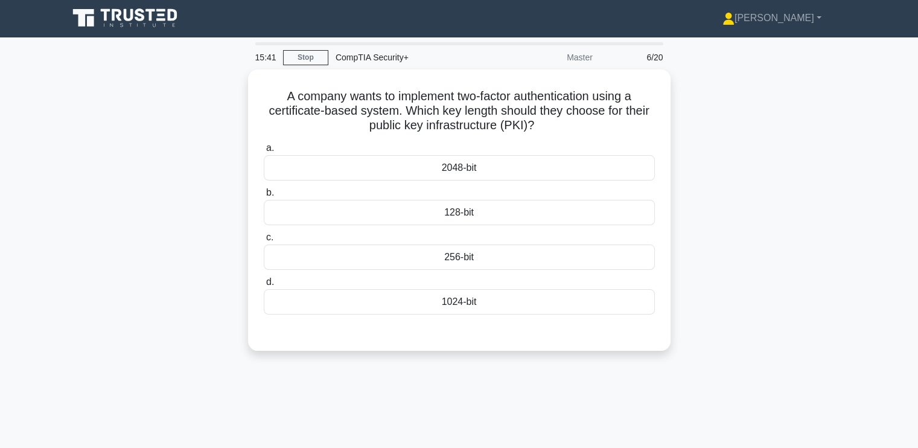
scroll to position [0, 0]
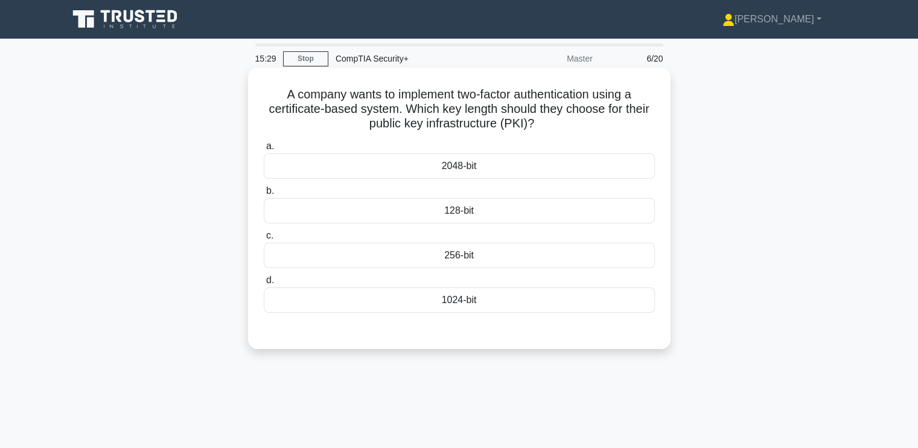
click at [395, 260] on div "256-bit" at bounding box center [459, 255] width 391 height 25
click at [264, 240] on input "c. 256-bit" at bounding box center [264, 236] width 0 height 8
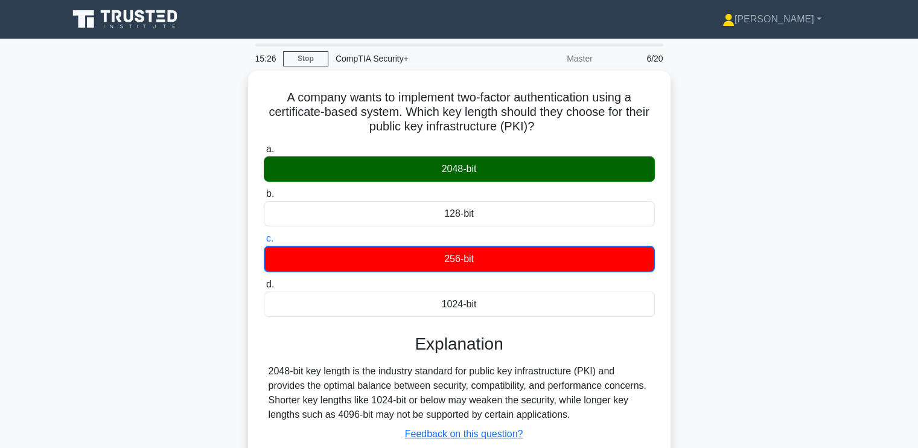
click at [56, 299] on main "15:26 Stop CompTIA Security+ Master 6/20 A company wants to implement two-facto…" at bounding box center [459, 345] width 918 height 613
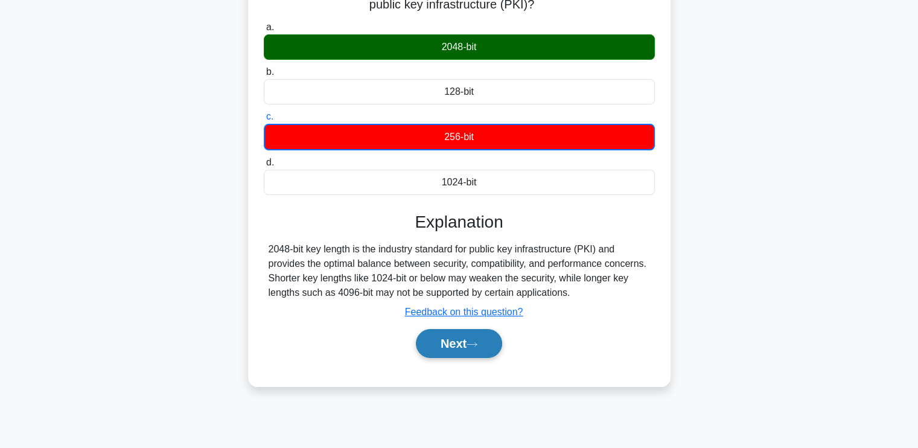
scroll to position [120, 0]
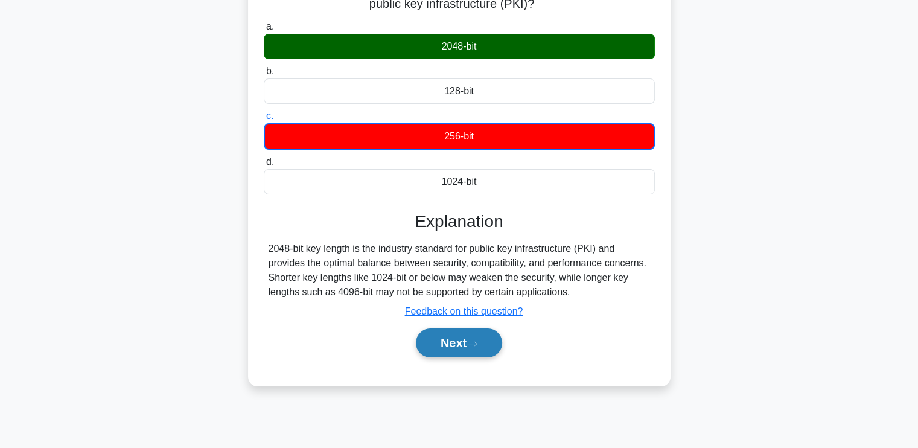
click at [461, 342] on button "Next" at bounding box center [459, 342] width 86 height 29
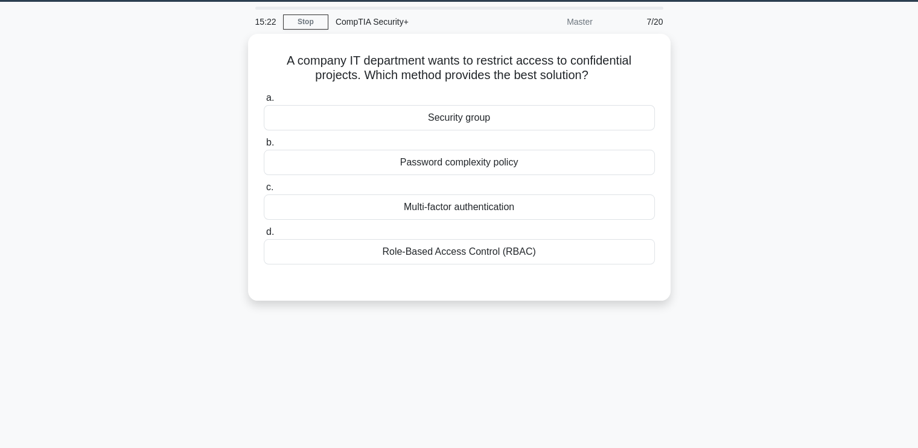
scroll to position [0, 0]
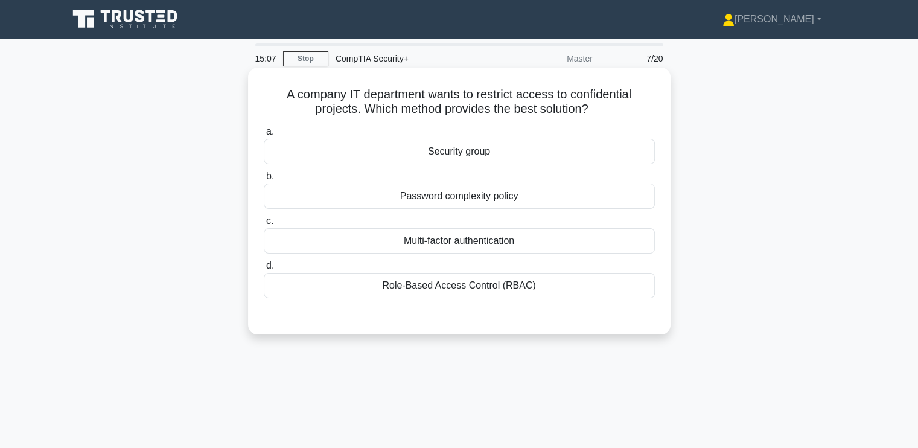
click at [415, 154] on div "Security group" at bounding box center [459, 151] width 391 height 25
click at [264, 136] on input "a. Security group" at bounding box center [264, 132] width 0 height 8
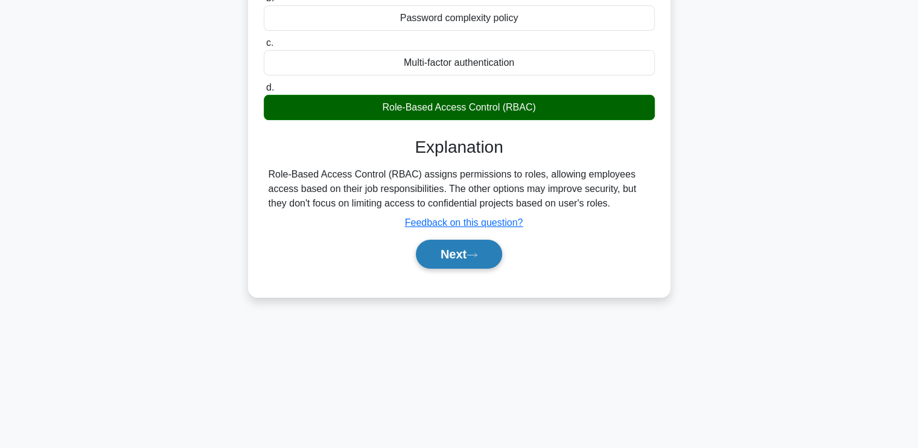
scroll to position [180, 0]
click at [454, 251] on button "Next" at bounding box center [459, 253] width 86 height 29
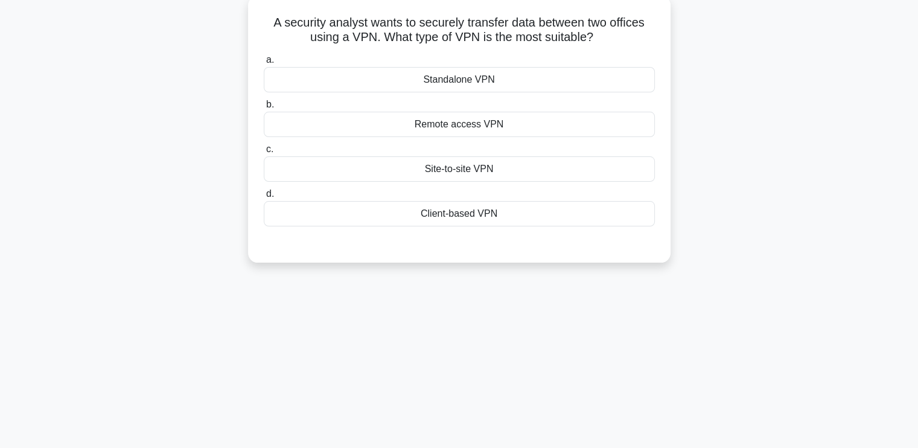
scroll to position [0, 0]
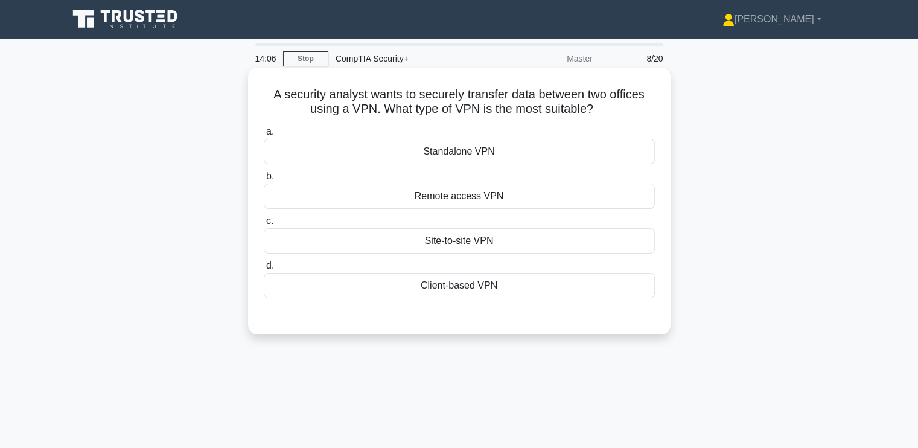
click at [506, 234] on div "Site-to-site VPN" at bounding box center [459, 240] width 391 height 25
click at [264, 225] on input "c. Site-to-site VPN" at bounding box center [264, 221] width 0 height 8
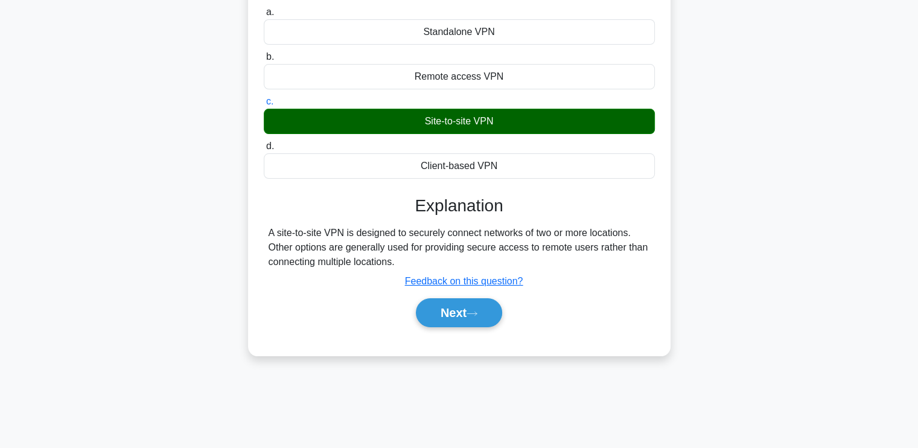
scroll to position [120, 0]
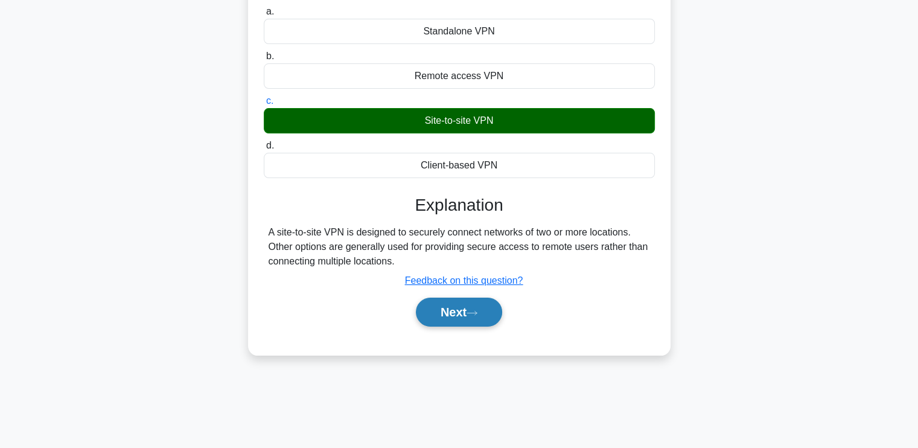
click at [470, 312] on button "Next" at bounding box center [459, 312] width 86 height 29
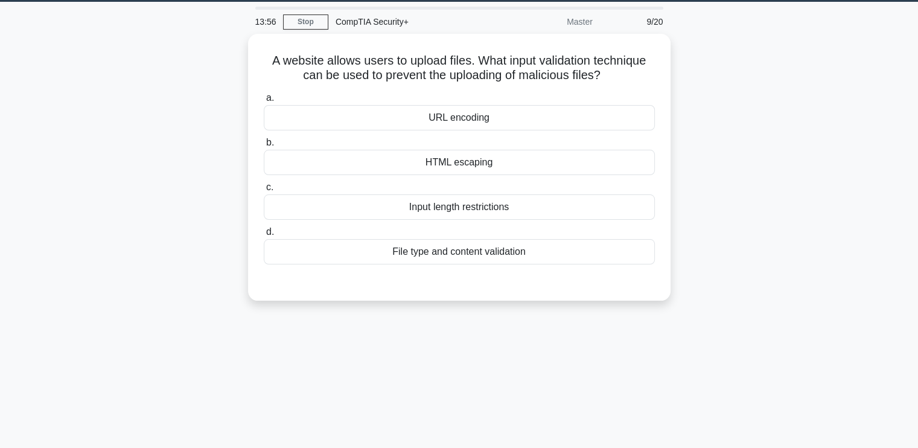
scroll to position [0, 0]
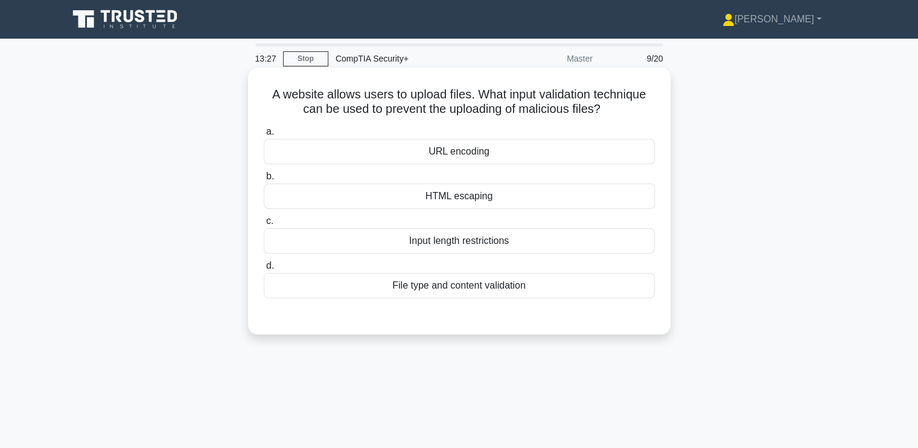
click at [356, 290] on div "File type and content validation" at bounding box center [459, 285] width 391 height 25
click at [264, 270] on input "d. File type and content validation" at bounding box center [264, 266] width 0 height 8
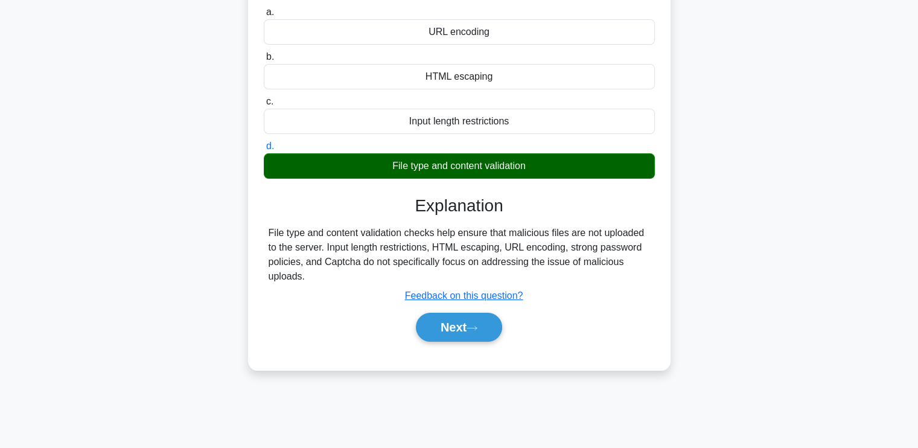
scroll to position [120, 0]
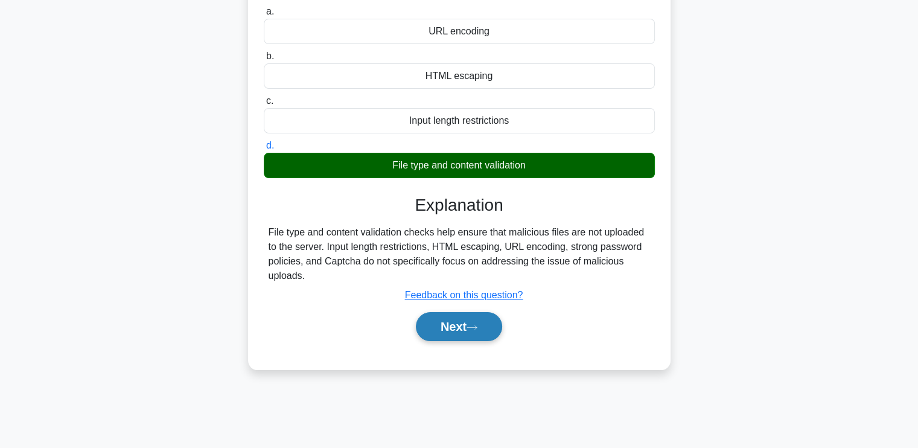
click at [495, 325] on button "Next" at bounding box center [459, 326] width 86 height 29
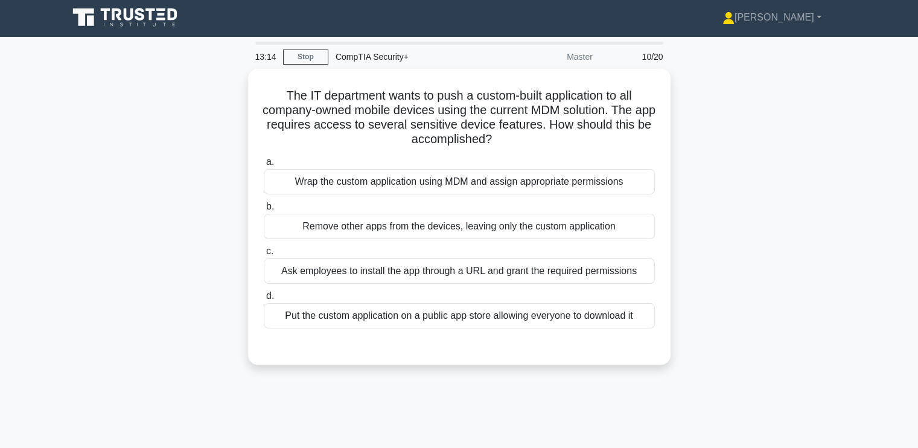
scroll to position [0, 0]
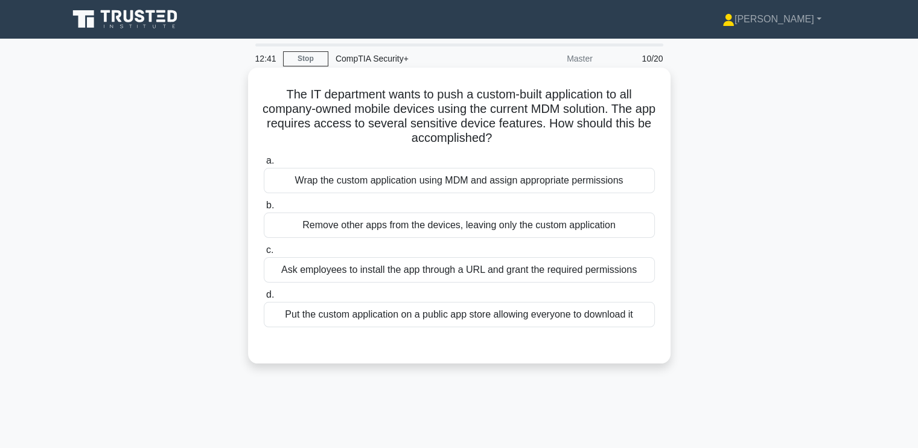
click at [358, 176] on div "Wrap the custom application using MDM and assign appropriate permissions" at bounding box center [459, 180] width 391 height 25
click at [264, 165] on input "a. Wrap the custom application using MDM and assign appropriate permissions" at bounding box center [264, 161] width 0 height 8
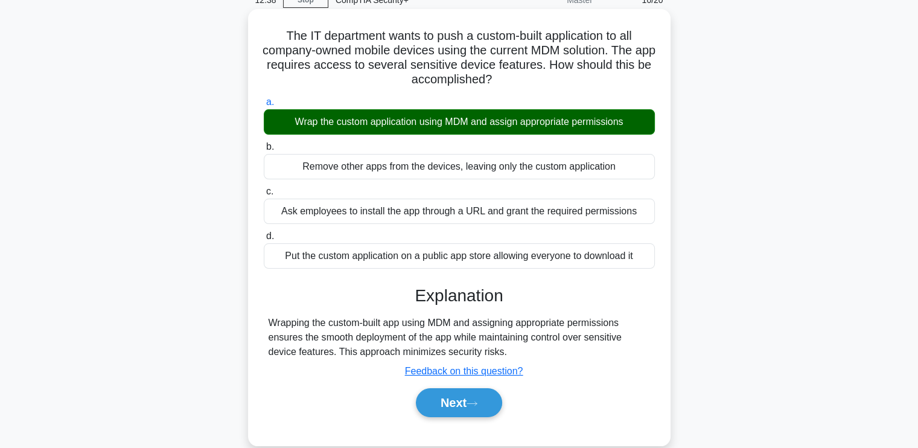
scroll to position [59, 0]
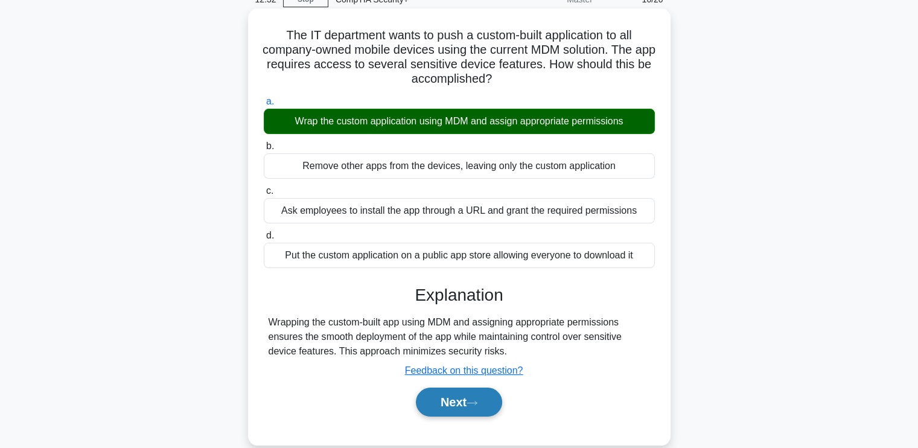
click at [447, 391] on button "Next" at bounding box center [459, 402] width 86 height 29
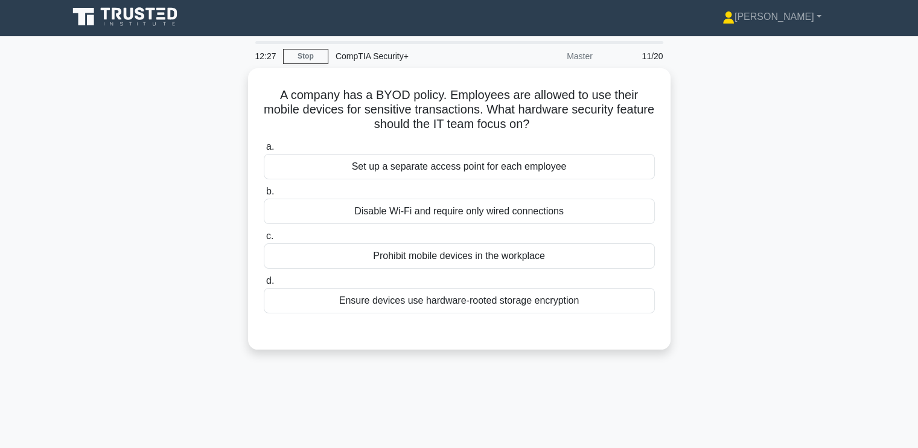
scroll to position [0, 0]
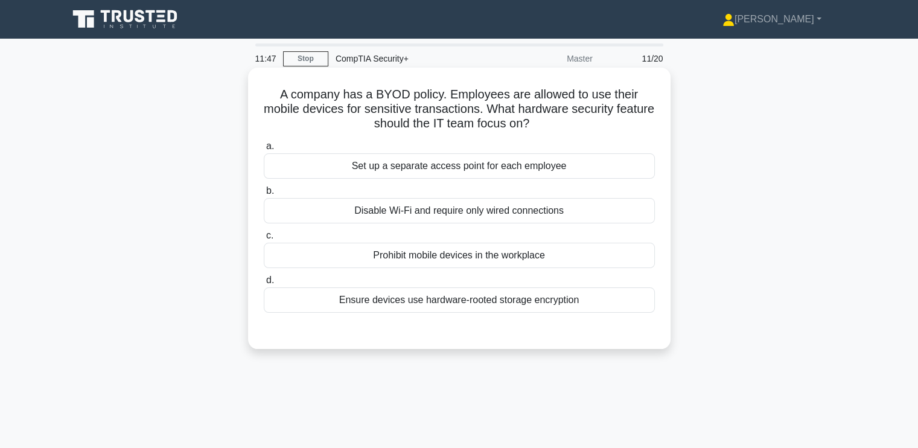
click at [405, 304] on div "Ensure devices use hardware-rooted storage encryption" at bounding box center [459, 299] width 391 height 25
click at [264, 284] on input "d. Ensure devices use hardware-rooted storage encryption" at bounding box center [264, 280] width 0 height 8
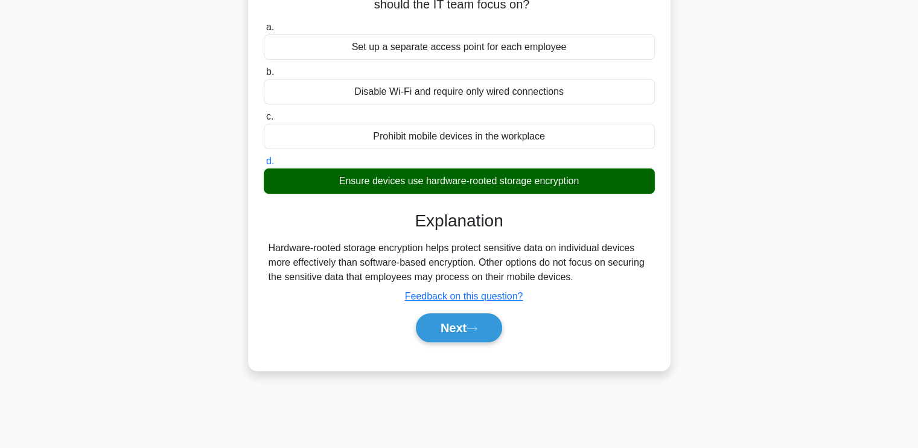
scroll to position [120, 0]
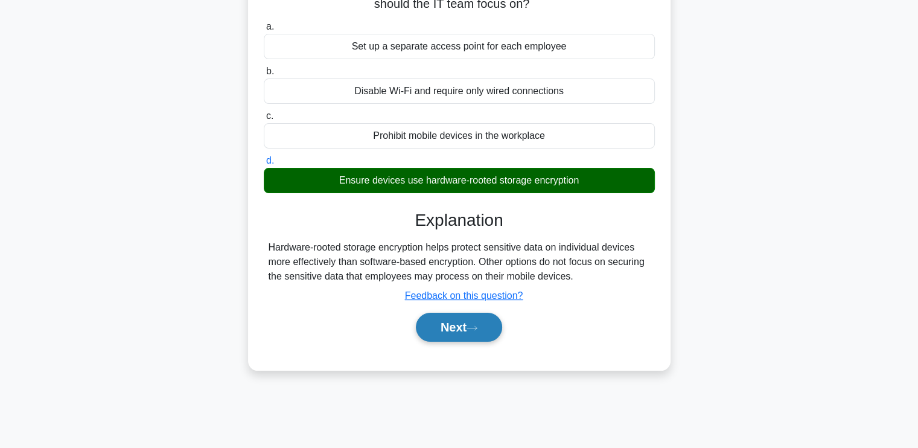
click at [440, 326] on button "Next" at bounding box center [459, 327] width 86 height 29
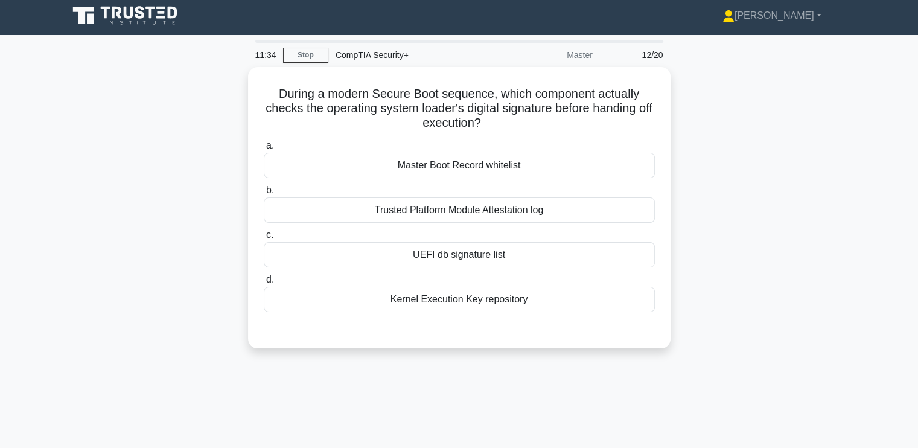
scroll to position [0, 0]
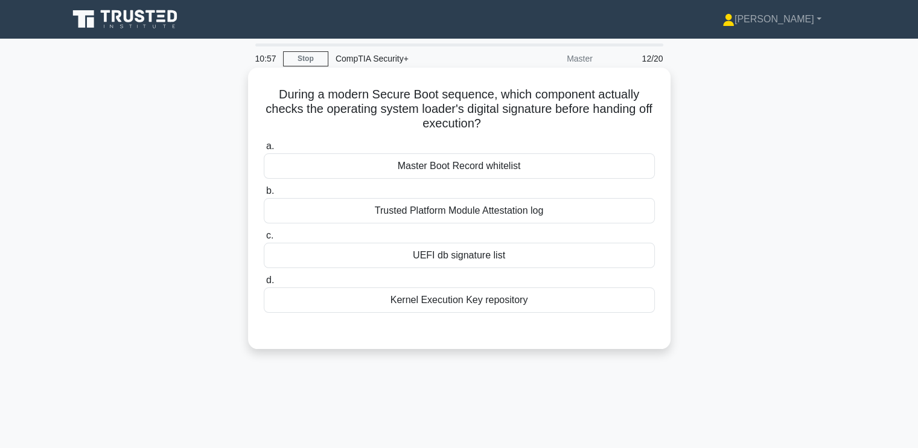
click at [417, 301] on div "Kernel Execution Key repository" at bounding box center [459, 299] width 391 height 25
click at [264, 284] on input "d. Kernel Execution Key repository" at bounding box center [264, 280] width 0 height 8
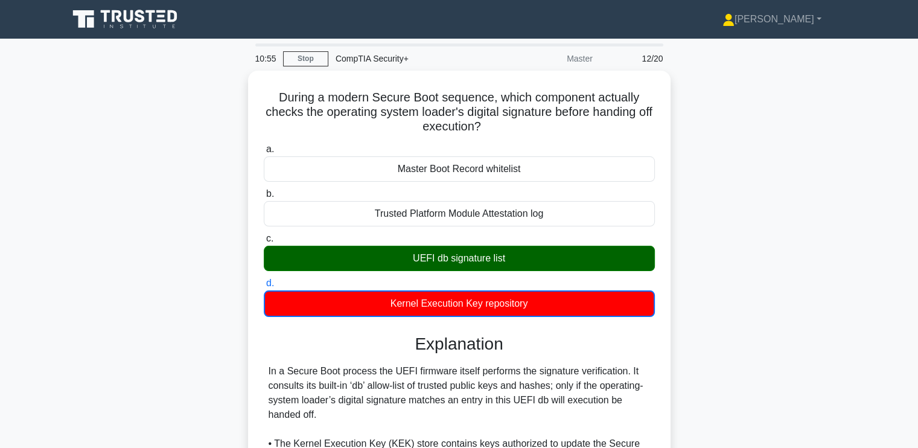
click at [196, 348] on div "During a modern Secure Boot sequence, which component actually checks the opera…" at bounding box center [459, 348] width 797 height 554
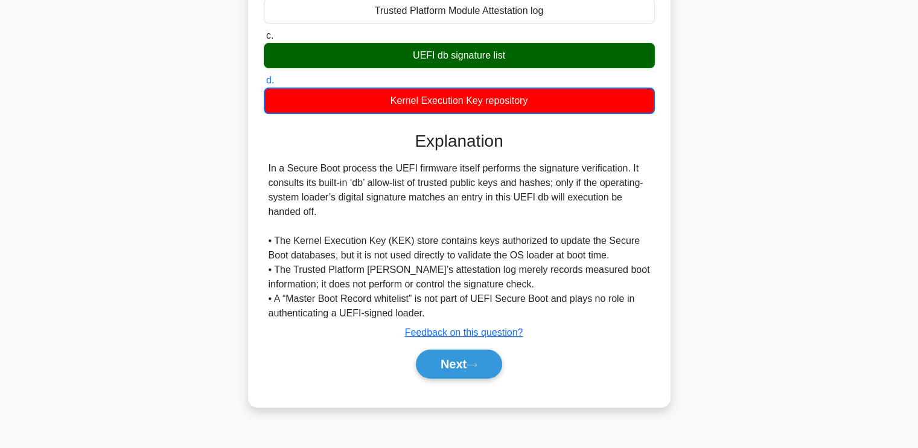
scroll to position [204, 0]
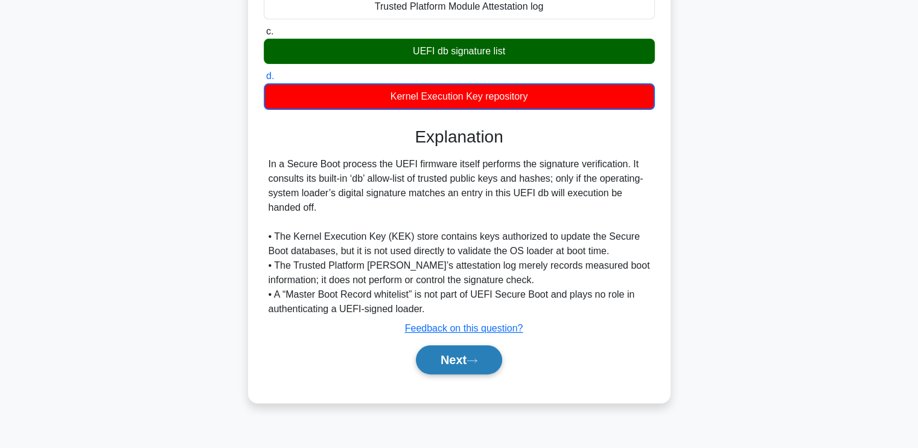
click at [449, 352] on button "Next" at bounding box center [459, 359] width 86 height 29
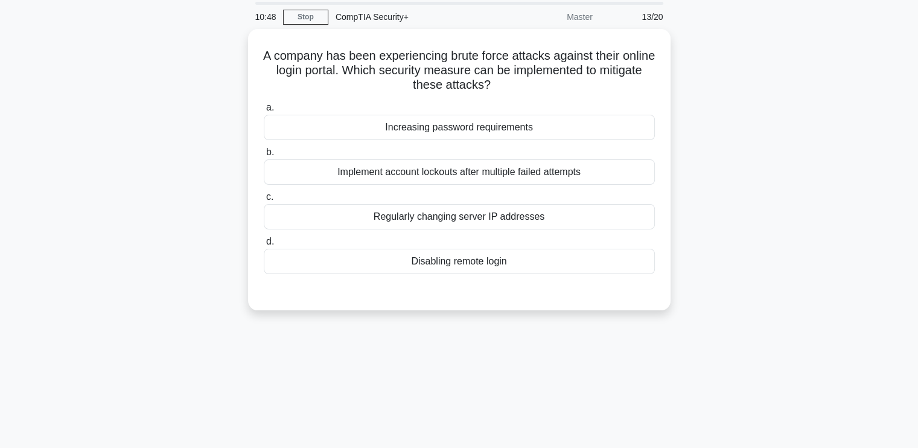
scroll to position [0, 0]
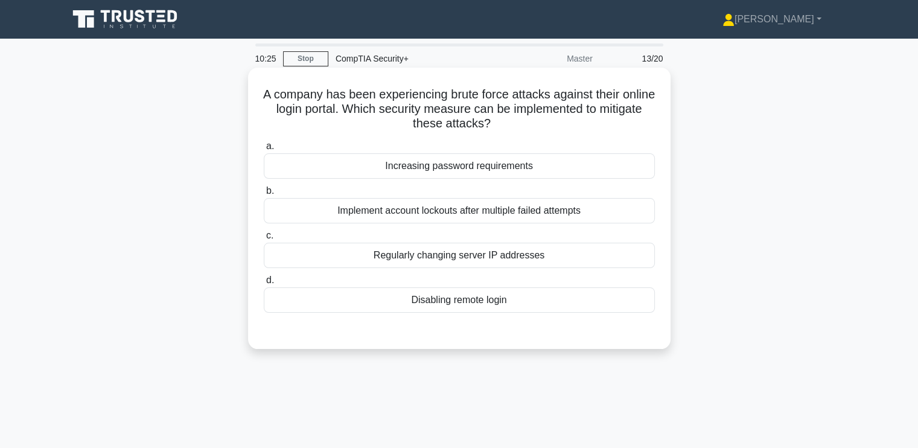
click at [394, 205] on div "Implement account lockouts after multiple failed attempts" at bounding box center [459, 210] width 391 height 25
click at [264, 195] on input "b. Implement account lockouts after multiple failed attempts" at bounding box center [264, 191] width 0 height 8
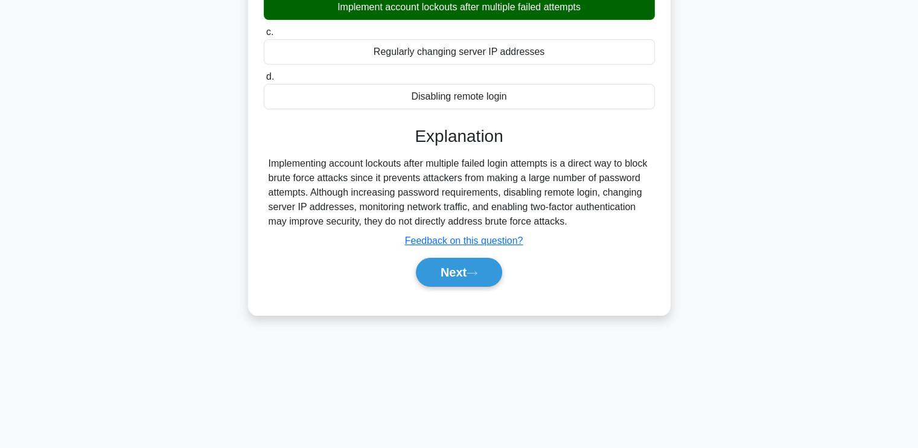
scroll to position [204, 0]
click at [476, 272] on icon at bounding box center [472, 272] width 11 height 7
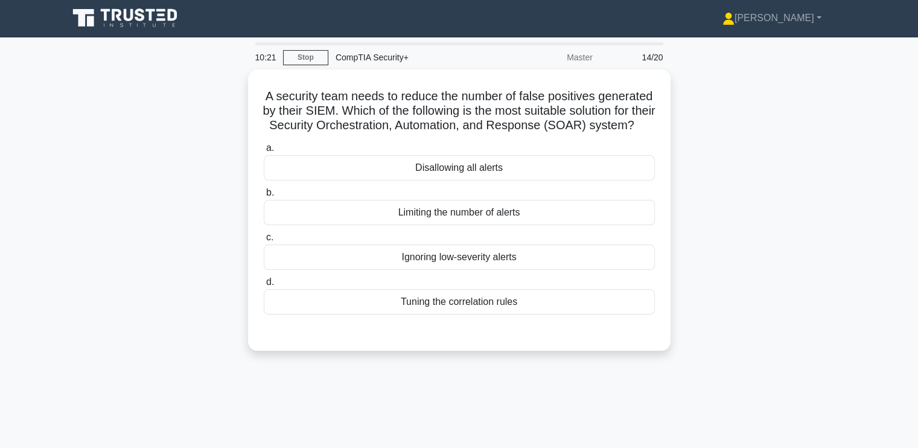
scroll to position [0, 0]
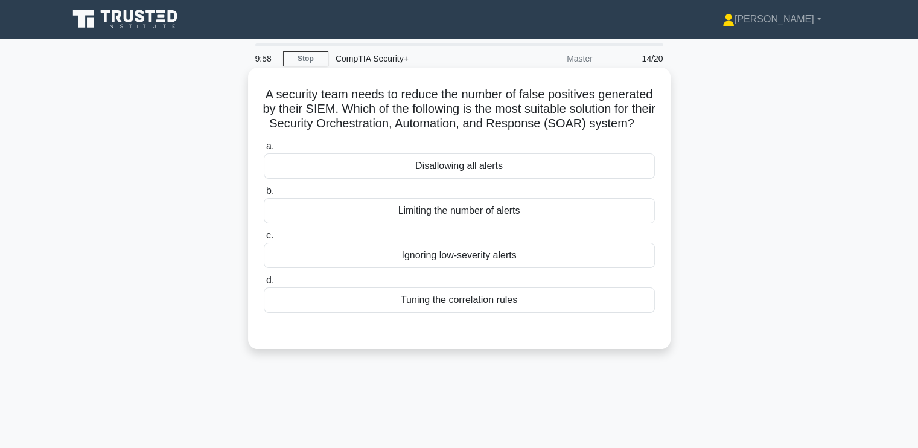
click at [409, 313] on div "Tuning the correlation rules" at bounding box center [459, 299] width 391 height 25
click at [264, 284] on input "d. Tuning the correlation rules" at bounding box center [264, 280] width 0 height 8
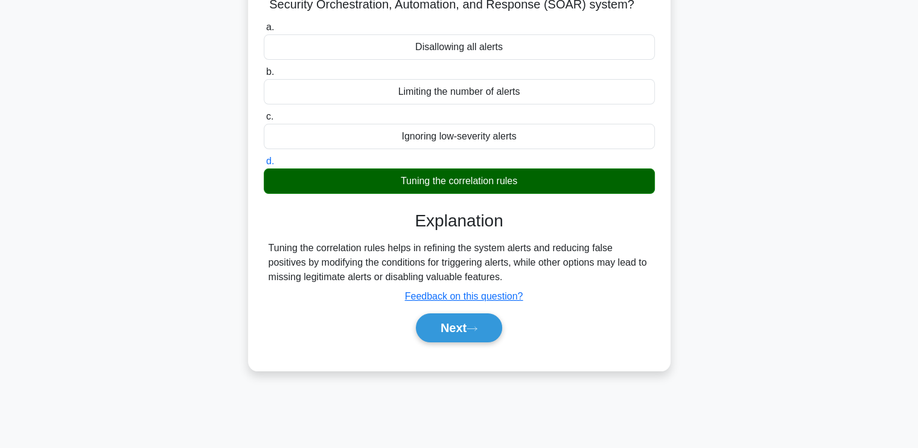
scroll to position [120, 0]
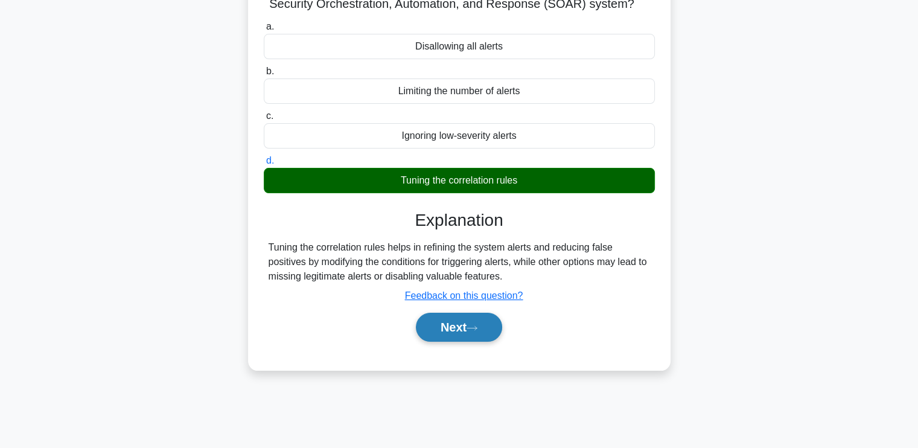
click at [461, 342] on button "Next" at bounding box center [459, 327] width 86 height 29
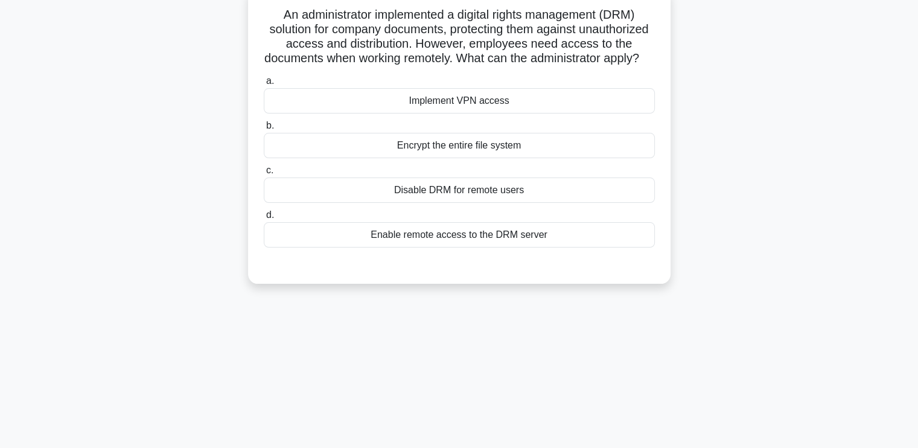
scroll to position [0, 0]
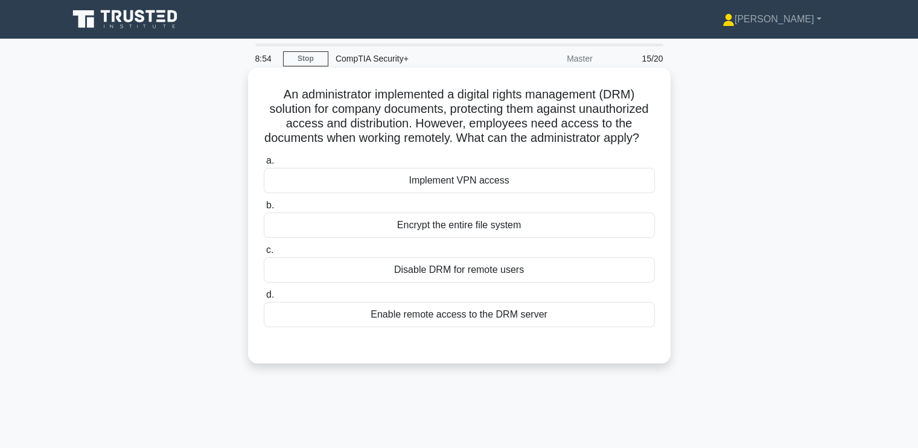
click at [366, 238] on div "Encrypt the entire file system" at bounding box center [459, 224] width 391 height 25
click at [264, 209] on input "b. Encrypt the entire file system" at bounding box center [264, 206] width 0 height 8
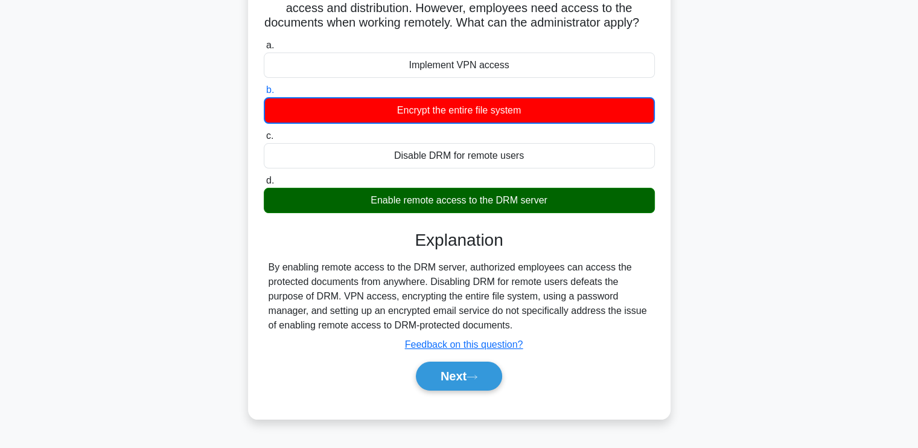
scroll to position [120, 0]
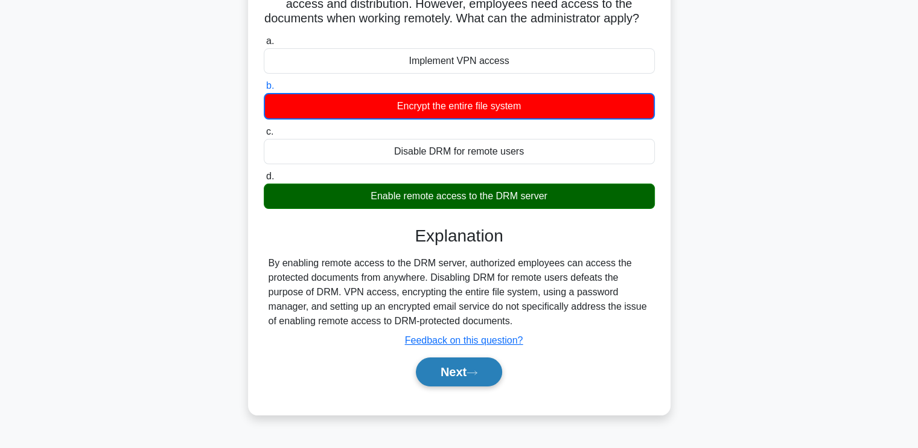
click at [449, 375] on button "Next" at bounding box center [459, 371] width 86 height 29
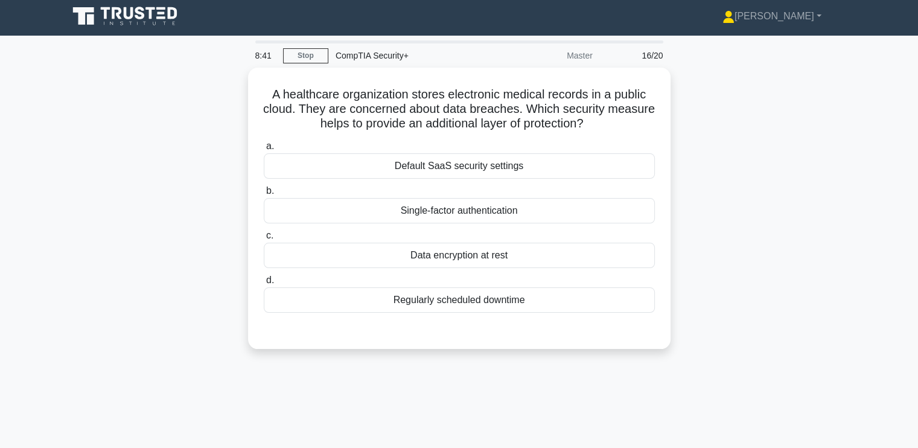
scroll to position [0, 0]
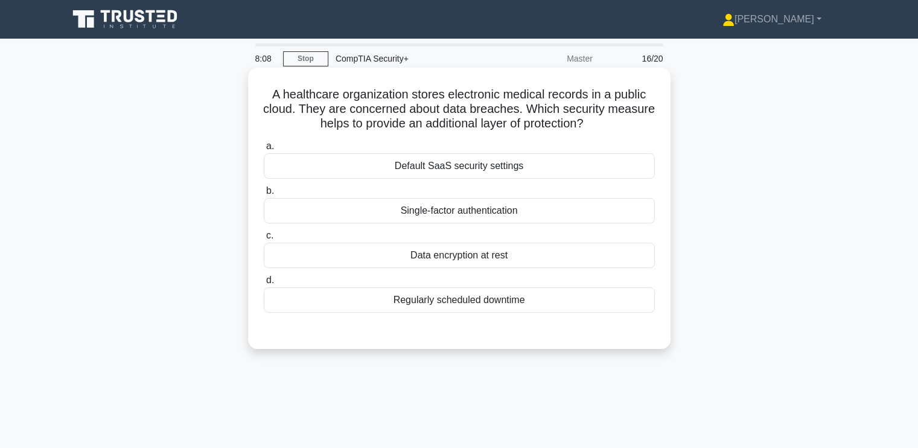
click at [476, 258] on div "Data encryption at rest" at bounding box center [459, 255] width 391 height 25
click at [264, 240] on input "c. Data encryption at rest" at bounding box center [264, 236] width 0 height 8
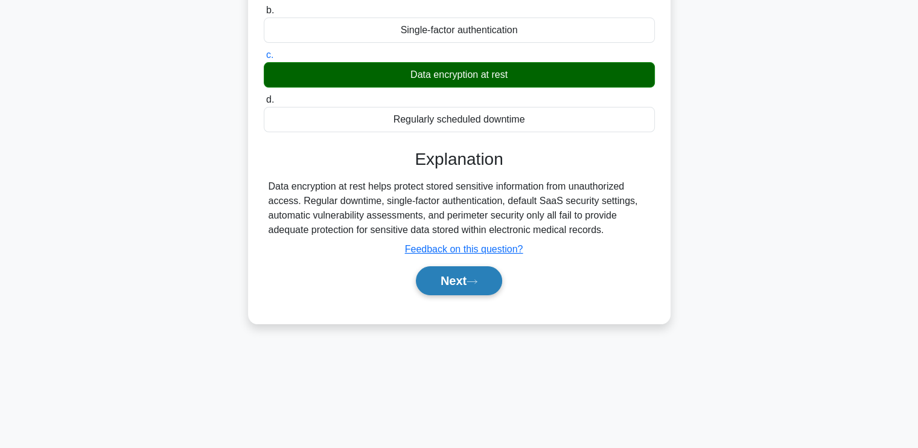
click at [476, 278] on icon at bounding box center [472, 281] width 11 height 7
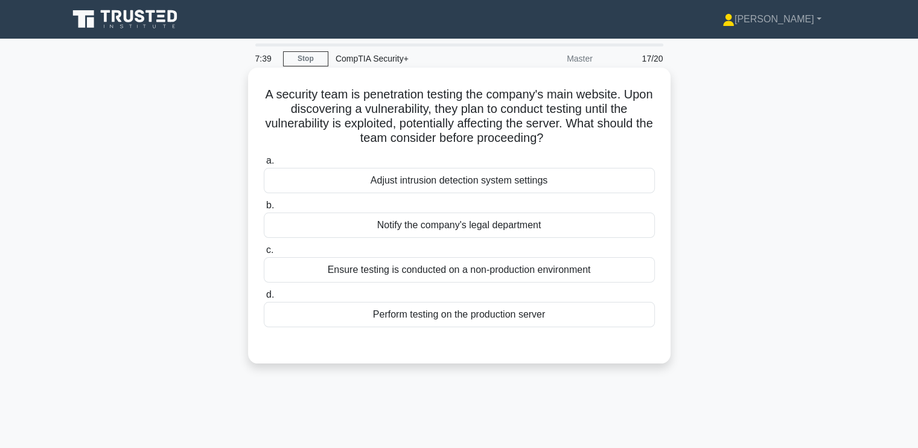
click at [326, 272] on div "Ensure testing is conducted on a non-production environment" at bounding box center [459, 269] width 391 height 25
click at [264, 254] on input "c. Ensure testing is conducted on a non-production environment" at bounding box center [264, 250] width 0 height 8
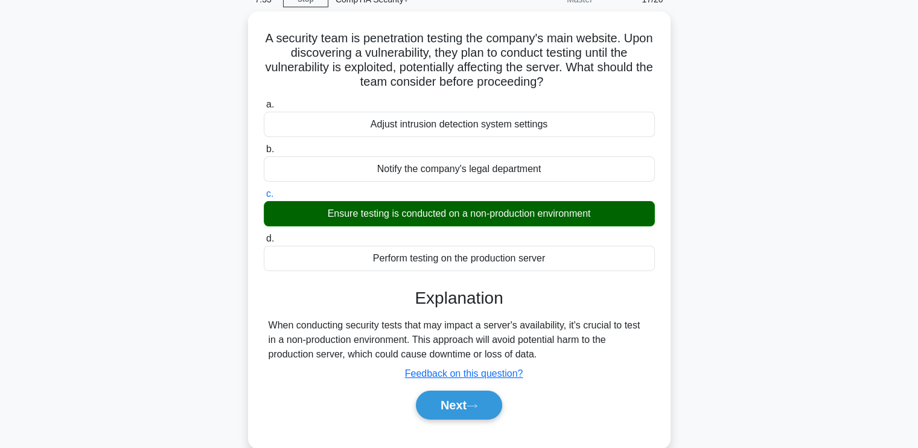
scroll to position [60, 0]
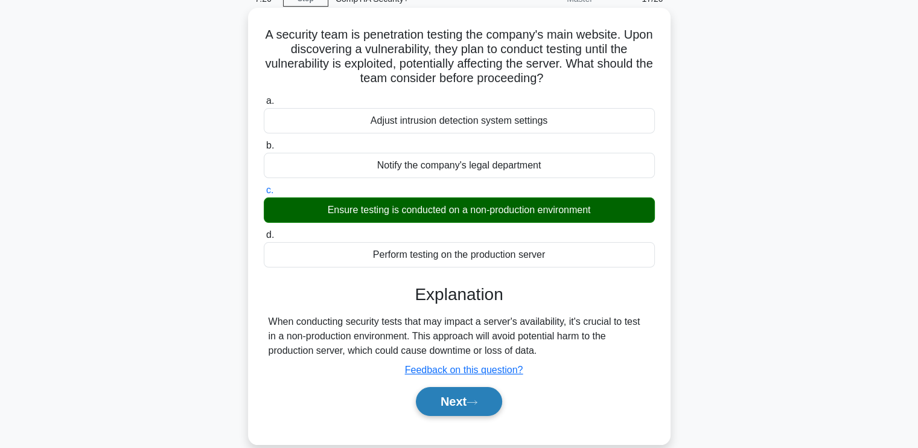
click at [488, 406] on button "Next" at bounding box center [459, 401] width 86 height 29
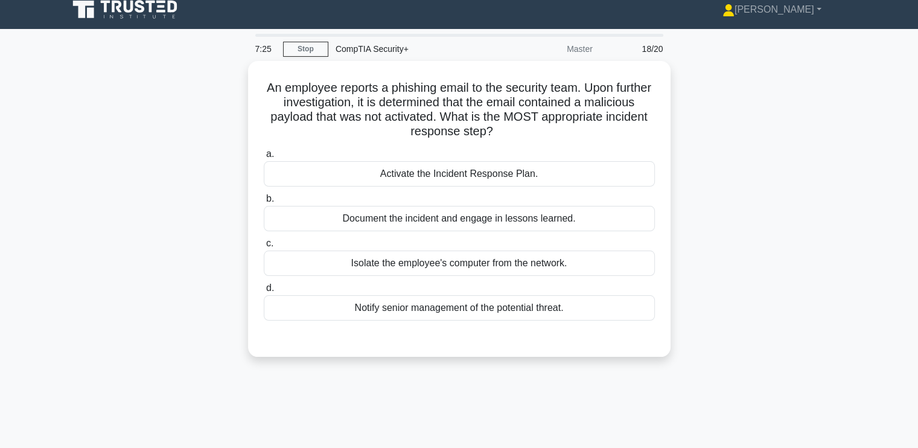
scroll to position [0, 0]
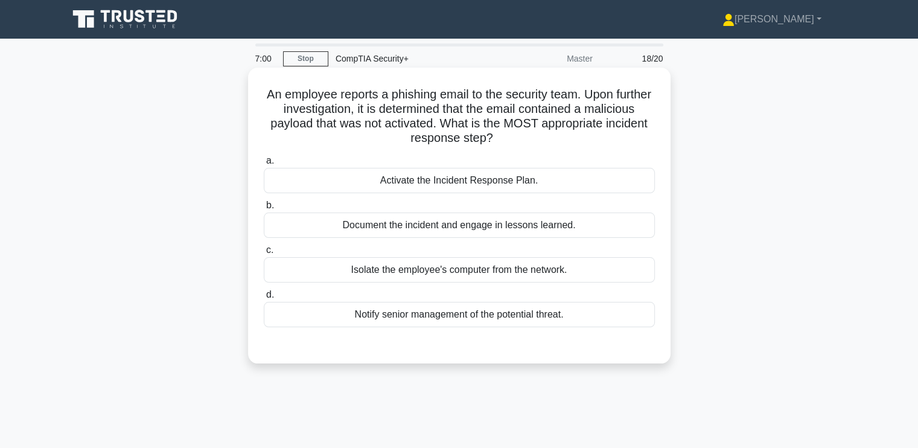
click at [395, 225] on div "Document the incident and engage in lessons learned." at bounding box center [459, 224] width 391 height 25
click at [264, 209] on input "b. Document the incident and engage in lessons learned." at bounding box center [264, 206] width 0 height 8
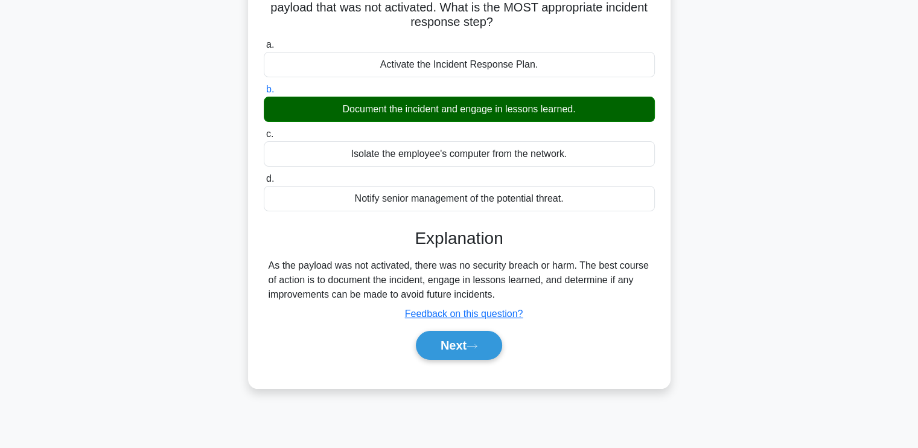
scroll to position [120, 0]
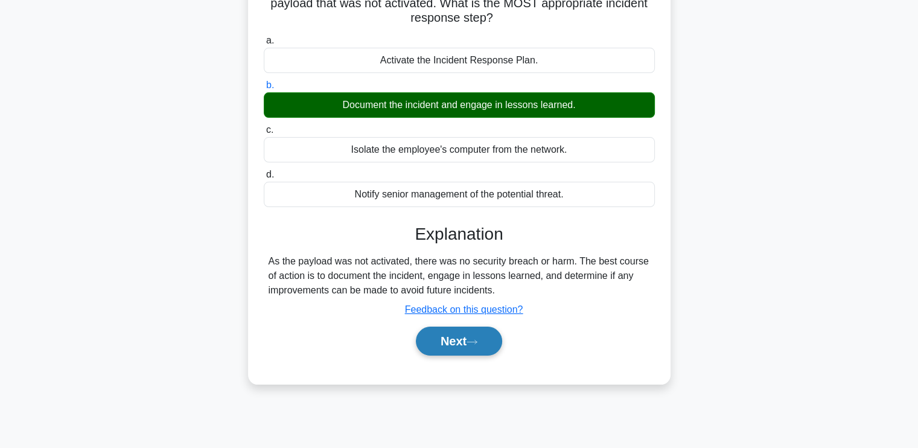
click at [468, 338] on button "Next" at bounding box center [459, 341] width 86 height 29
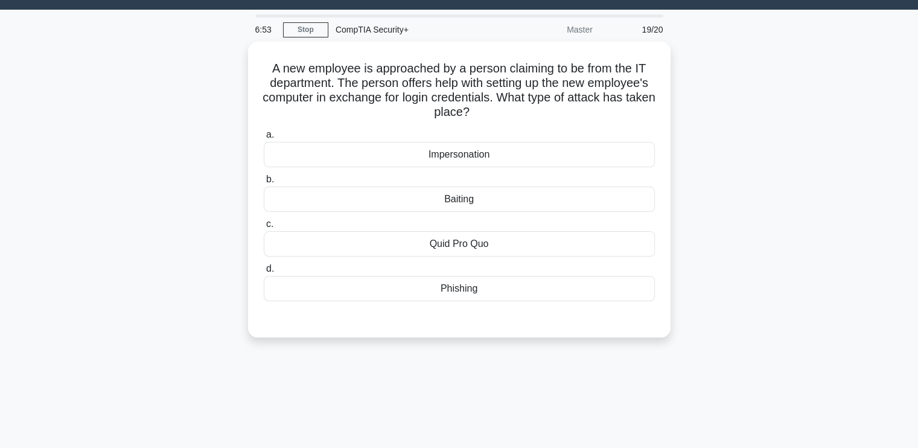
scroll to position [0, 0]
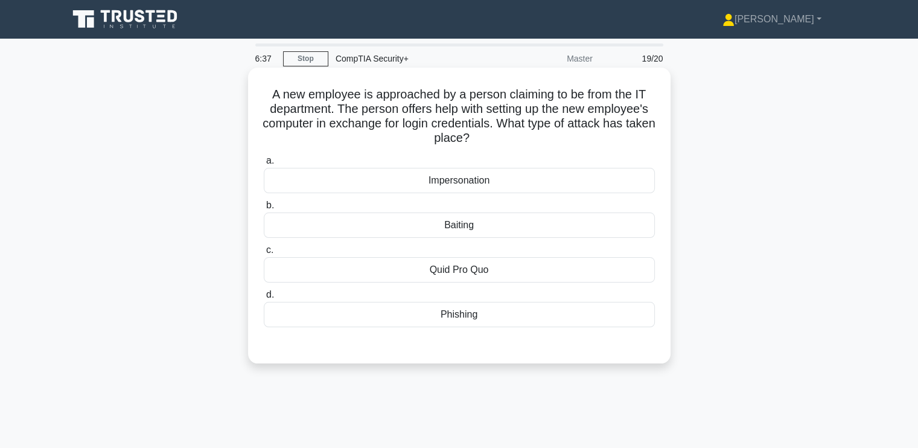
click at [487, 270] on div "Quid Pro Quo" at bounding box center [459, 269] width 391 height 25
click at [264, 254] on input "c. Quid Pro Quo" at bounding box center [264, 250] width 0 height 8
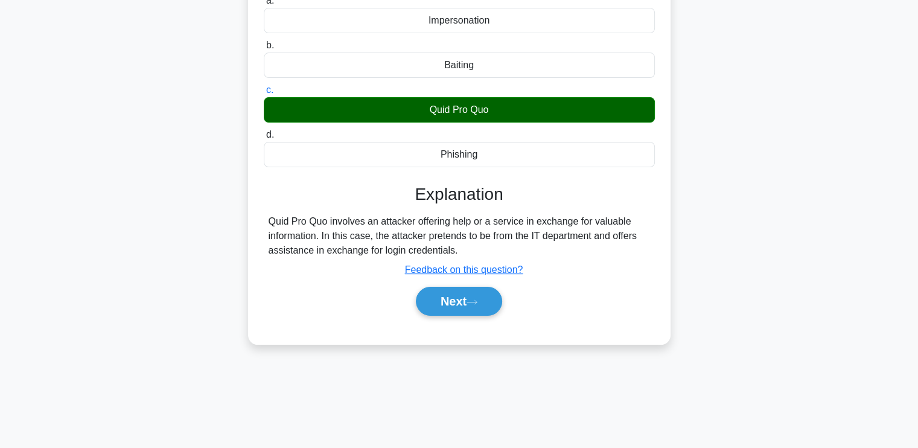
scroll to position [204, 0]
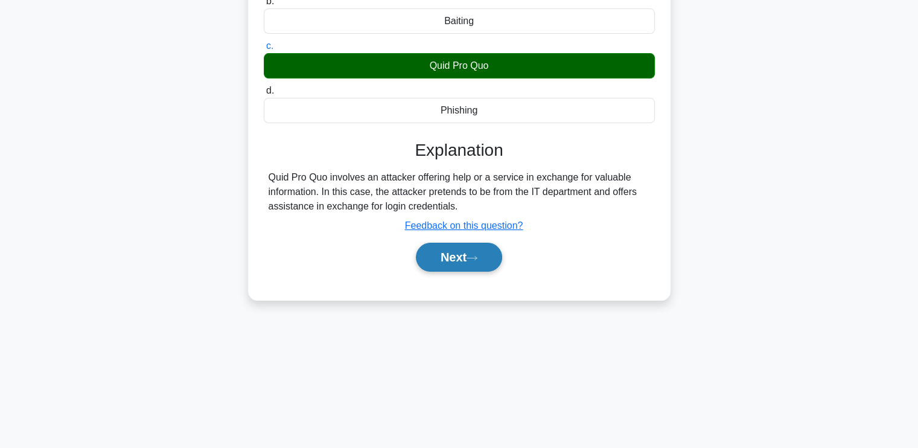
click at [478, 253] on button "Next" at bounding box center [459, 257] width 86 height 29
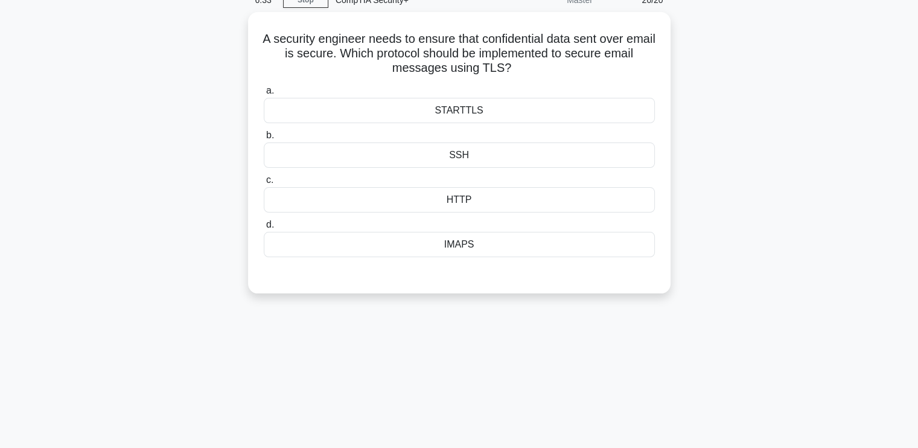
scroll to position [0, 0]
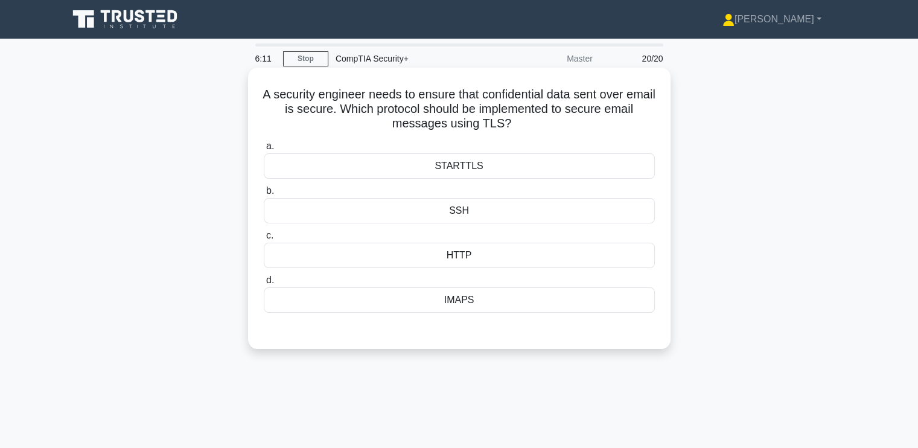
click at [410, 306] on div "IMAPS" at bounding box center [459, 299] width 391 height 25
click at [264, 284] on input "d. IMAPS" at bounding box center [264, 280] width 0 height 8
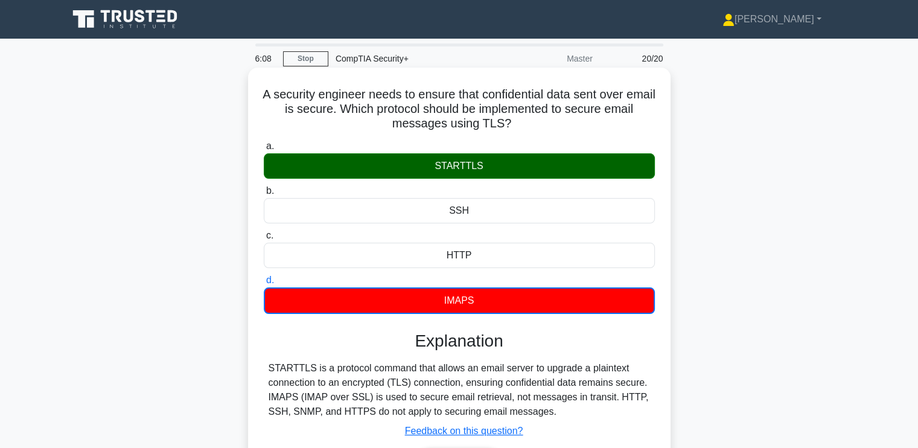
click at [354, 390] on div "STARTTLS is a protocol command that allows an email server to upgrade a plainte…" at bounding box center [459, 390] width 381 height 58
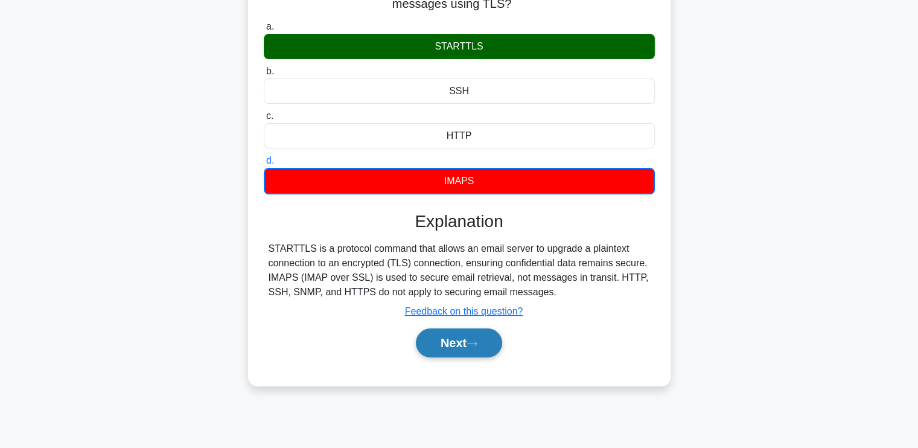
click at [475, 342] on icon at bounding box center [472, 343] width 11 height 7
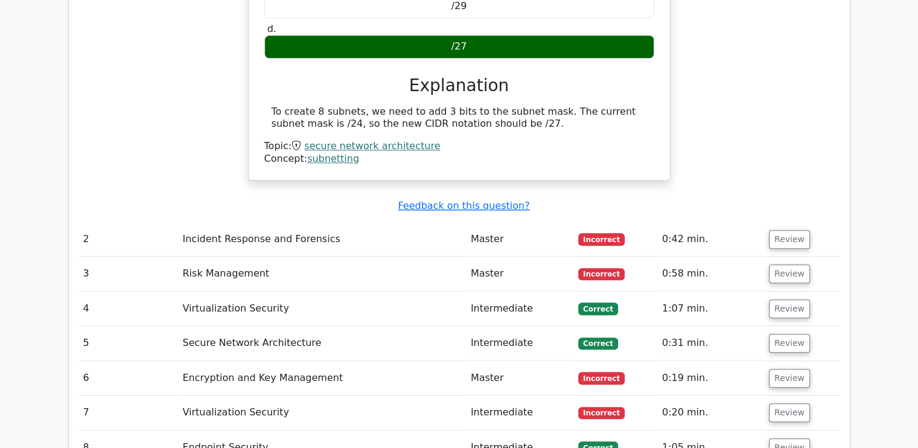
scroll to position [1144, 0]
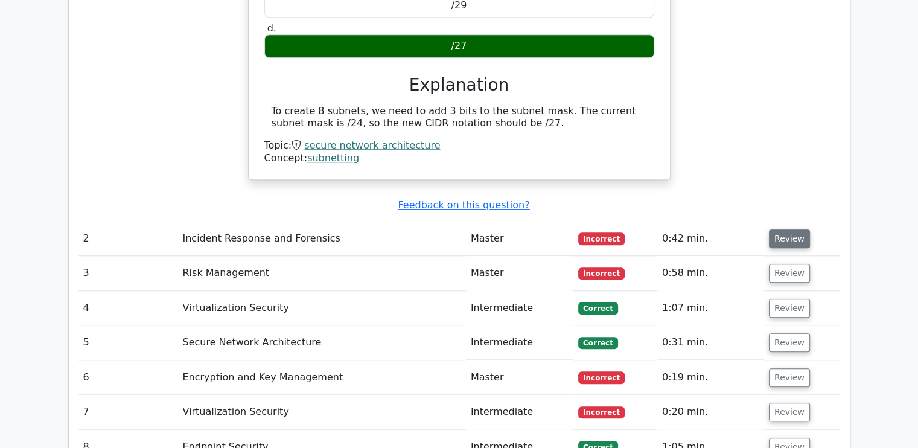
click at [787, 236] on button "Review" at bounding box center [789, 238] width 41 height 19
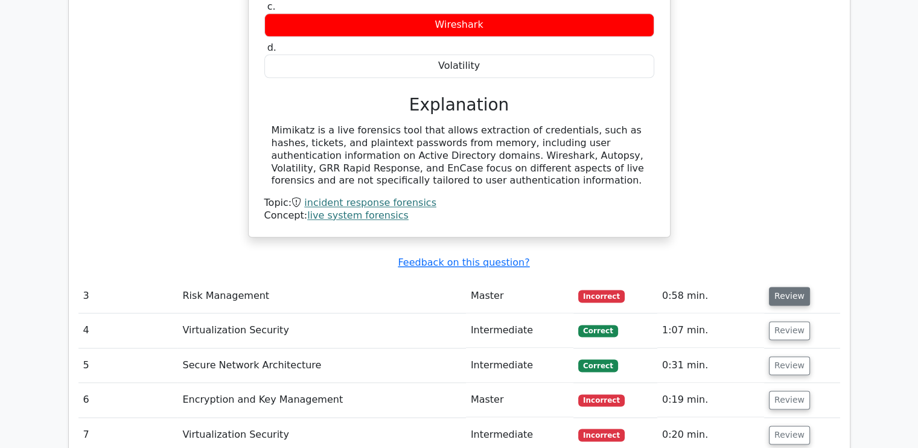
scroll to position [1566, 0]
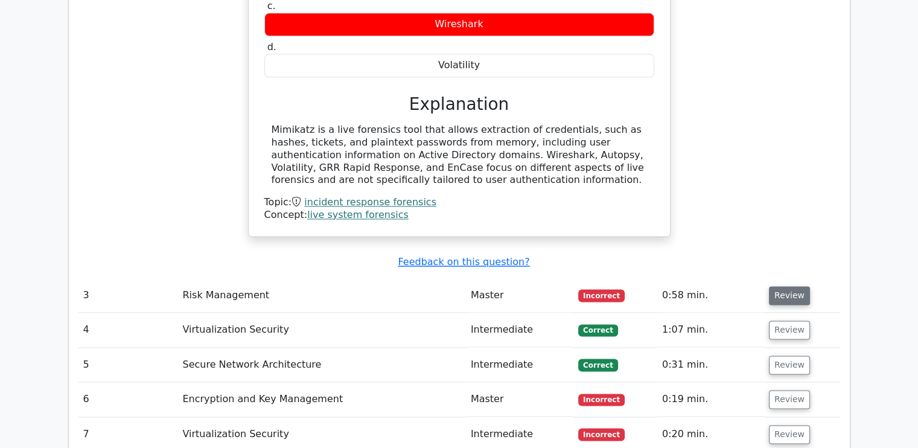
click at [786, 286] on button "Review" at bounding box center [789, 295] width 41 height 19
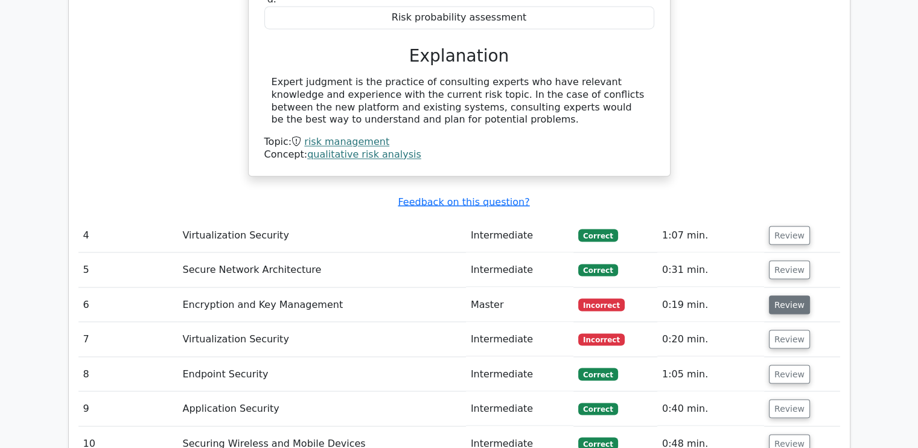
scroll to position [2109, 0]
click at [790, 295] on button "Review" at bounding box center [789, 304] width 41 height 19
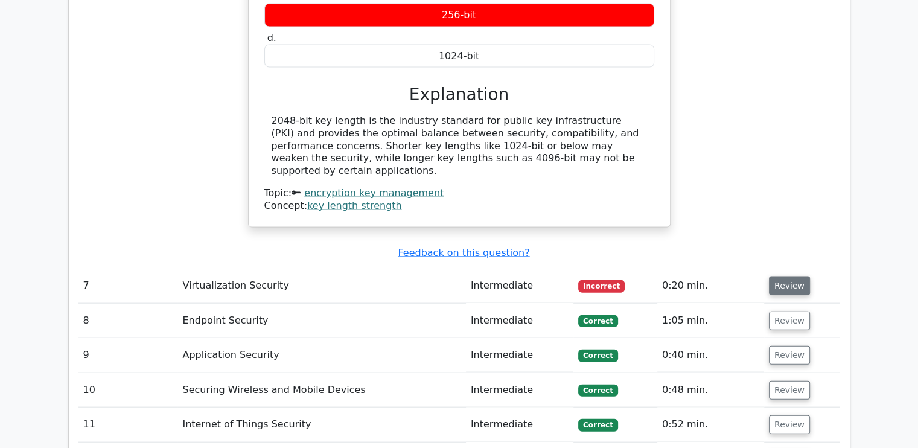
scroll to position [2591, 0]
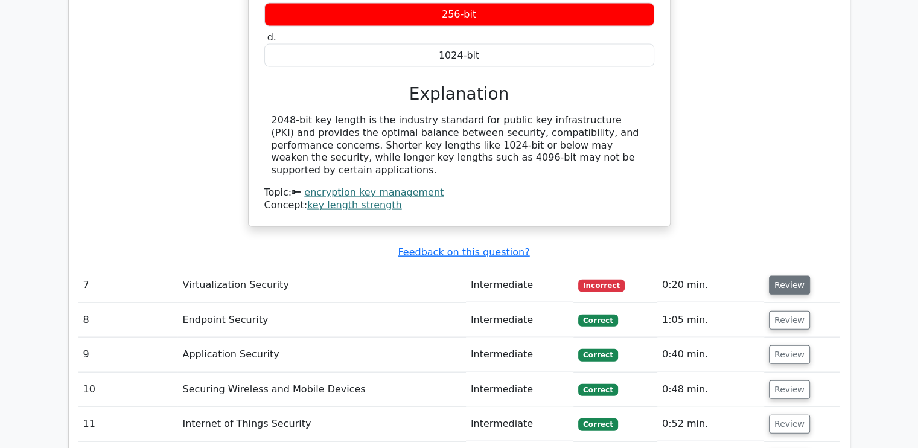
click at [788, 276] on button "Review" at bounding box center [789, 285] width 41 height 19
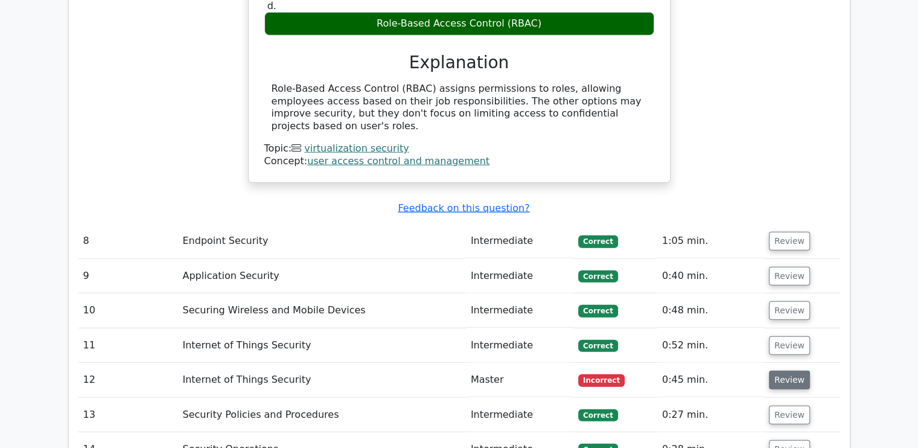
scroll to position [3074, 0]
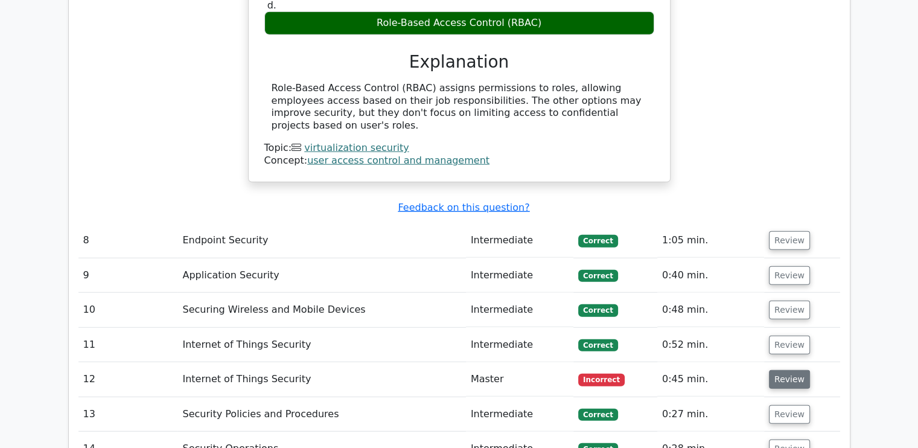
click at [790, 370] on button "Review" at bounding box center [789, 379] width 41 height 19
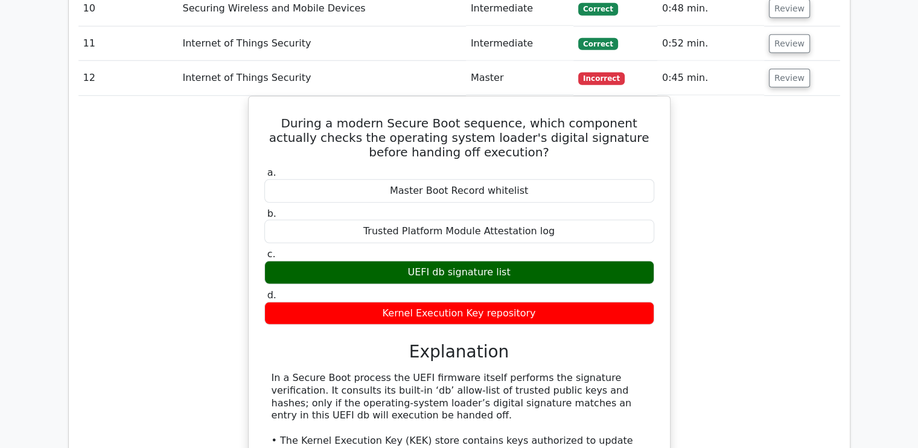
scroll to position [3376, 0]
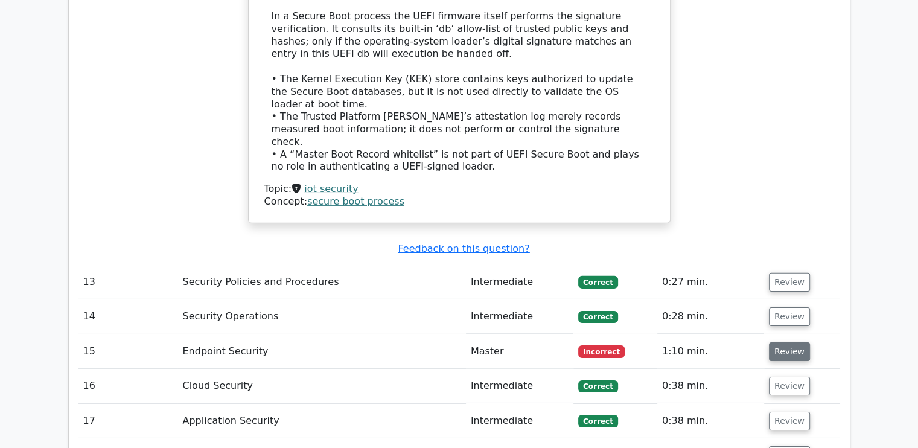
click at [786, 342] on button "Review" at bounding box center [789, 351] width 41 height 19
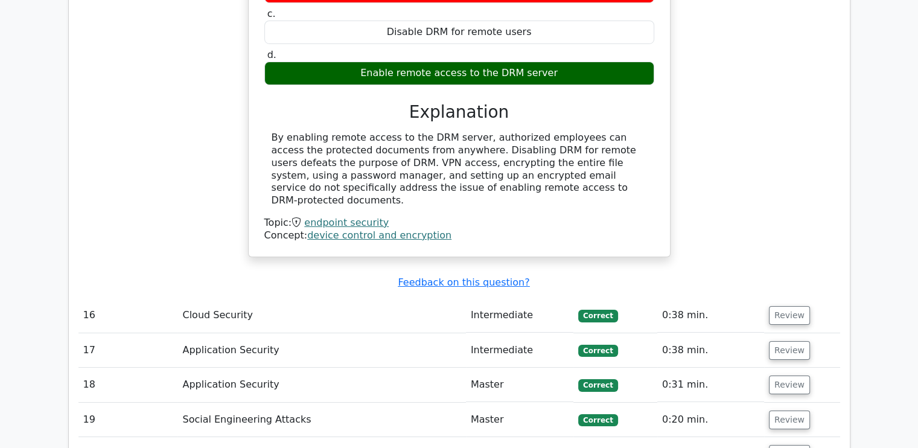
scroll to position [4279, 0]
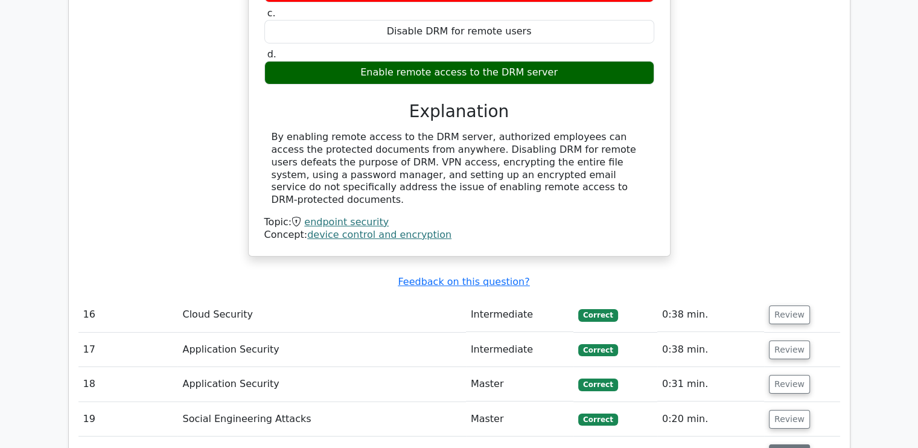
click at [781, 444] on button "Review" at bounding box center [789, 453] width 41 height 19
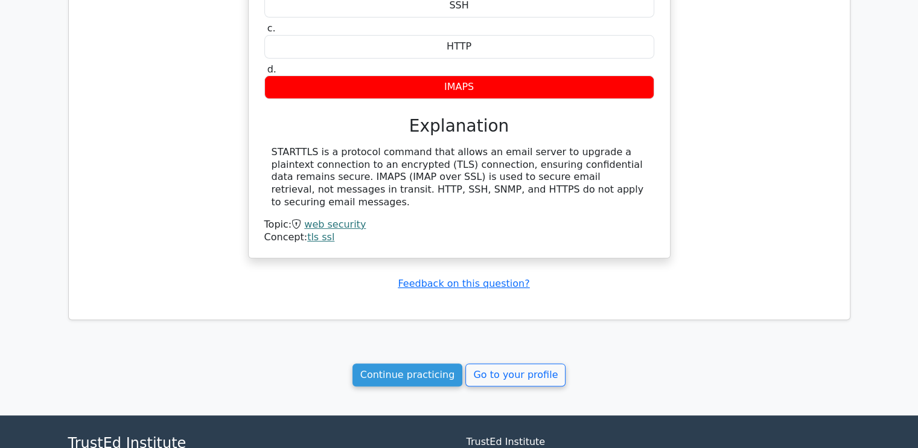
scroll to position [4884, 0]
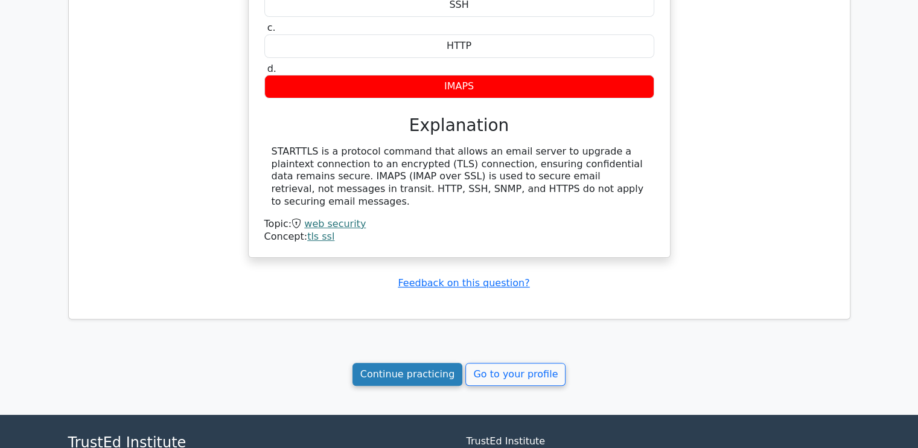
click at [397, 363] on link "Continue practicing" at bounding box center [408, 374] width 110 height 23
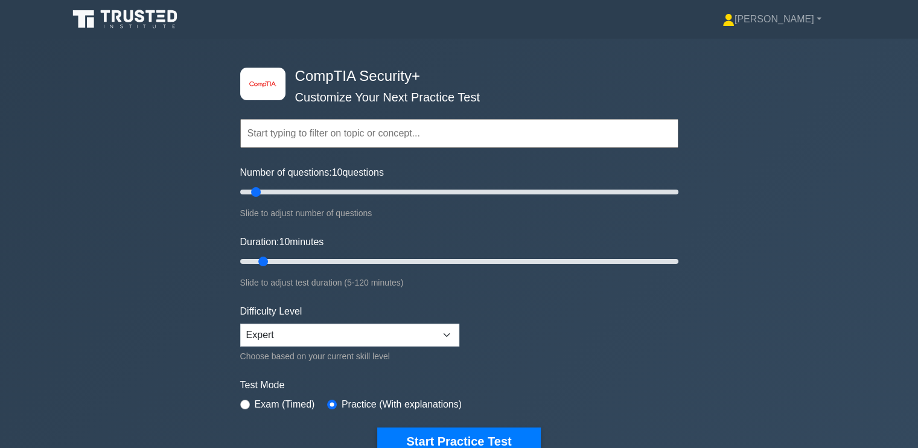
click at [776, 313] on div "image/svg+xml CompTIA Security+ Customize Your Next Practice Test Topics Crypto…" at bounding box center [459, 261] width 918 height 445
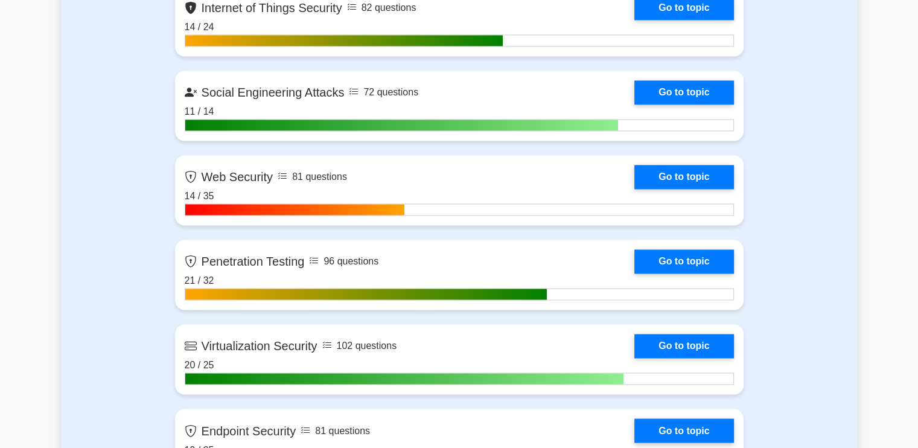
scroll to position [1871, 0]
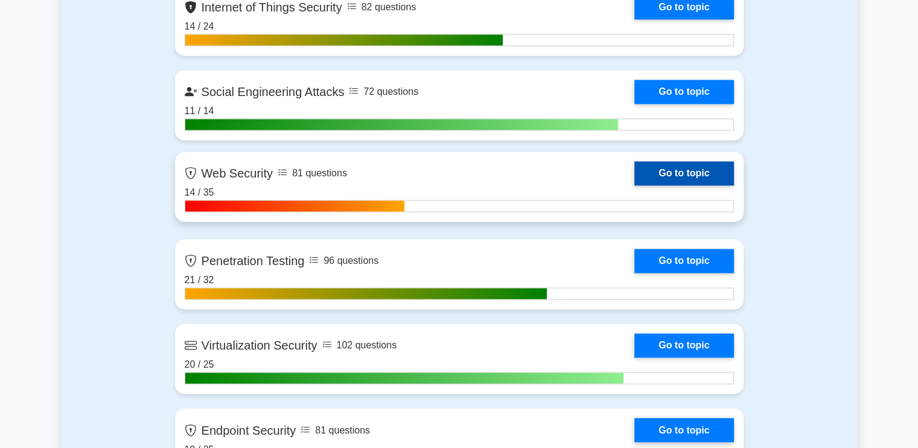
click at [674, 169] on link "Go to topic" at bounding box center [683, 173] width 99 height 24
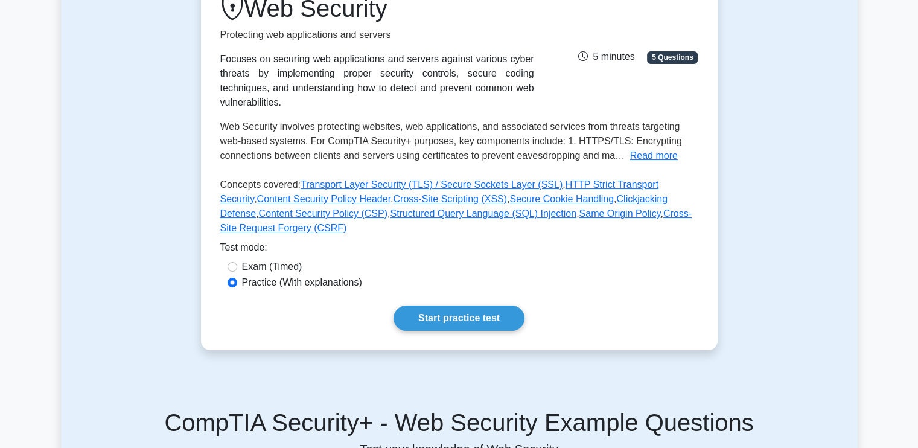
scroll to position [180, 0]
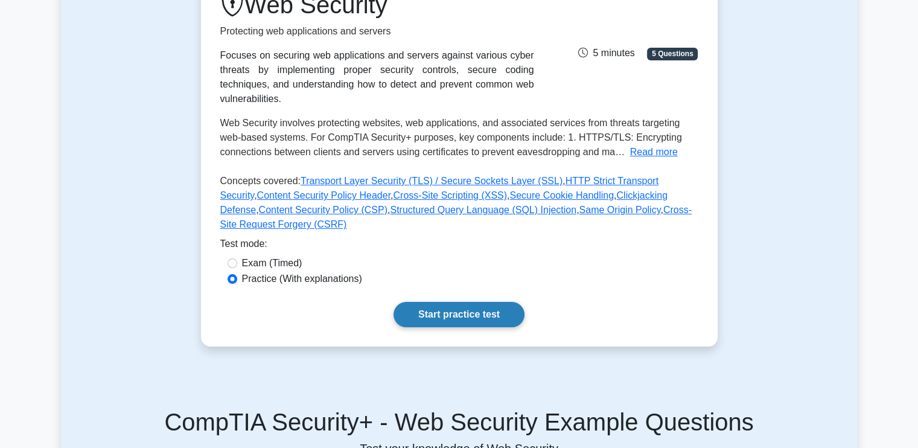
click at [441, 302] on link "Start practice test" at bounding box center [459, 314] width 131 height 25
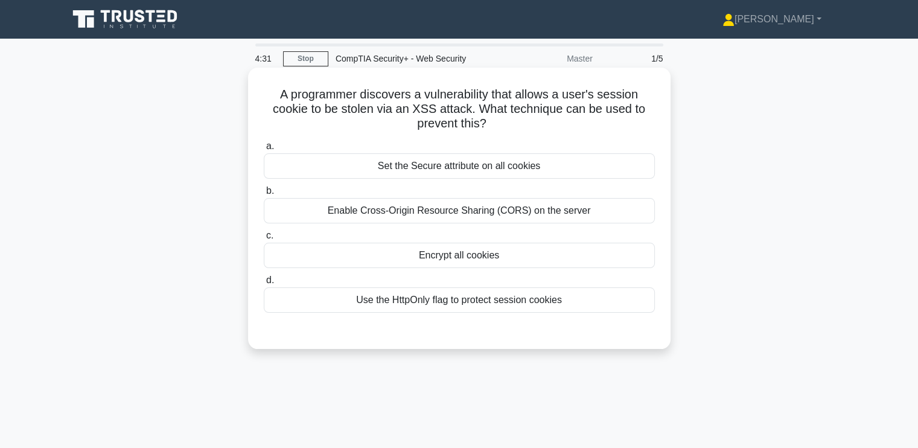
click at [381, 255] on div "Encrypt all cookies" at bounding box center [459, 255] width 391 height 25
click at [264, 240] on input "c. Encrypt all cookies" at bounding box center [264, 236] width 0 height 8
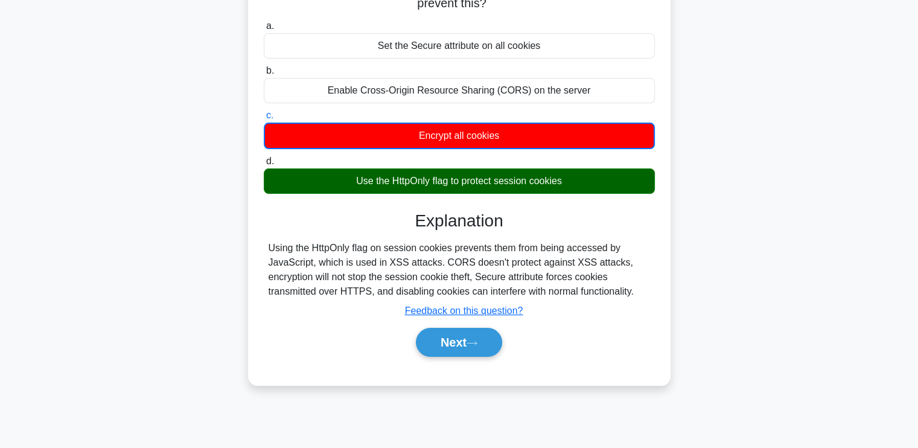
click at [319, 323] on div "Next" at bounding box center [459, 342] width 391 height 39
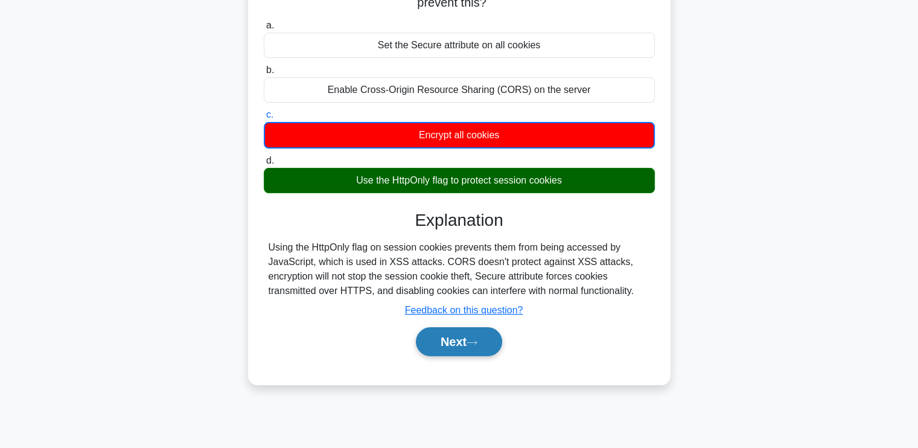
drag, startPoint x: 456, startPoint y: 342, endPoint x: 456, endPoint y: 350, distance: 7.8
click at [456, 350] on button "Next" at bounding box center [459, 341] width 86 height 29
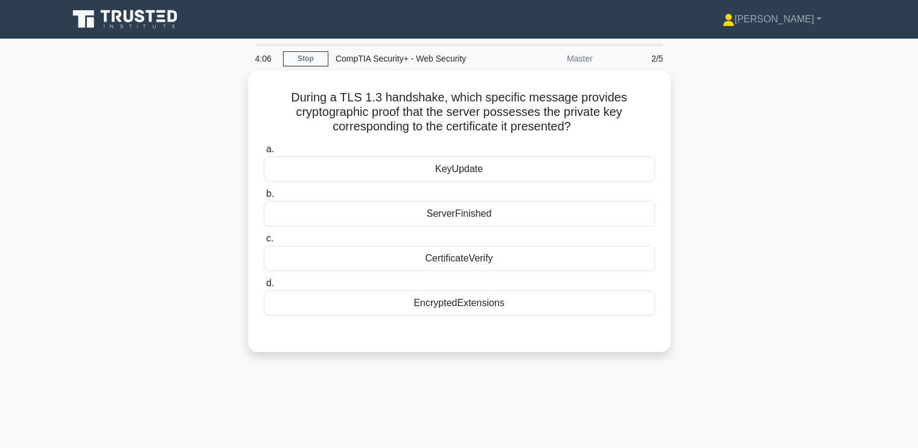
scroll to position [0, 0]
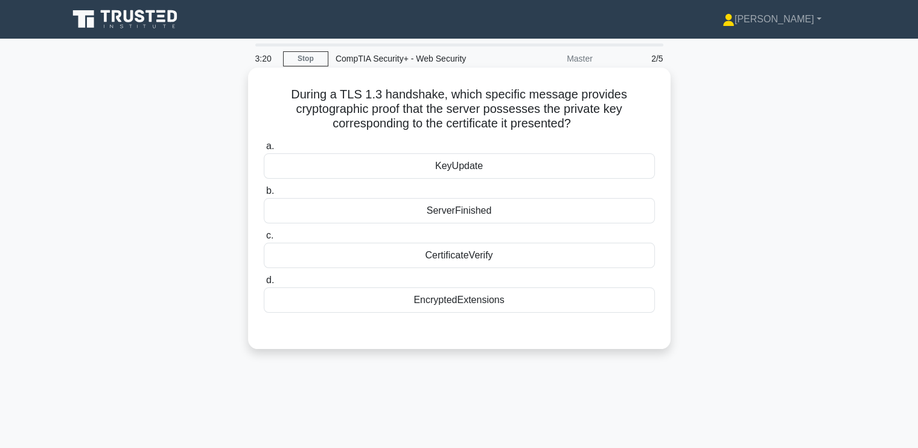
click at [408, 217] on div "ServerFinished" at bounding box center [459, 210] width 391 height 25
click at [264, 195] on input "b. ServerFinished" at bounding box center [264, 191] width 0 height 8
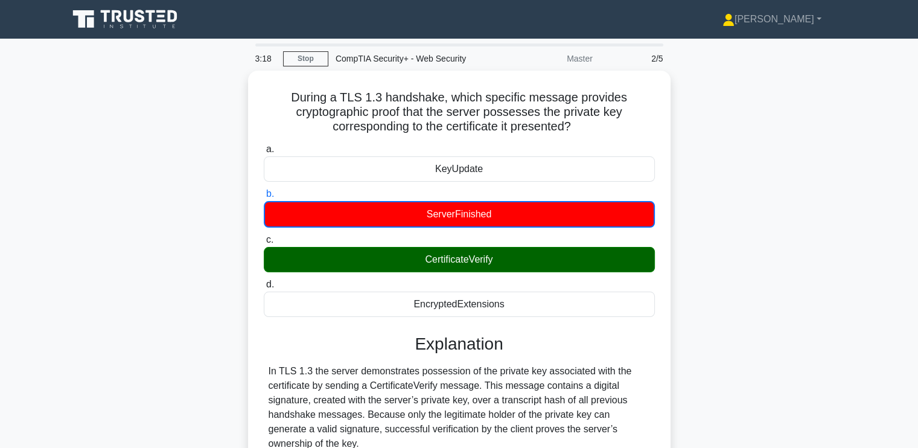
click at [230, 342] on div "During a TLS 1.3 handshake, which specific message provides cryptographic proof…" at bounding box center [459, 384] width 797 height 626
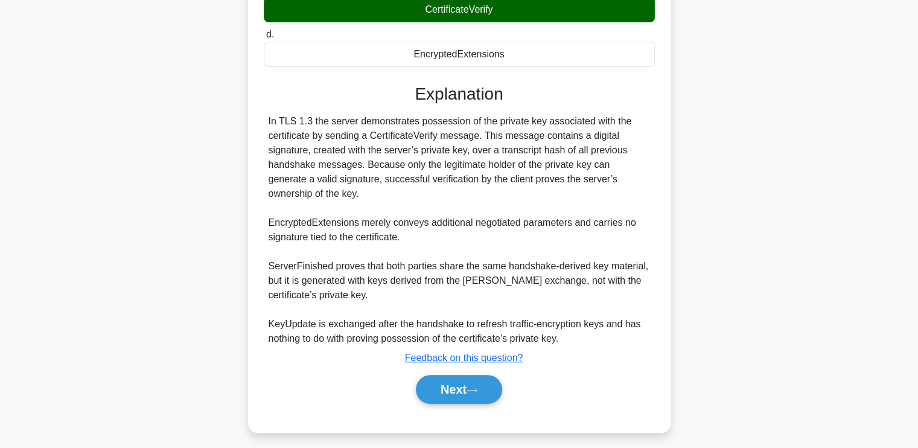
scroll to position [253, 0]
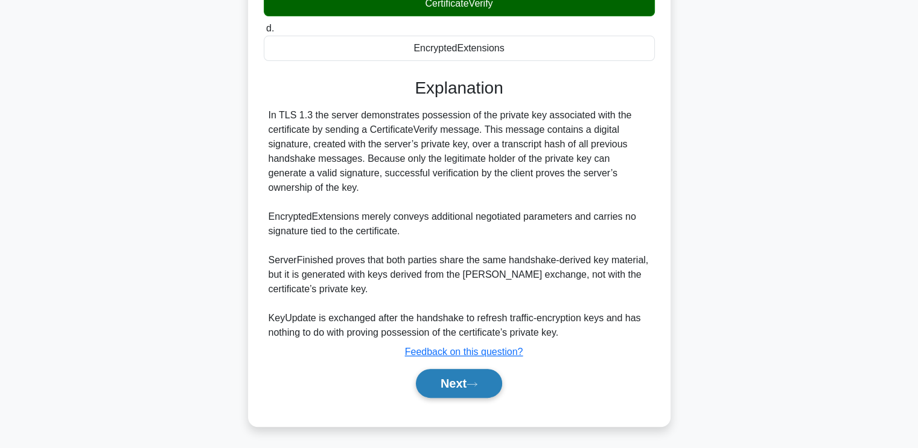
click at [476, 371] on button "Next" at bounding box center [459, 383] width 86 height 29
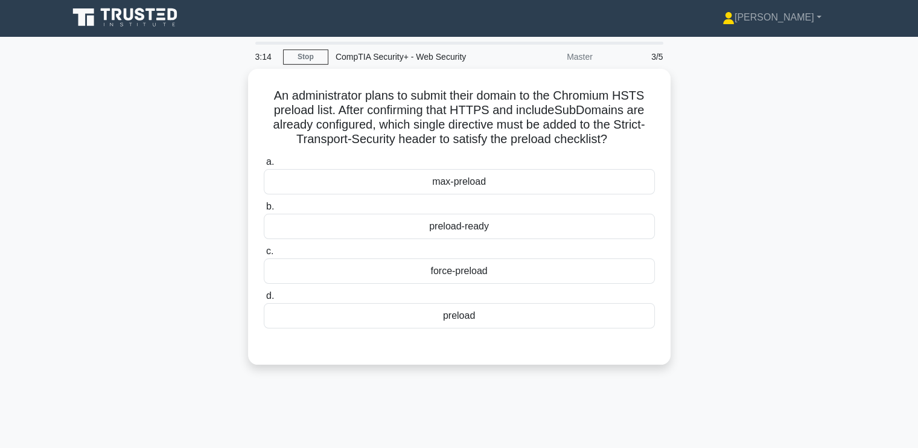
scroll to position [0, 0]
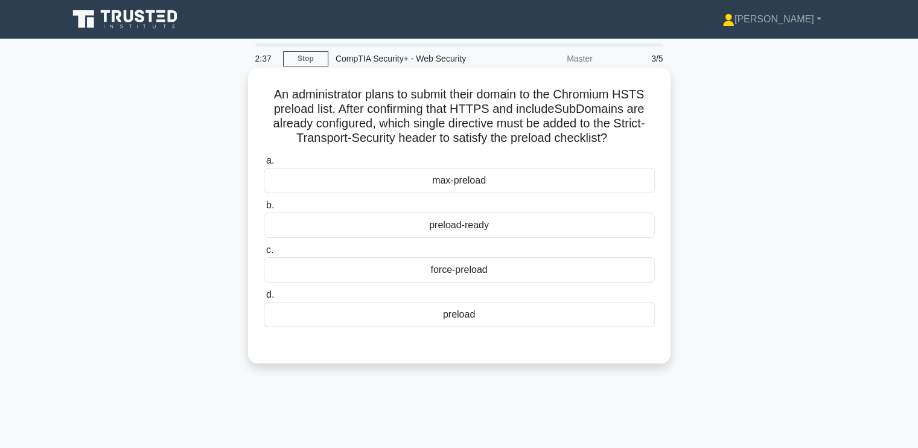
click at [439, 173] on div "max-preload" at bounding box center [459, 180] width 391 height 25
click at [264, 165] on input "a. max-preload" at bounding box center [264, 161] width 0 height 8
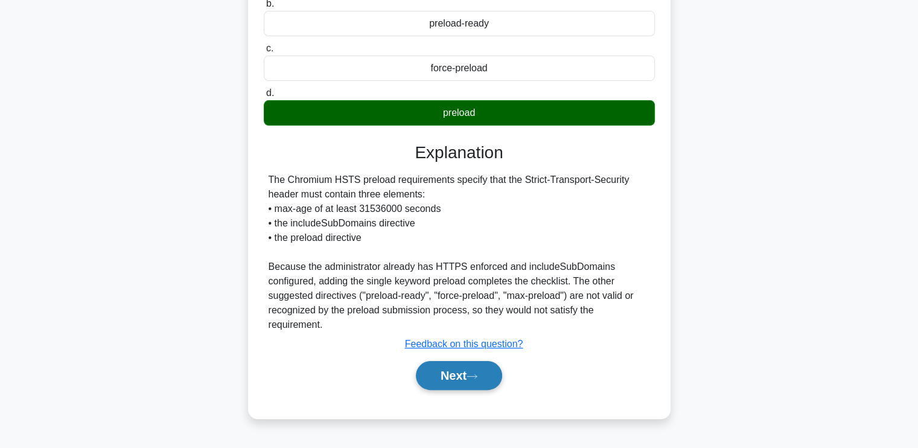
click at [457, 361] on button "Next" at bounding box center [459, 375] width 86 height 29
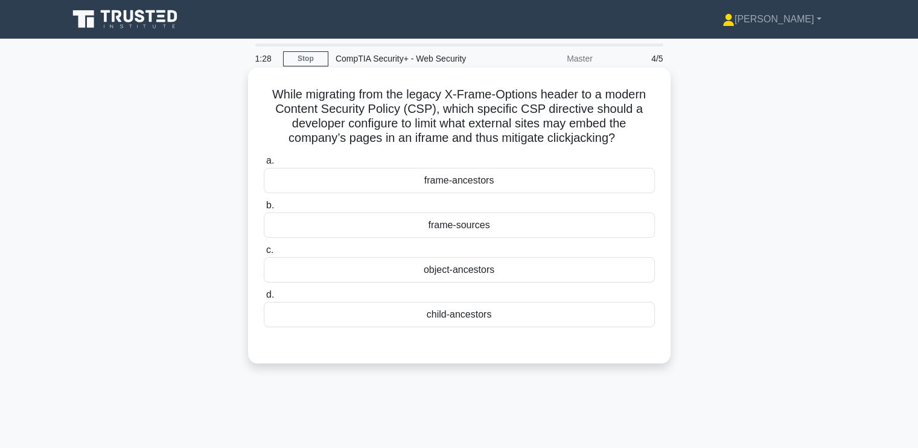
click at [346, 275] on div "object-ancestors" at bounding box center [459, 269] width 391 height 25
click at [264, 254] on input "c. object-ancestors" at bounding box center [264, 250] width 0 height 8
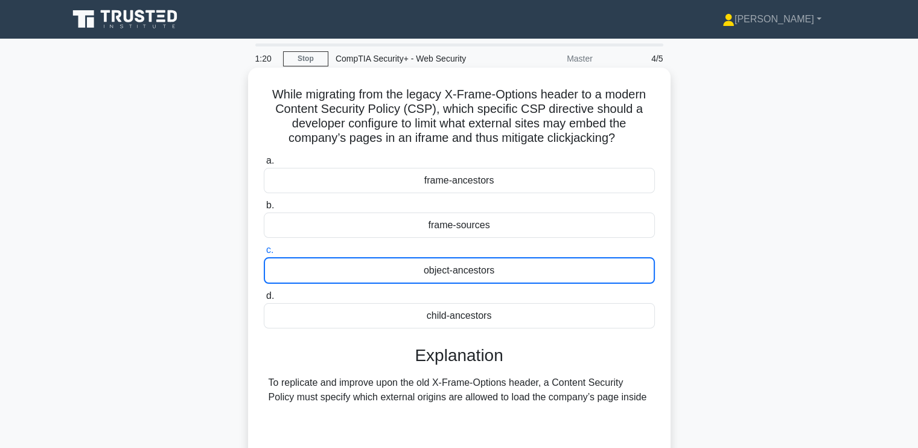
click at [377, 273] on div "object-ancestors" at bounding box center [459, 270] width 391 height 27
click at [264, 254] on input "c. object-ancestors" at bounding box center [264, 250] width 0 height 8
click at [297, 391] on div "To replicate and improve upon the old X-Frame-Options header, a Content Securit…" at bounding box center [459, 437] width 381 height 124
click at [337, 318] on div "child-ancestors" at bounding box center [459, 315] width 391 height 25
click at [264, 300] on input "d. child-ancestors" at bounding box center [264, 296] width 0 height 8
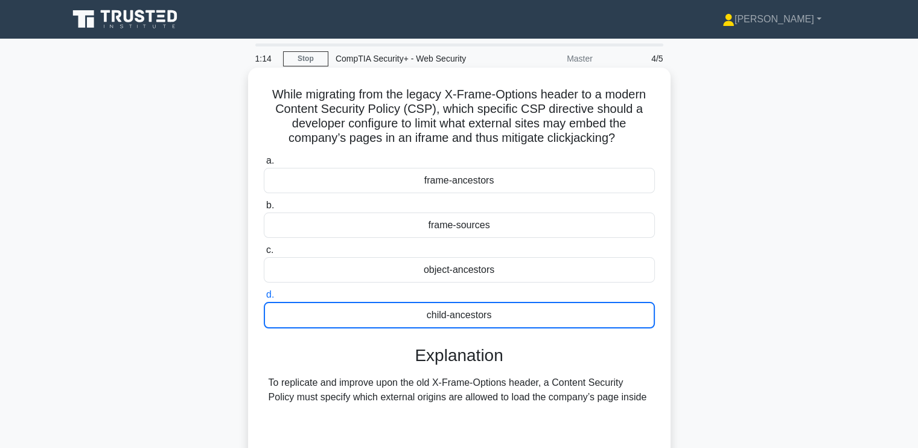
click at [337, 318] on div "child-ancestors" at bounding box center [459, 315] width 391 height 27
click at [264, 299] on input "d. child-ancestors" at bounding box center [264, 295] width 0 height 8
click at [337, 318] on div "child-ancestors" at bounding box center [459, 315] width 391 height 27
click at [264, 299] on input "d. child-ancestors" at bounding box center [264, 295] width 0 height 8
click at [337, 318] on div "child-ancestors" at bounding box center [459, 315] width 391 height 27
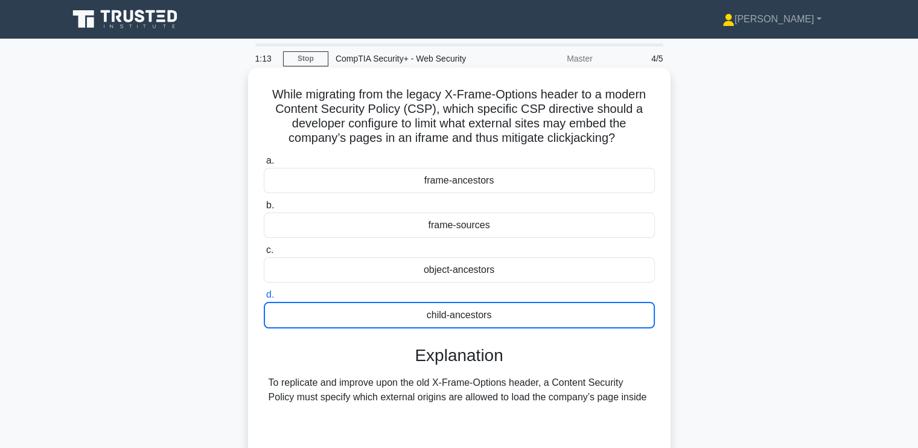
click at [264, 299] on input "d. child-ancestors" at bounding box center [264, 295] width 0 height 8
click at [318, 366] on div "Explanation To replicate and improve upon the old X-Frame-Options header, a Con…" at bounding box center [459, 422] width 391 height 154
click at [384, 178] on div "frame-ancestors" at bounding box center [459, 180] width 391 height 25
click at [264, 165] on input "a. frame-ancestors" at bounding box center [264, 161] width 0 height 8
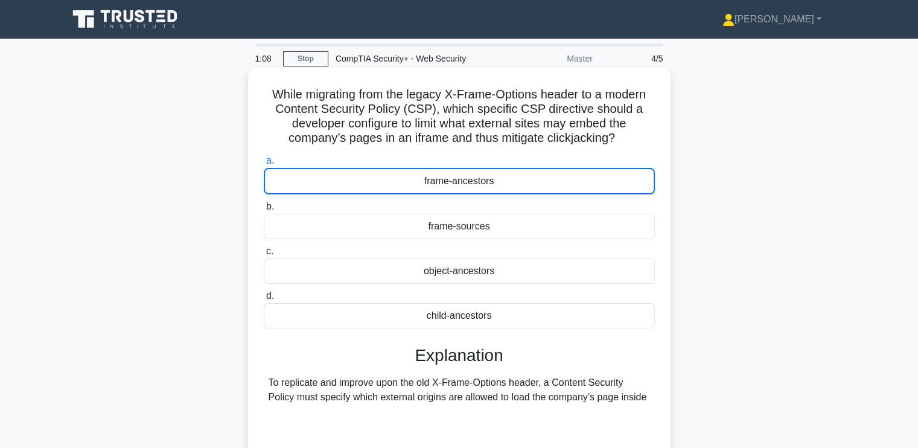
click at [372, 223] on div "frame-sources" at bounding box center [459, 226] width 391 height 25
click at [264, 211] on input "b. frame-sources" at bounding box center [264, 207] width 0 height 8
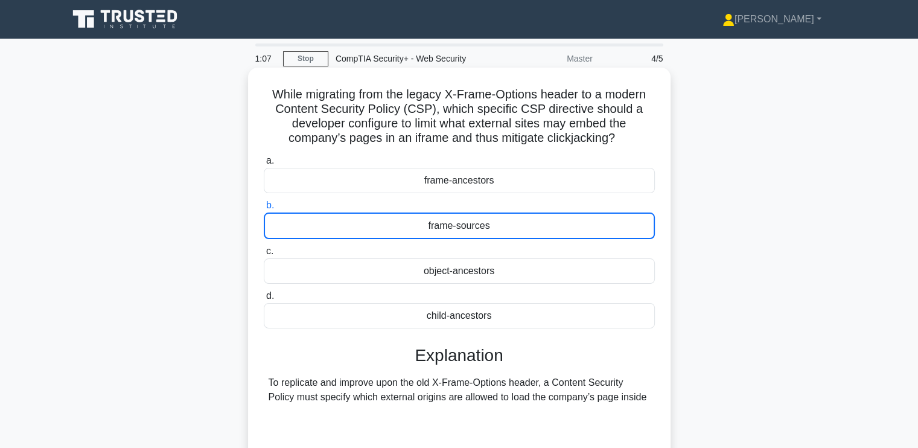
click at [355, 280] on div "object-ancestors" at bounding box center [459, 270] width 391 height 25
click at [264, 255] on input "c. object-ancestors" at bounding box center [264, 251] width 0 height 8
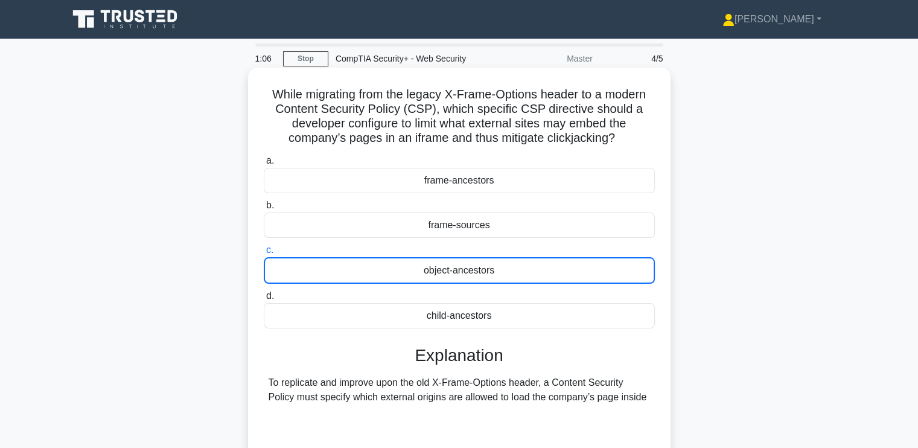
click at [348, 325] on div "child-ancestors" at bounding box center [459, 315] width 391 height 25
click at [264, 300] on input "d. child-ancestors" at bounding box center [264, 296] width 0 height 8
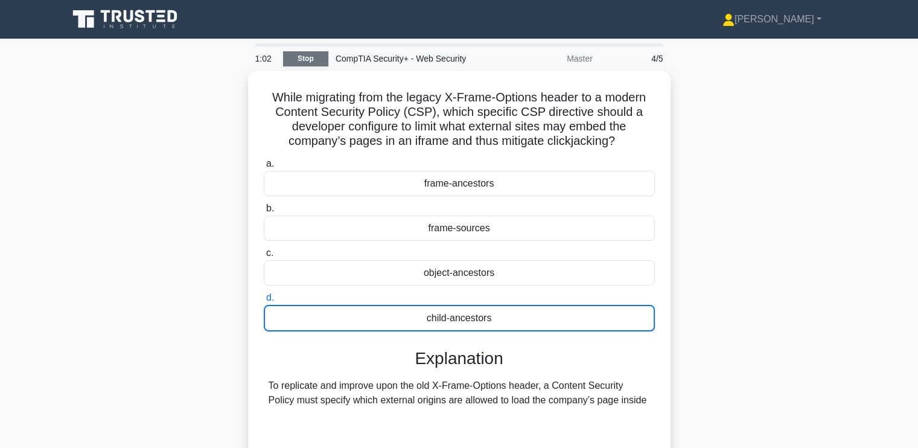
click at [315, 52] on link "Stop" at bounding box center [305, 58] width 45 height 15
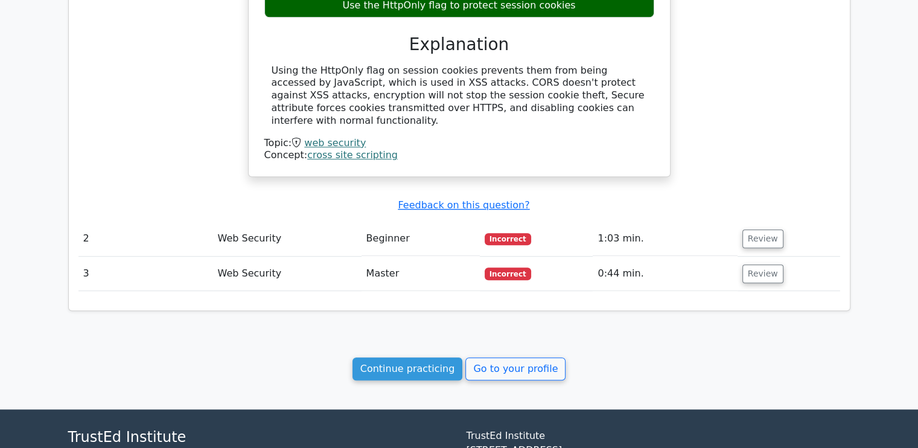
scroll to position [957, 0]
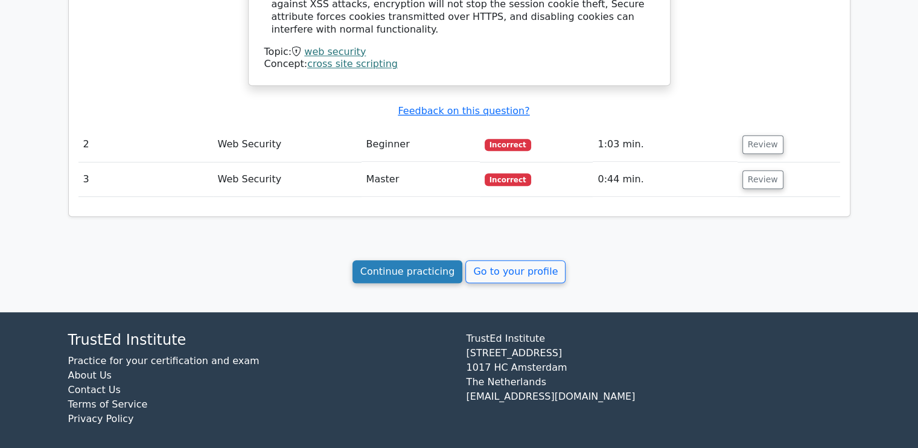
click at [421, 267] on link "Continue practicing" at bounding box center [408, 271] width 110 height 23
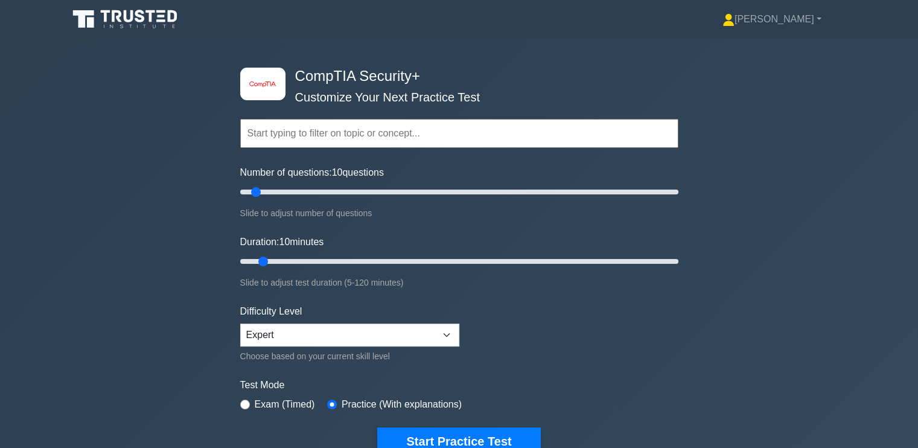
click at [125, 292] on div "image/svg+xml CompTIA Security+ Customize Your Next Practice Test Topics Crypto…" at bounding box center [459, 261] width 918 height 445
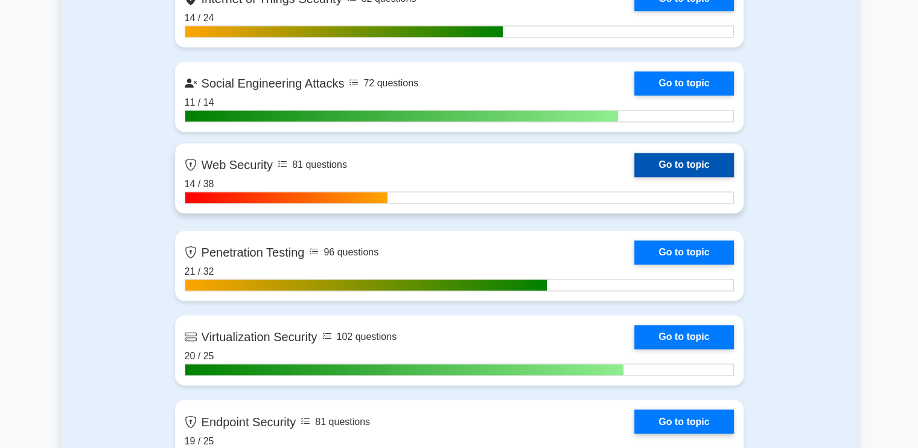
scroll to position [1879, 0]
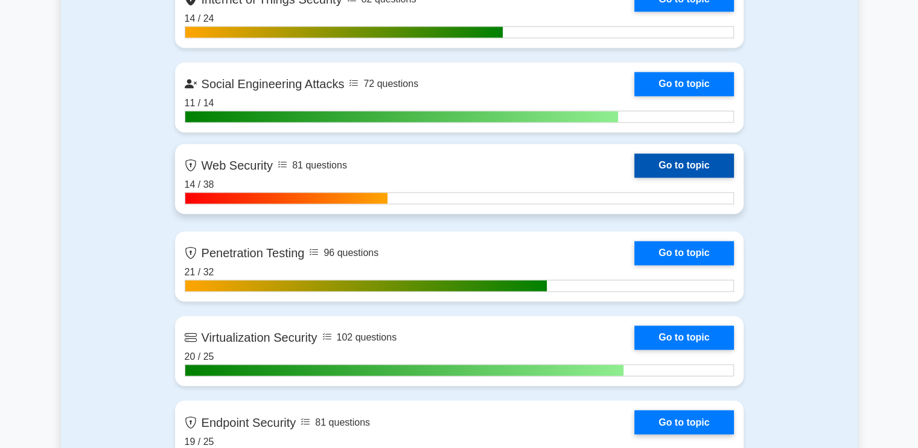
click at [703, 168] on link "Go to topic" at bounding box center [683, 165] width 99 height 24
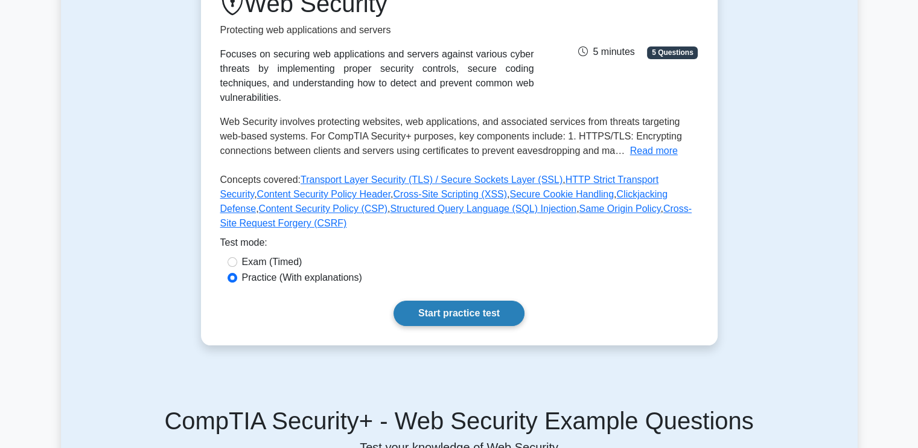
scroll to position [181, 0]
click at [645, 144] on button "Read more" at bounding box center [654, 151] width 48 height 14
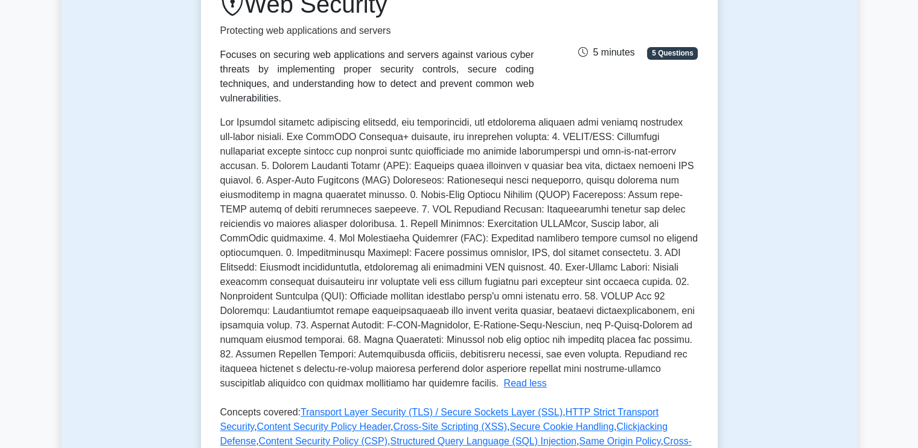
click at [478, 313] on span at bounding box center [458, 252] width 477 height 271
click at [578, 196] on span at bounding box center [458, 252] width 477 height 271
click at [449, 188] on span at bounding box center [458, 252] width 477 height 271
click at [423, 205] on span at bounding box center [458, 252] width 477 height 271
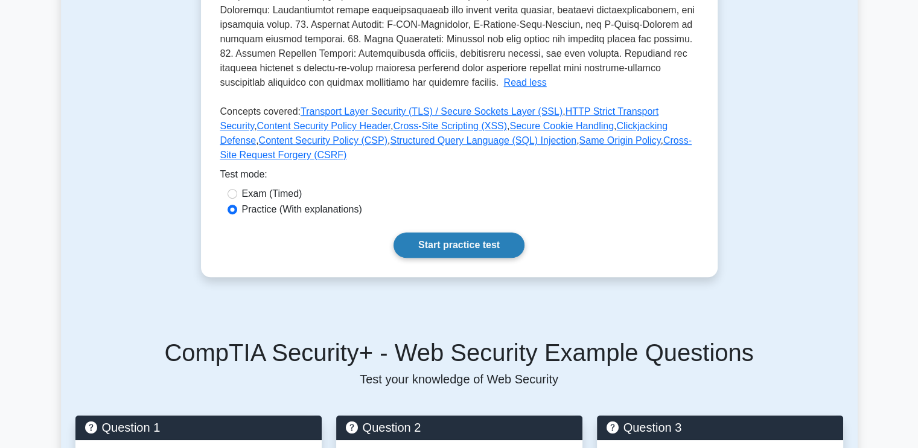
scroll to position [482, 0]
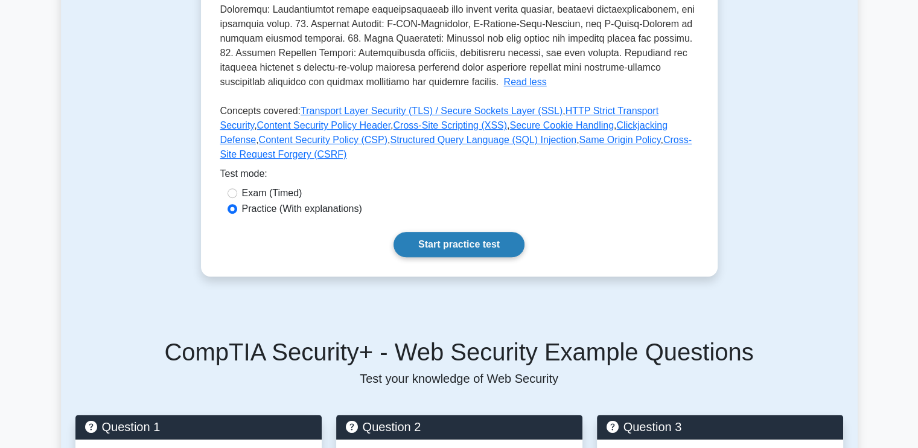
click at [481, 232] on link "Start practice test" at bounding box center [459, 244] width 131 height 25
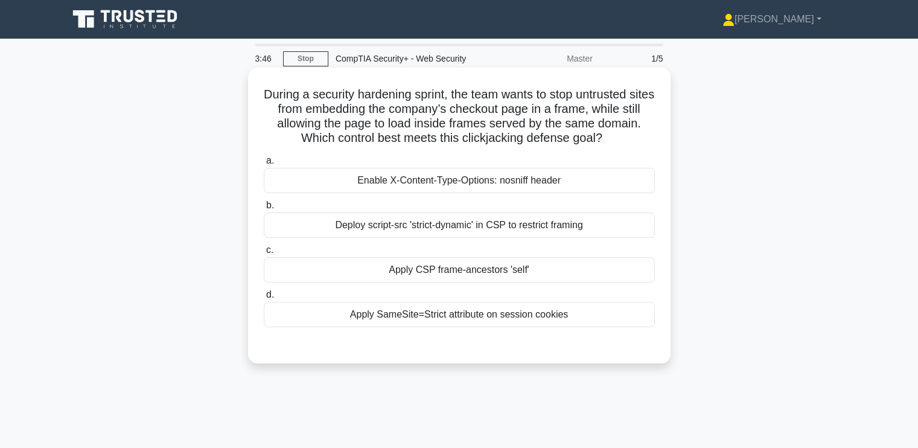
click at [359, 226] on div "Deploy script-src 'strict-dynamic' in CSP to restrict framing" at bounding box center [459, 224] width 391 height 25
click at [264, 209] on input "b. Deploy script-src 'strict-dynamic' in CSP to restrict framing" at bounding box center [264, 206] width 0 height 8
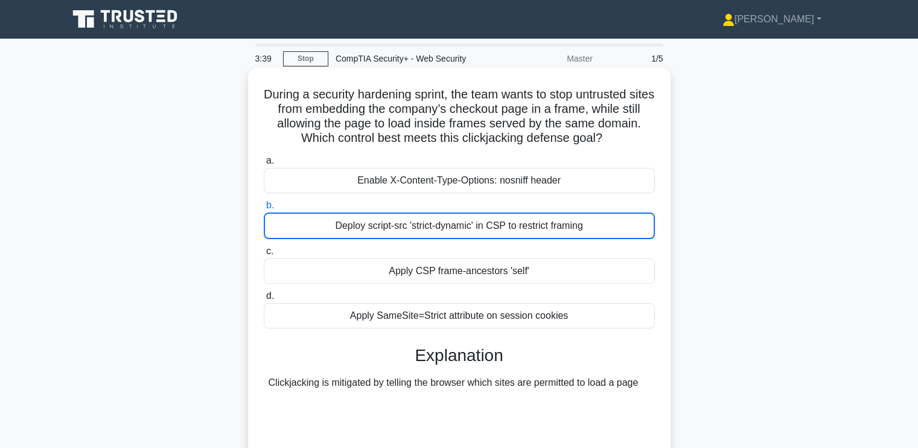
click at [343, 276] on div "Apply CSP frame-ancestors 'self'" at bounding box center [459, 270] width 391 height 25
click at [264, 255] on input "c. Apply CSP frame-ancestors 'self'" at bounding box center [264, 251] width 0 height 8
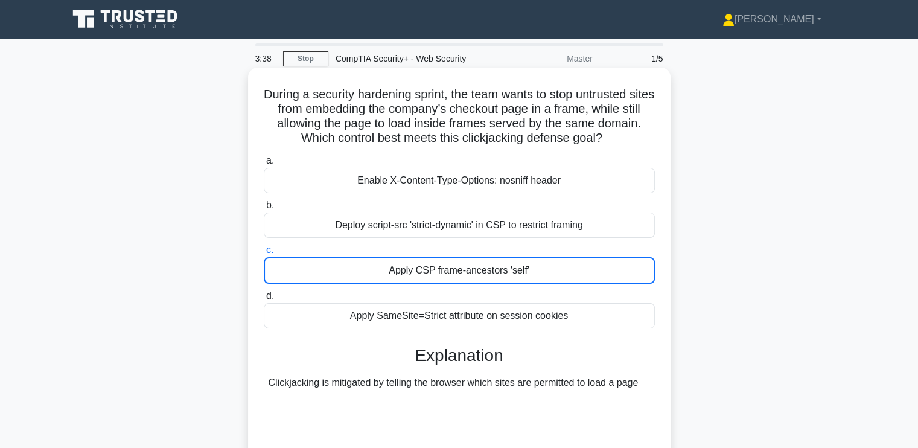
click at [343, 276] on div "Apply CSP frame-ancestors 'self'" at bounding box center [459, 270] width 391 height 27
click at [264, 254] on input "c. Apply CSP frame-ancestors 'self'" at bounding box center [264, 250] width 0 height 8
click at [354, 317] on div "Apply SameSite=Strict attribute on session cookies" at bounding box center [459, 315] width 391 height 25
click at [264, 300] on input "d. Apply SameSite=Strict attribute on session cookies" at bounding box center [264, 296] width 0 height 8
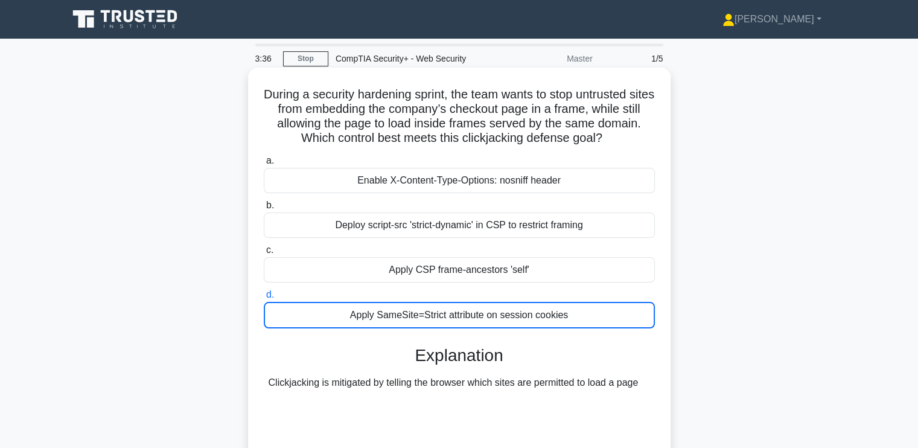
click at [354, 317] on div "Apply SameSite=Strict attribute on session cookies" at bounding box center [459, 315] width 391 height 27
click at [264, 299] on input "d. Apply SameSite=Strict attribute on session cookies" at bounding box center [264, 295] width 0 height 8
click at [381, 187] on div "Enable X-Content-Type-Options: nosniff header" at bounding box center [459, 180] width 391 height 25
click at [264, 165] on input "a. Enable X-Content-Type-Options: nosniff header" at bounding box center [264, 161] width 0 height 8
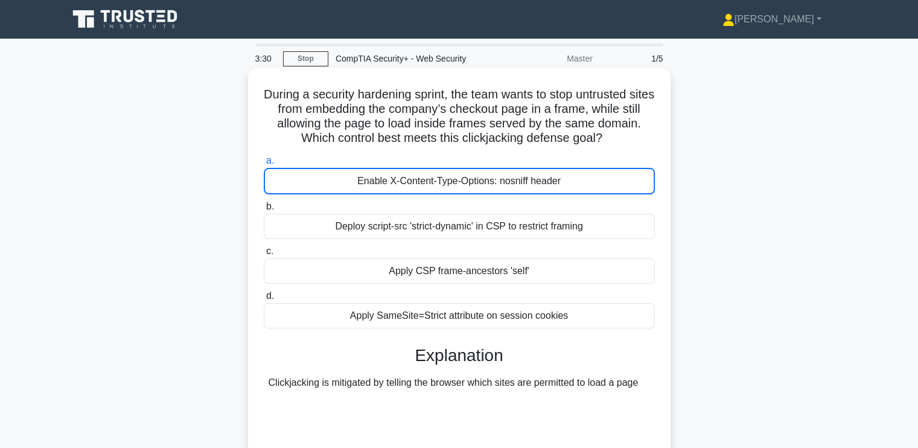
click at [381, 187] on div "Enable X-Content-Type-Options: nosniff header" at bounding box center [459, 181] width 391 height 27
click at [264, 165] on input "a. Enable X-Content-Type-Options: nosniff header" at bounding box center [264, 161] width 0 height 8
click at [381, 187] on div "Enable X-Content-Type-Options: nosniff header" at bounding box center [459, 181] width 391 height 27
click at [264, 165] on input "a. Enable X-Content-Type-Options: nosniff header" at bounding box center [264, 161] width 0 height 8
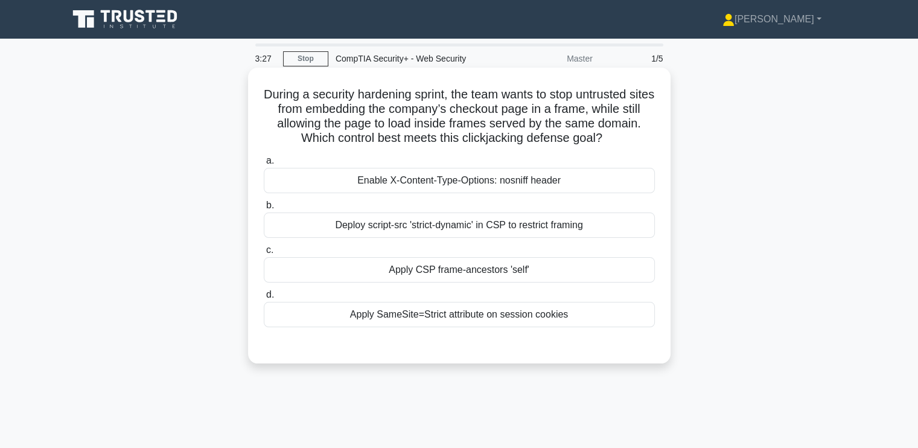
click at [454, 189] on div "Enable X-Content-Type-Options: nosniff header" at bounding box center [459, 180] width 391 height 25
click at [264, 165] on input "a. Enable X-Content-Type-Options: nosniff header" at bounding box center [264, 161] width 0 height 8
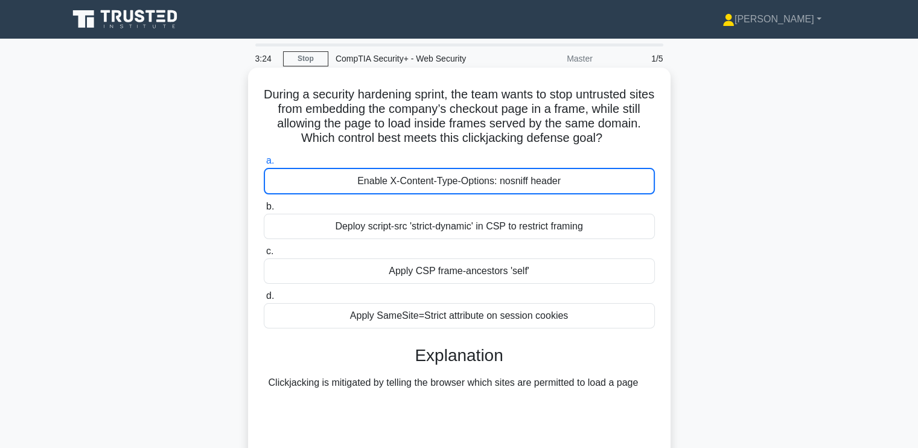
click at [419, 238] on div "Deploy script-src 'strict-dynamic' in CSP to restrict framing" at bounding box center [459, 226] width 391 height 25
click at [264, 211] on input "b. Deploy script-src 'strict-dynamic' in CSP to restrict framing" at bounding box center [264, 207] width 0 height 8
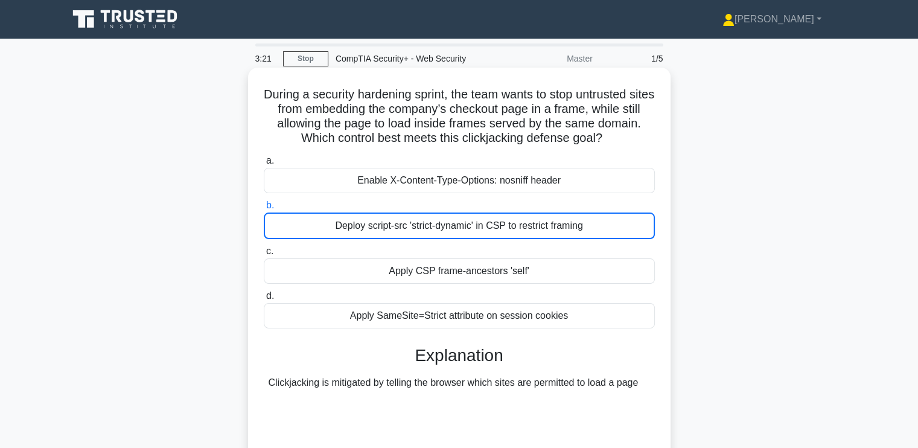
click at [398, 275] on div "Apply CSP frame-ancestors 'self'" at bounding box center [459, 270] width 391 height 25
click at [264, 255] on input "c. Apply CSP frame-ancestors 'self'" at bounding box center [264, 251] width 0 height 8
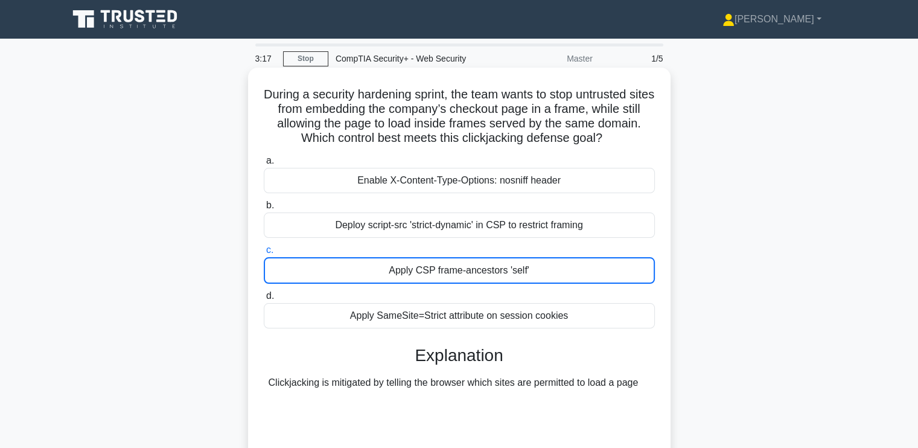
click at [388, 317] on div "Apply SameSite=Strict attribute on session cookies" at bounding box center [459, 315] width 391 height 25
click at [264, 300] on input "d. Apply SameSite=Strict attribute on session cookies" at bounding box center [264, 296] width 0 height 8
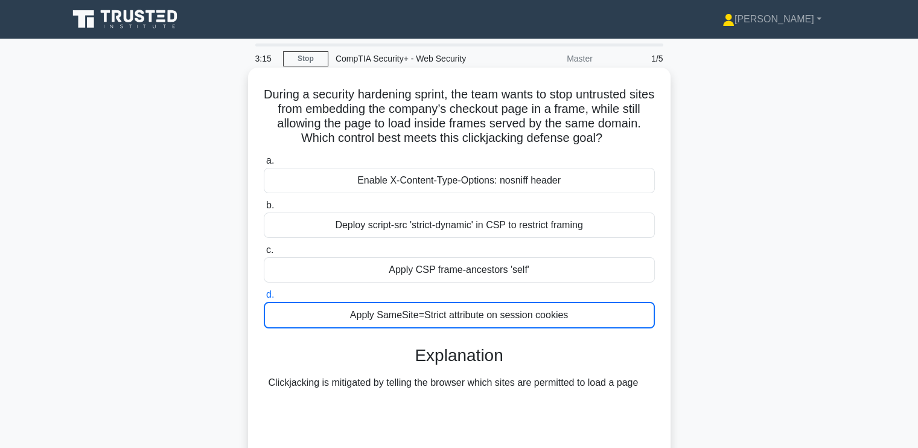
click at [395, 380] on div "Clickjacking is mitigated by telling the browser which sites are permitted to l…" at bounding box center [459, 429] width 381 height 109
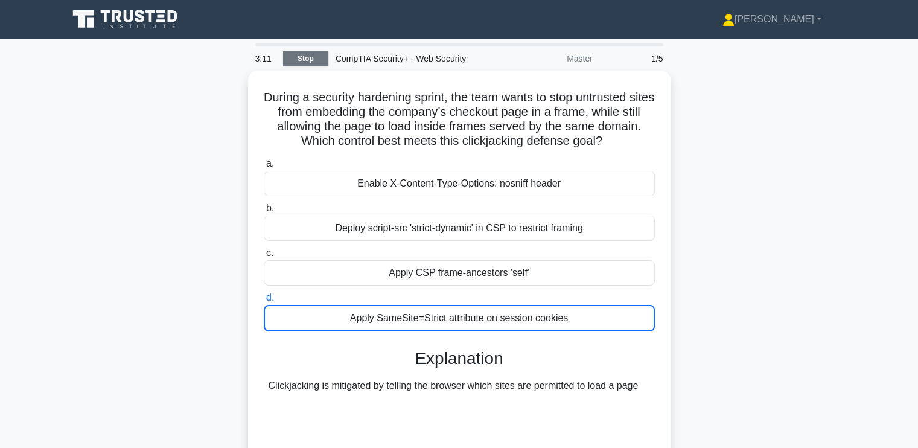
click at [309, 51] on link "Stop" at bounding box center [305, 58] width 45 height 15
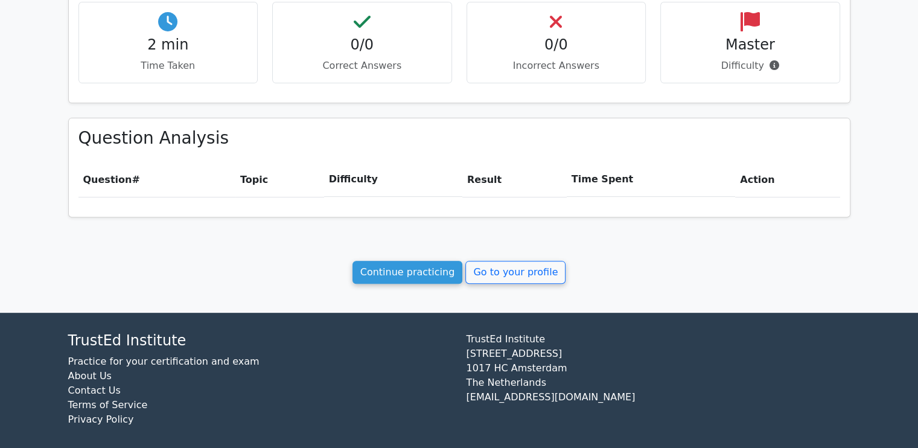
scroll to position [429, 0]
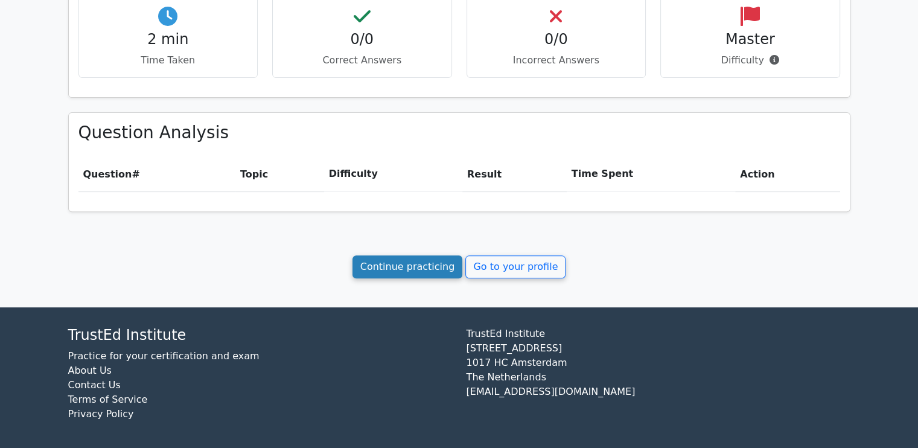
click at [413, 275] on link "Continue practicing" at bounding box center [408, 266] width 110 height 23
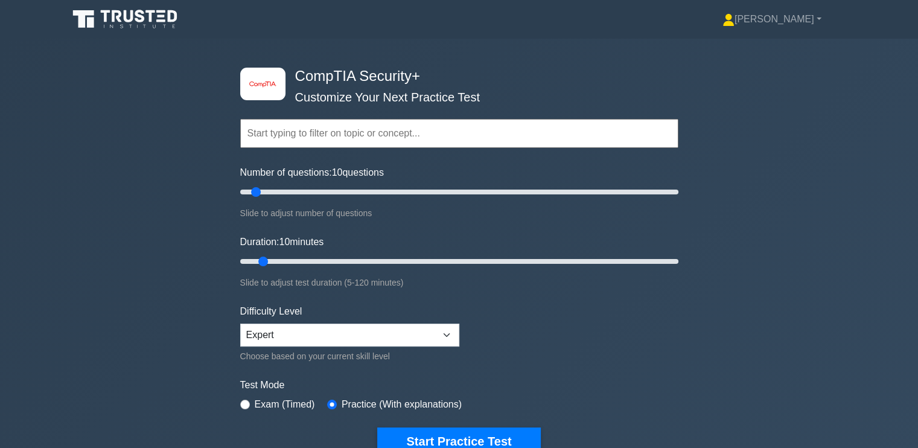
click at [512, 321] on form "Topics Cryptography Identity and Access Management Risk Management Network Secu…" at bounding box center [459, 268] width 438 height 373
click at [109, 225] on div "image/svg+xml CompTIA Security+ Customize Your Next Practice Test Topics Crypto…" at bounding box center [459, 261] width 918 height 445
